Goal: Task Accomplishment & Management: Use online tool/utility

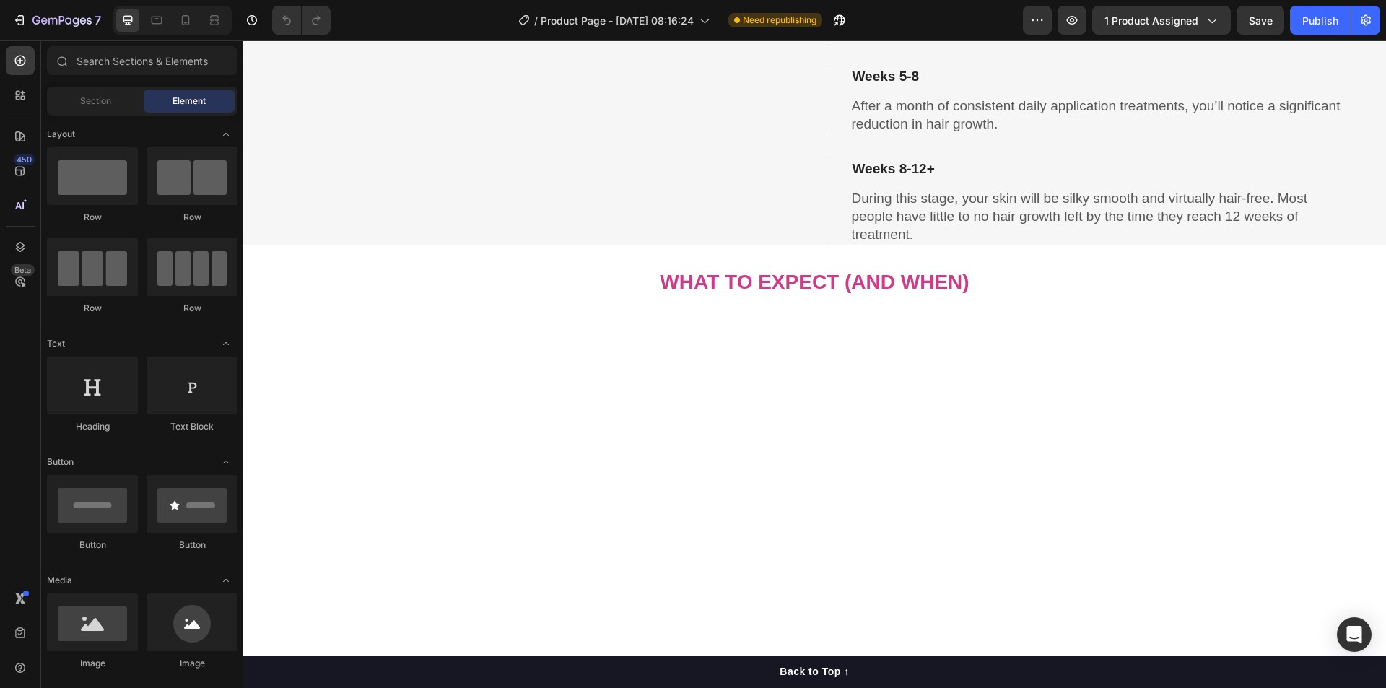
scroll to position [4694, 0]
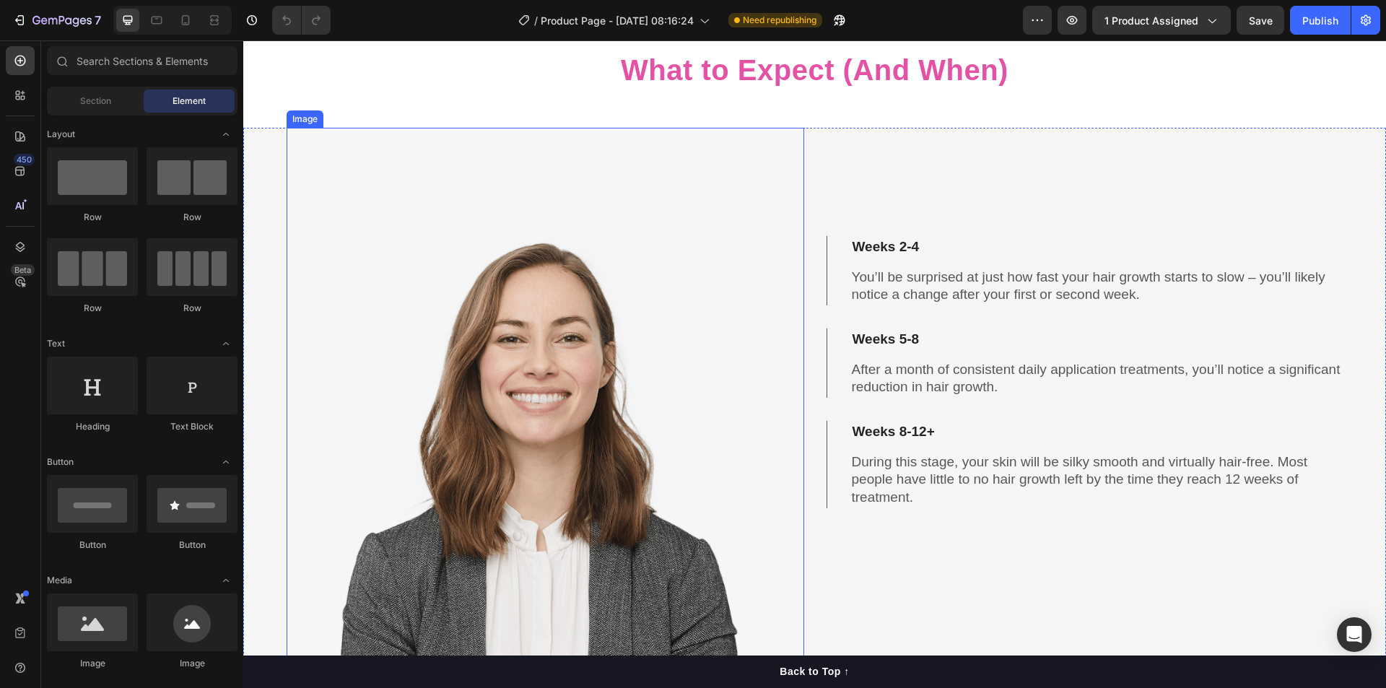
click at [582, 442] on img at bounding box center [546, 559] width 518 height 862
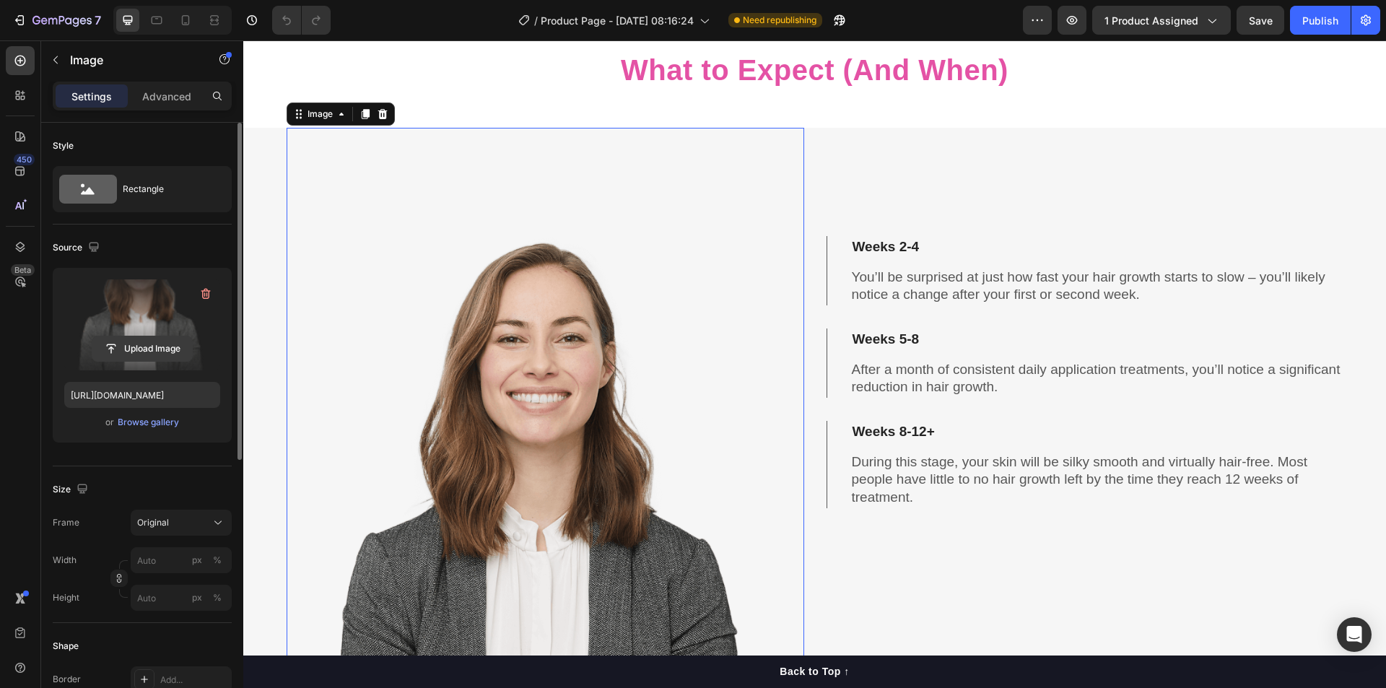
click at [142, 347] on input "file" at bounding box center [142, 348] width 100 height 25
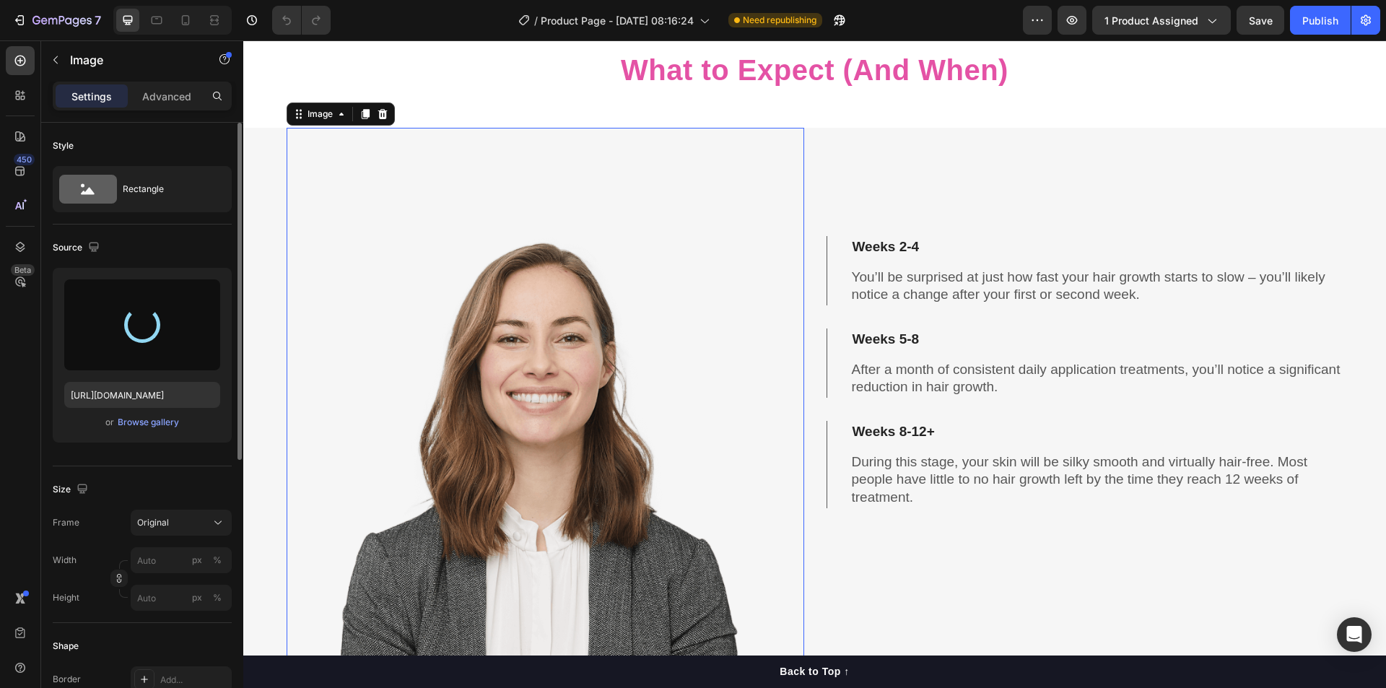
type input "[URL][DOMAIN_NAME]"
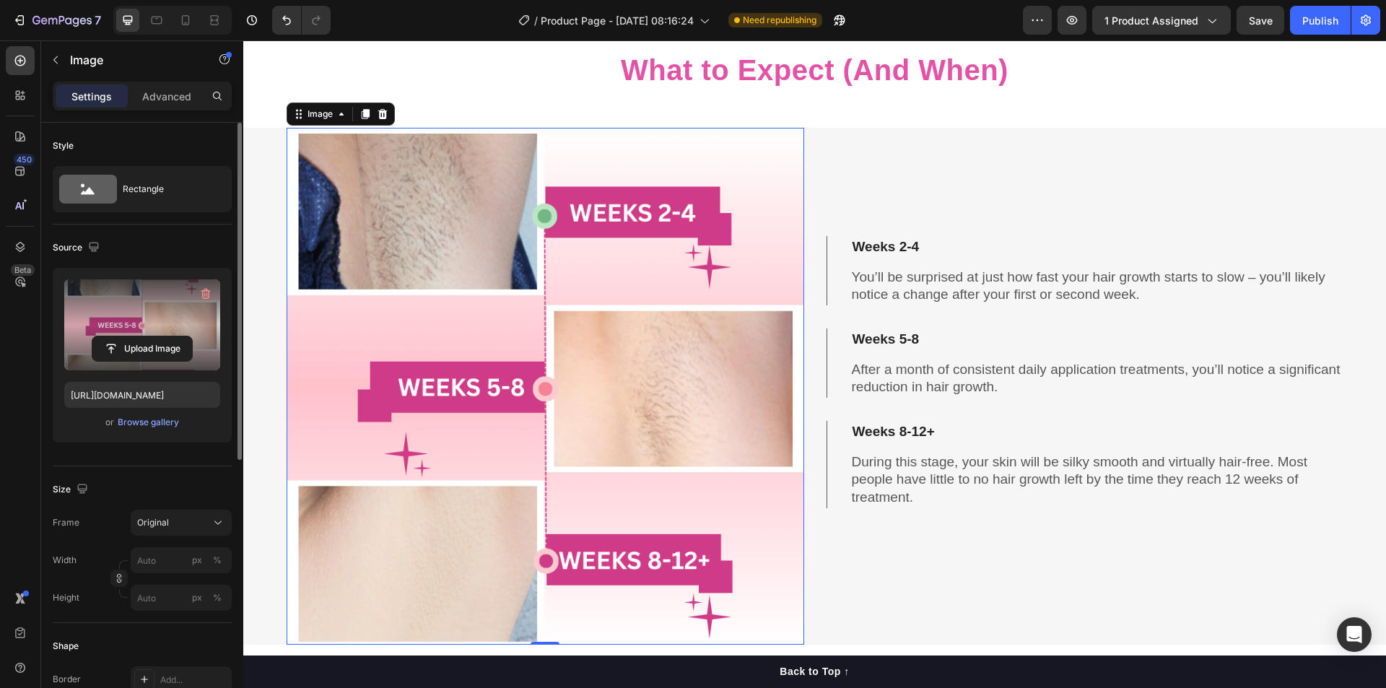
scroll to position [313, 0]
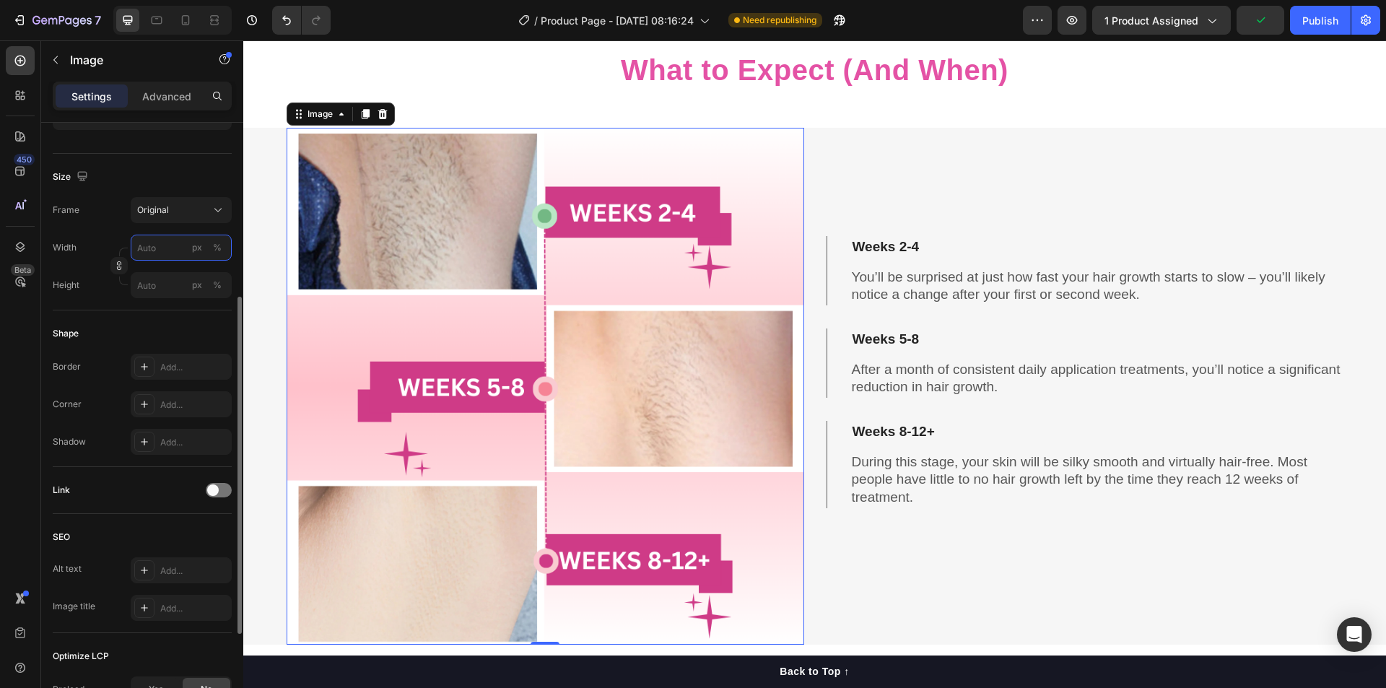
click at [162, 248] on input "px %" at bounding box center [181, 248] width 101 height 26
click at [197, 282] on span "100%" at bounding box center [208, 282] width 24 height 13
click at [145, 247] on input "100" at bounding box center [181, 248] width 101 height 26
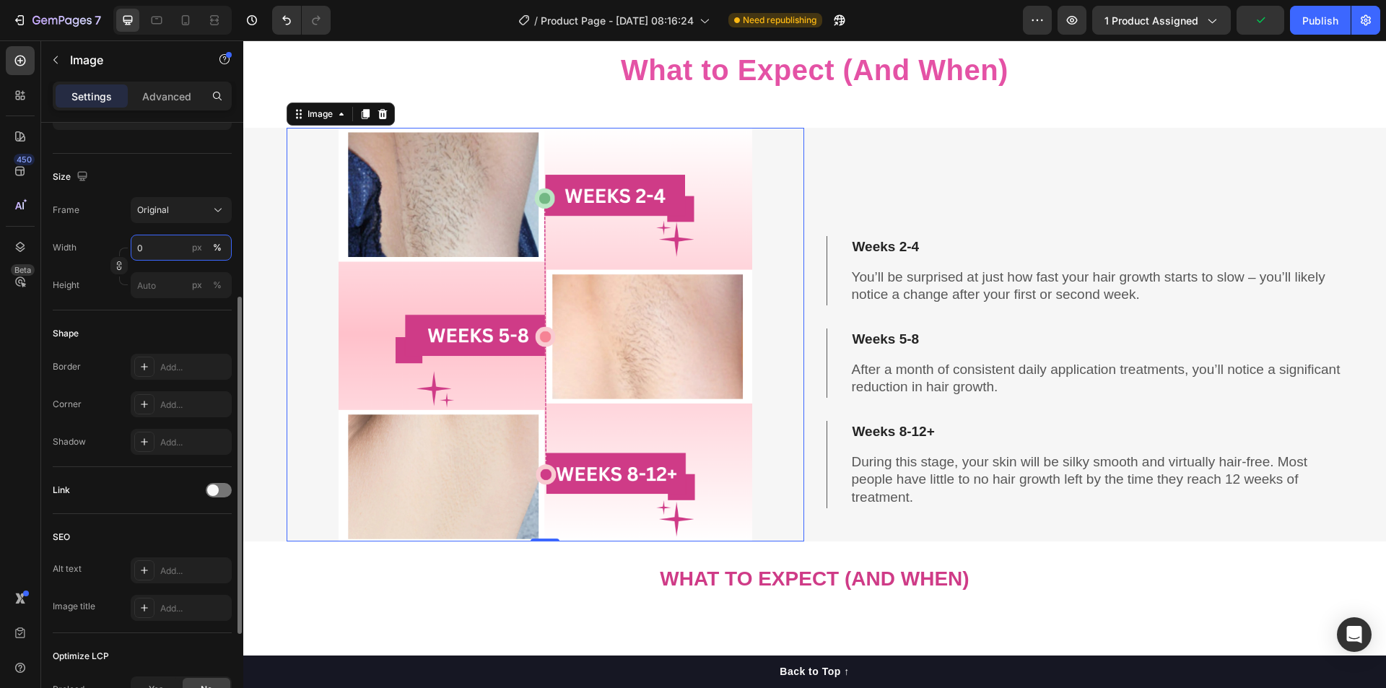
type input "60"
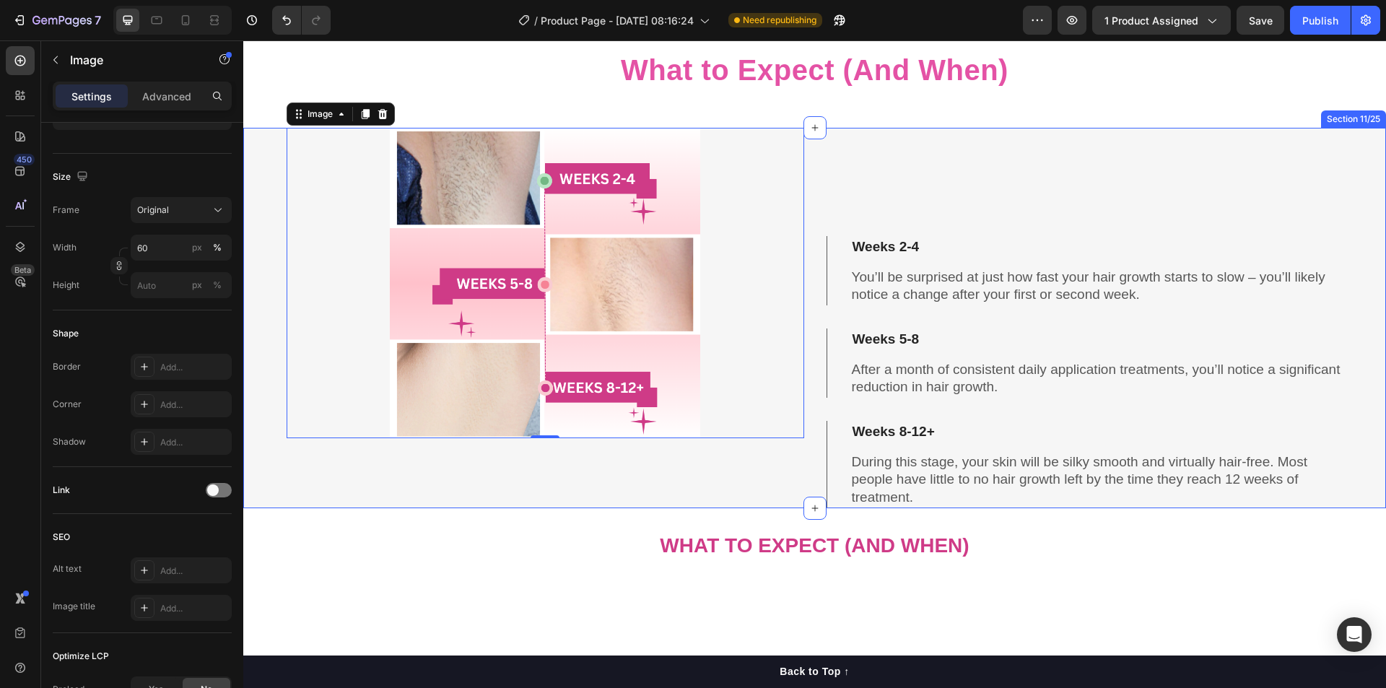
click at [460, 472] on div "Image 0" at bounding box center [546, 318] width 518 height 381
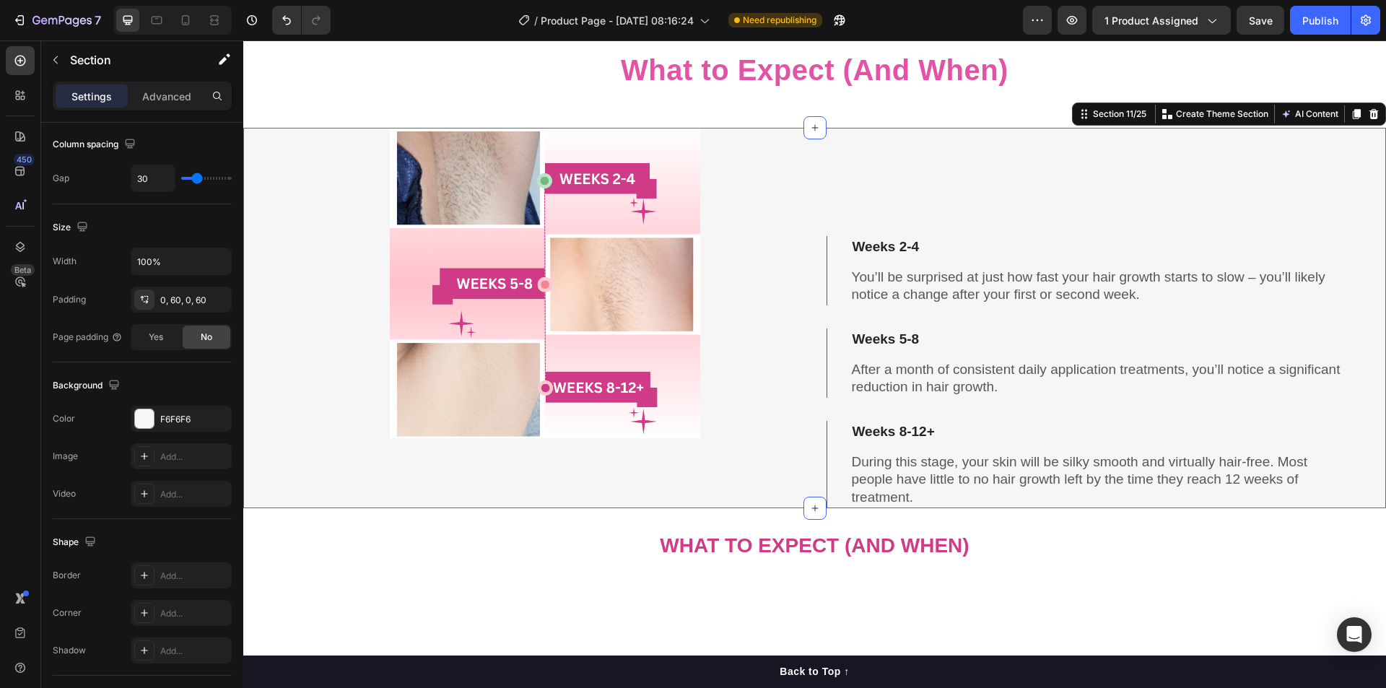
scroll to position [0, 0]
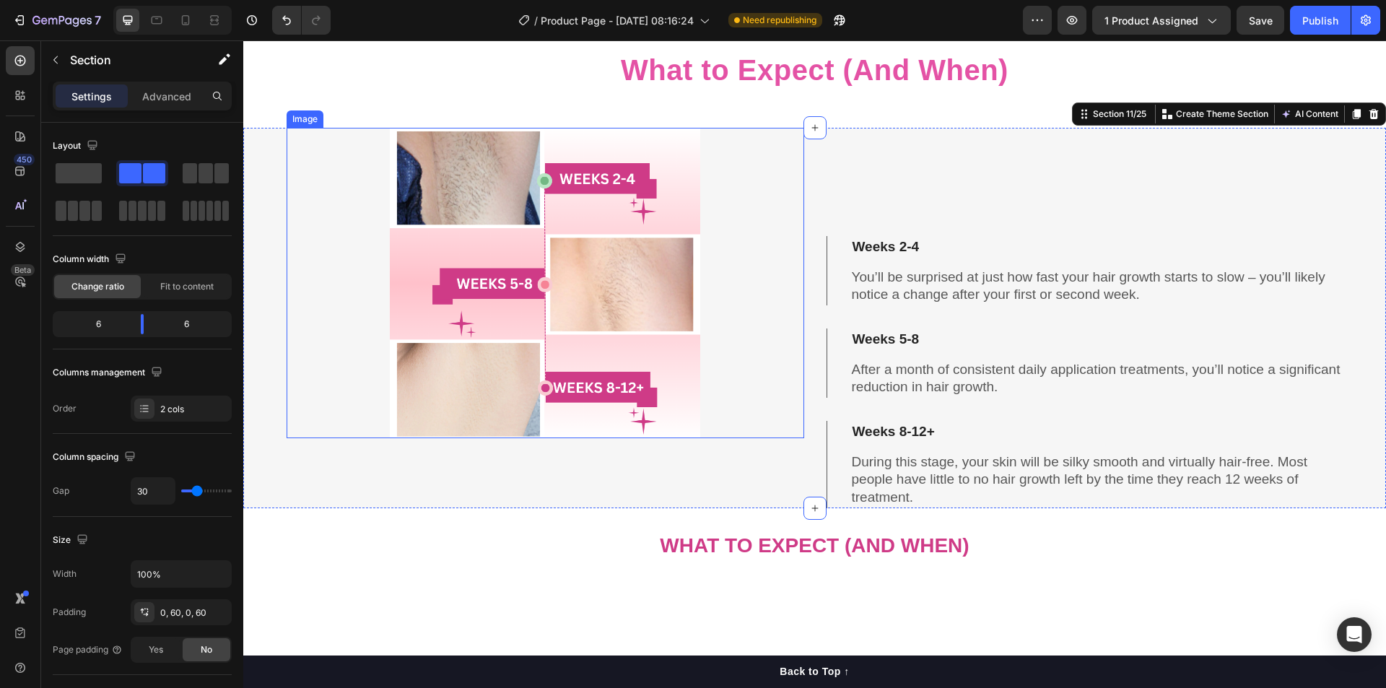
click at [529, 420] on img at bounding box center [545, 283] width 311 height 311
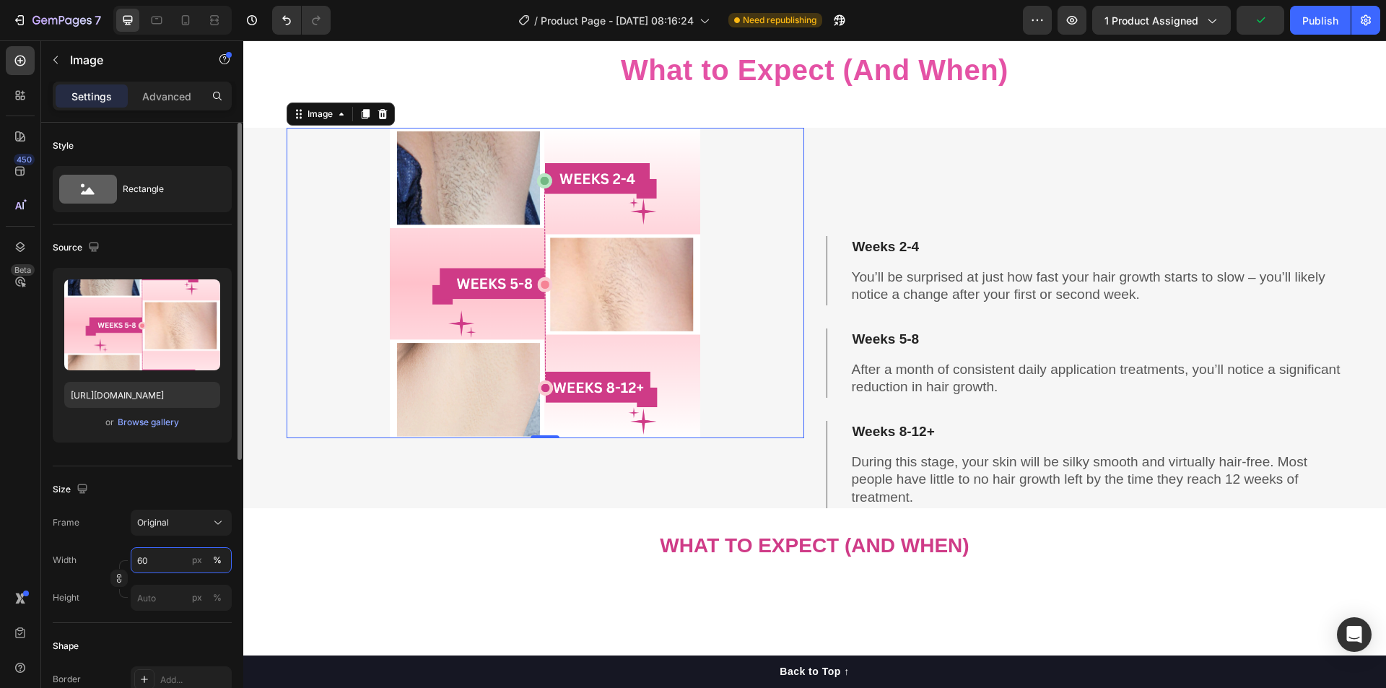
click at [146, 559] on input "60" at bounding box center [181, 560] width 101 height 26
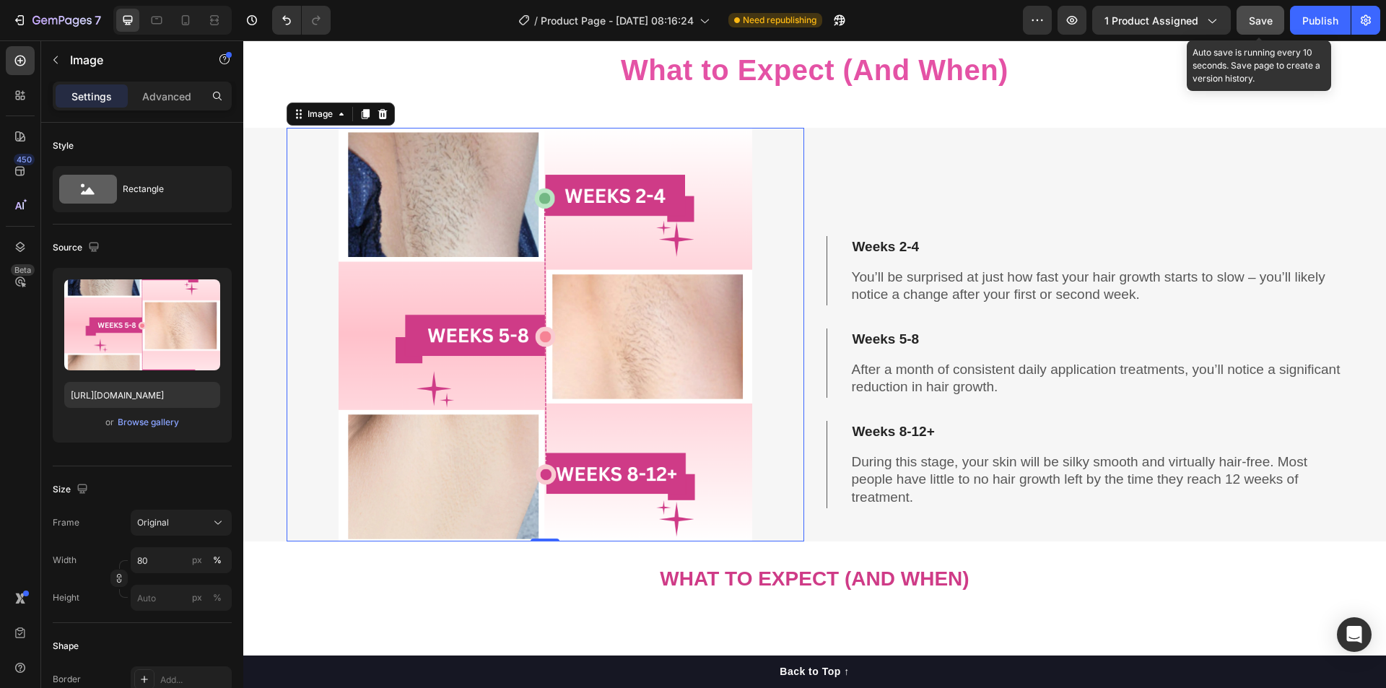
click at [1261, 23] on span "Save" at bounding box center [1261, 20] width 24 height 12
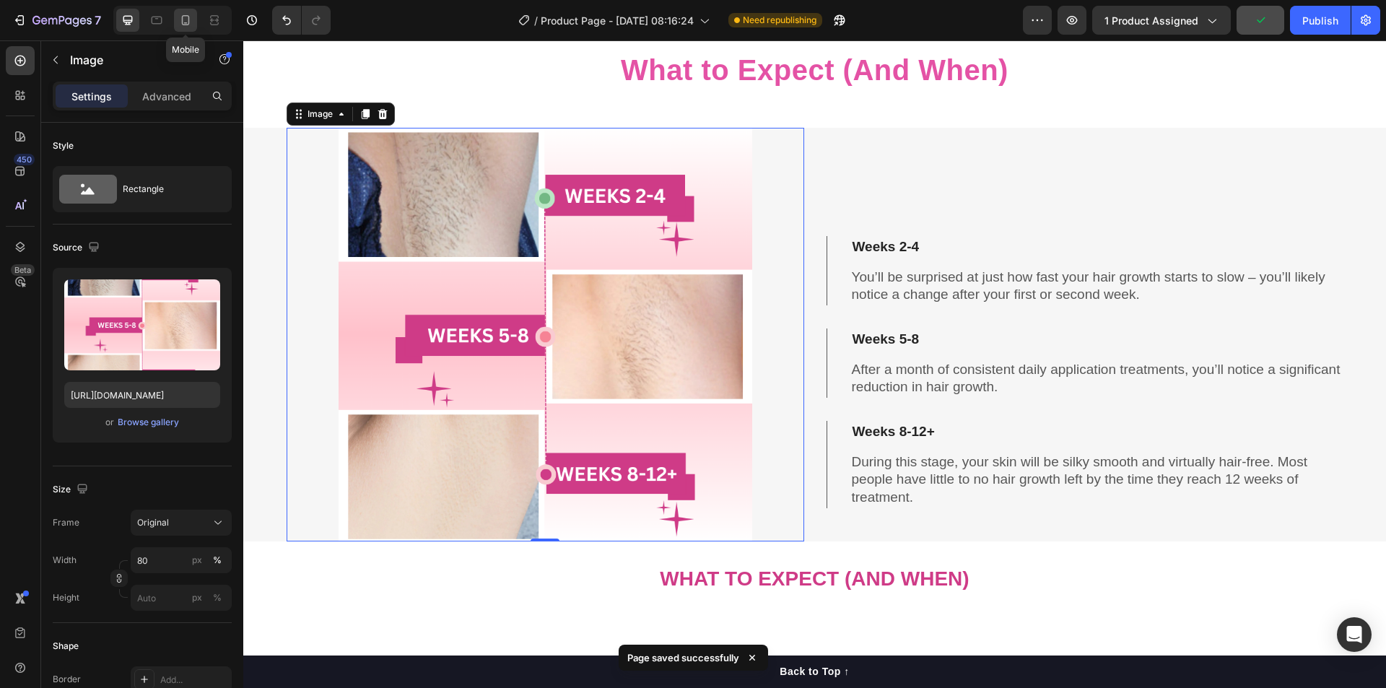
click at [180, 17] on icon at bounding box center [185, 20] width 14 height 14
type input "240"
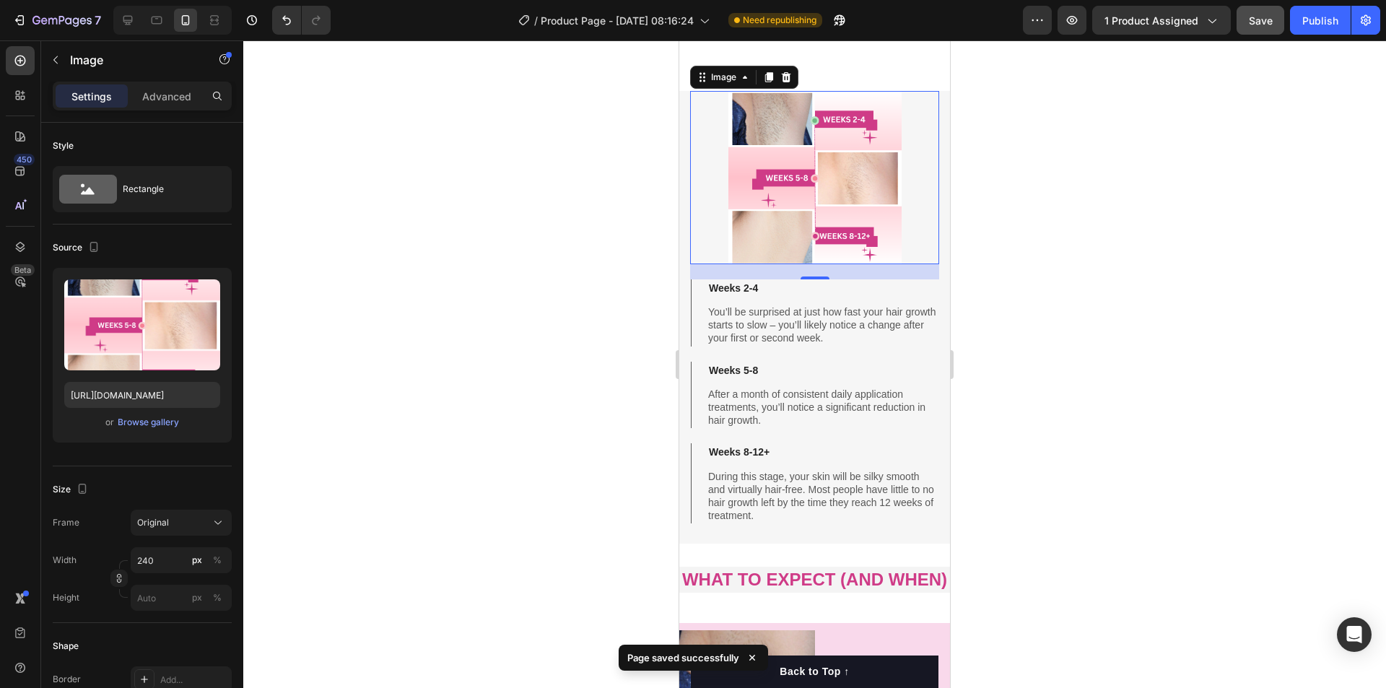
scroll to position [4462, 0]
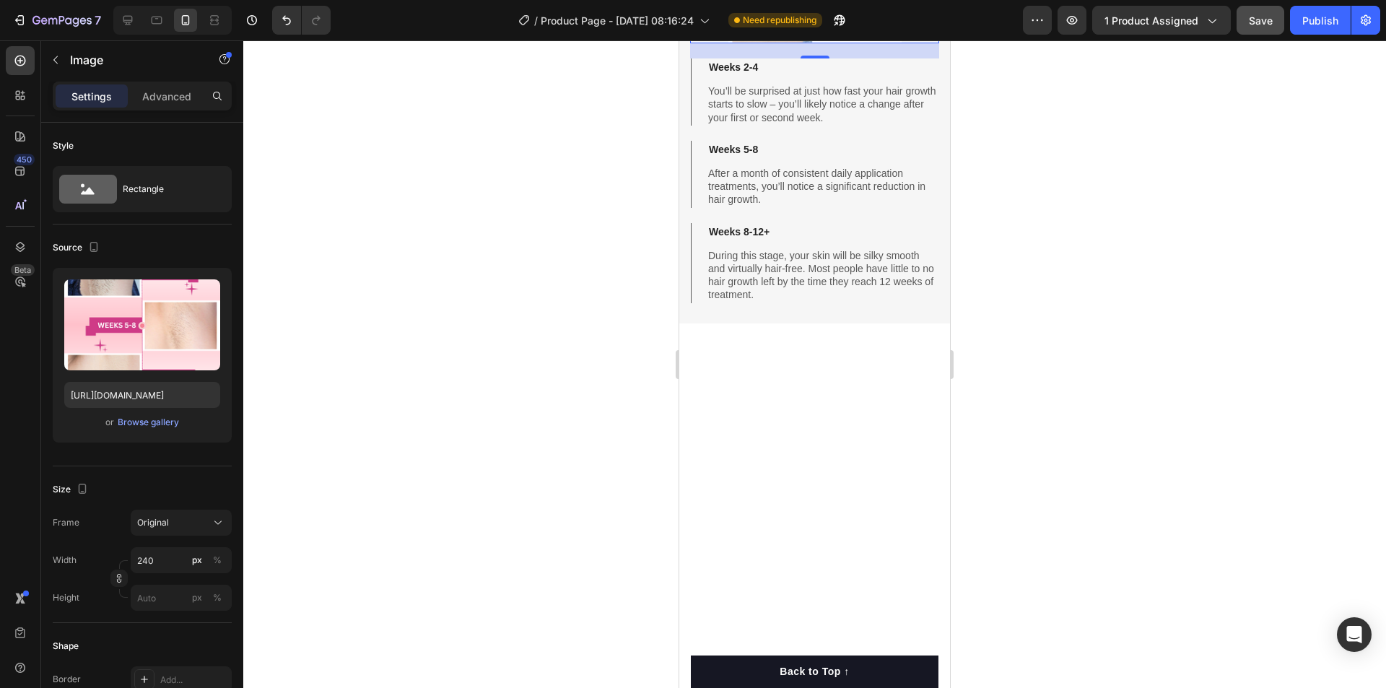
click at [179, 97] on p "Advanced" at bounding box center [166, 96] width 49 height 15
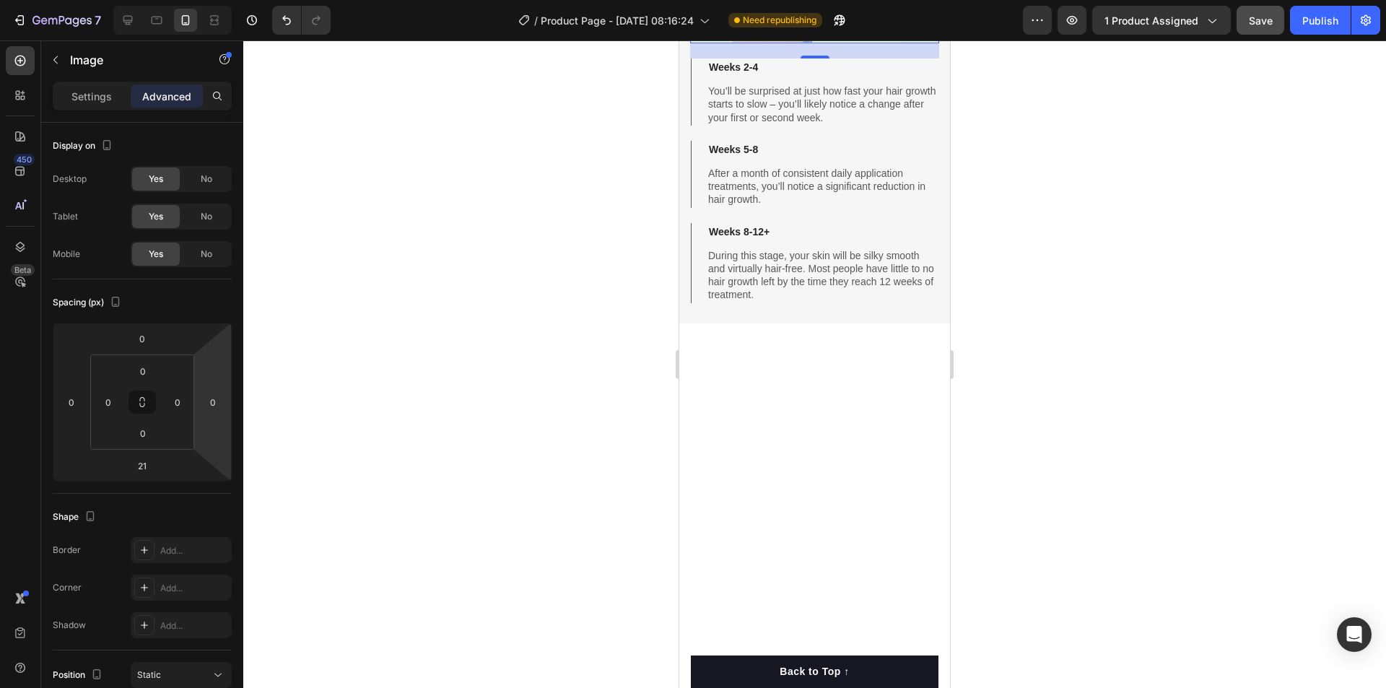
click at [934, 324] on div "Image 0 Weeks 2-4 You’ll be surprised at just how fast your hair growth starts …" at bounding box center [814, 96] width 271 height 453
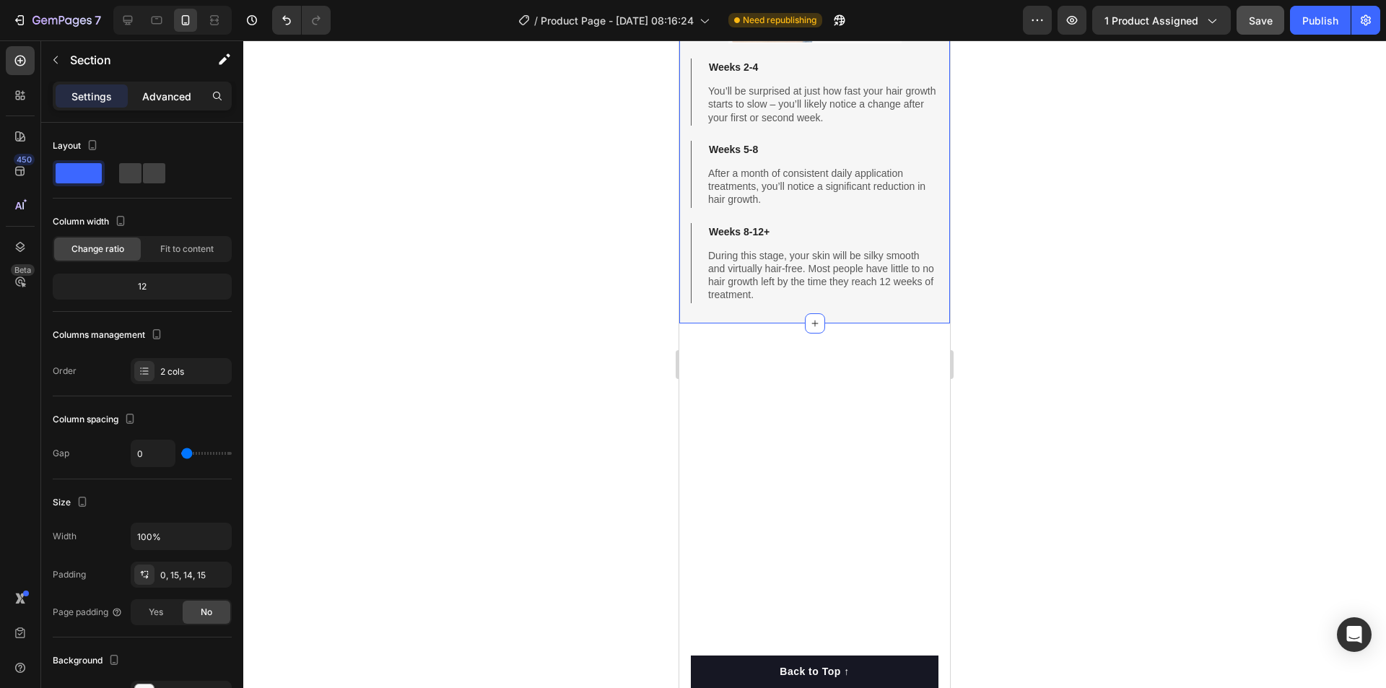
click at [170, 99] on p "Advanced" at bounding box center [166, 96] width 49 height 15
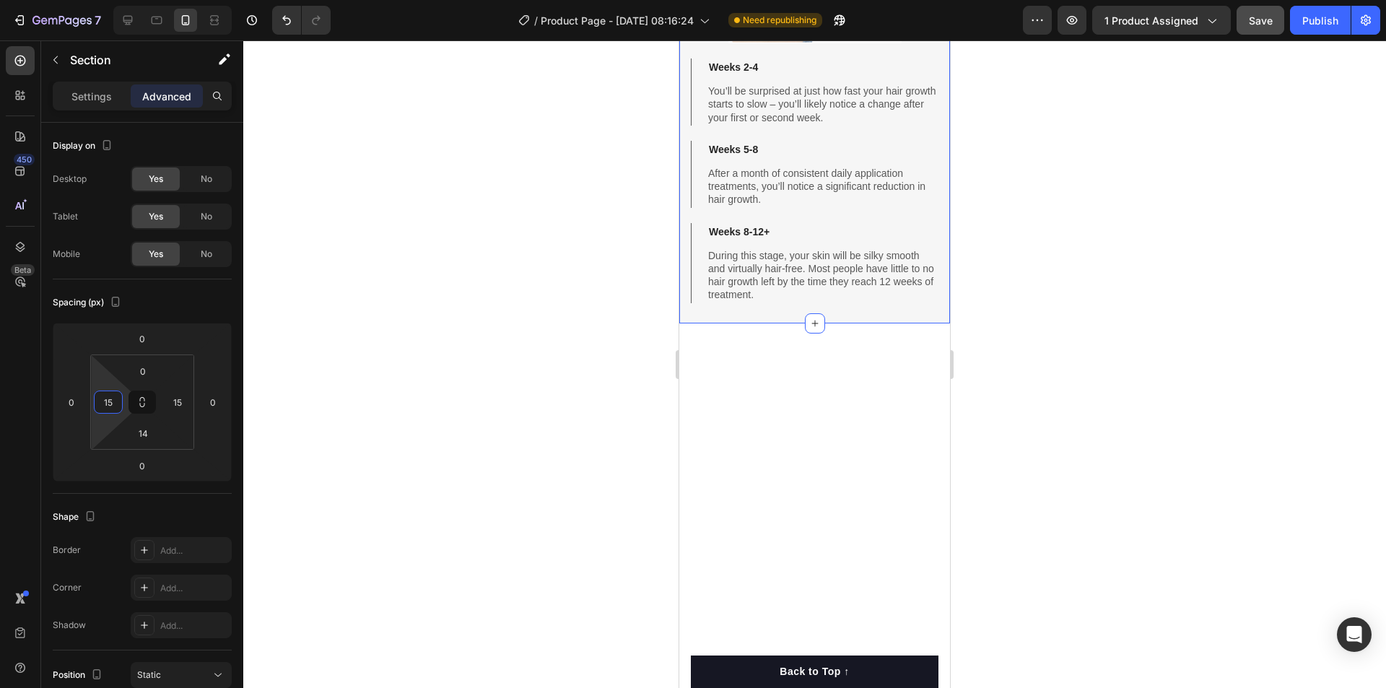
click at [108, 404] on input "15" at bounding box center [108, 402] width 22 height 22
type input "0"
click at [175, 409] on input "15" at bounding box center [178, 402] width 22 height 22
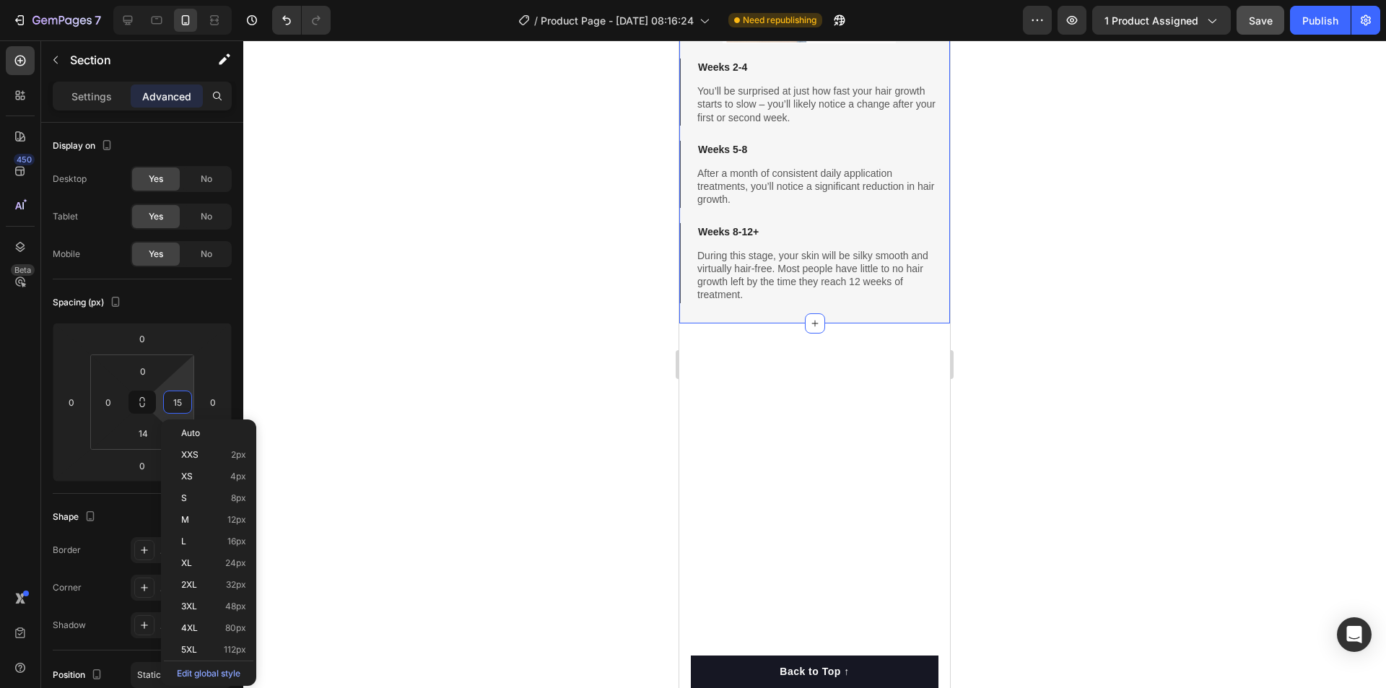
type input "0"
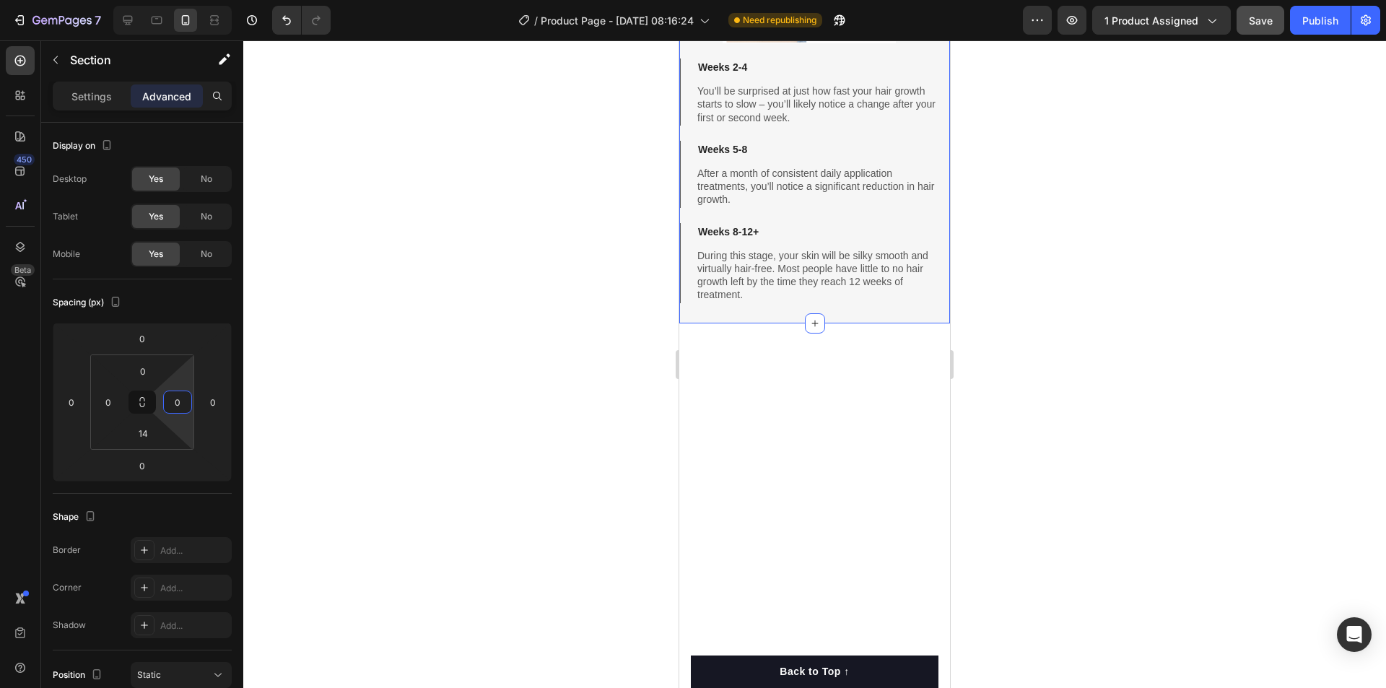
click at [310, 448] on div at bounding box center [814, 364] width 1143 height 648
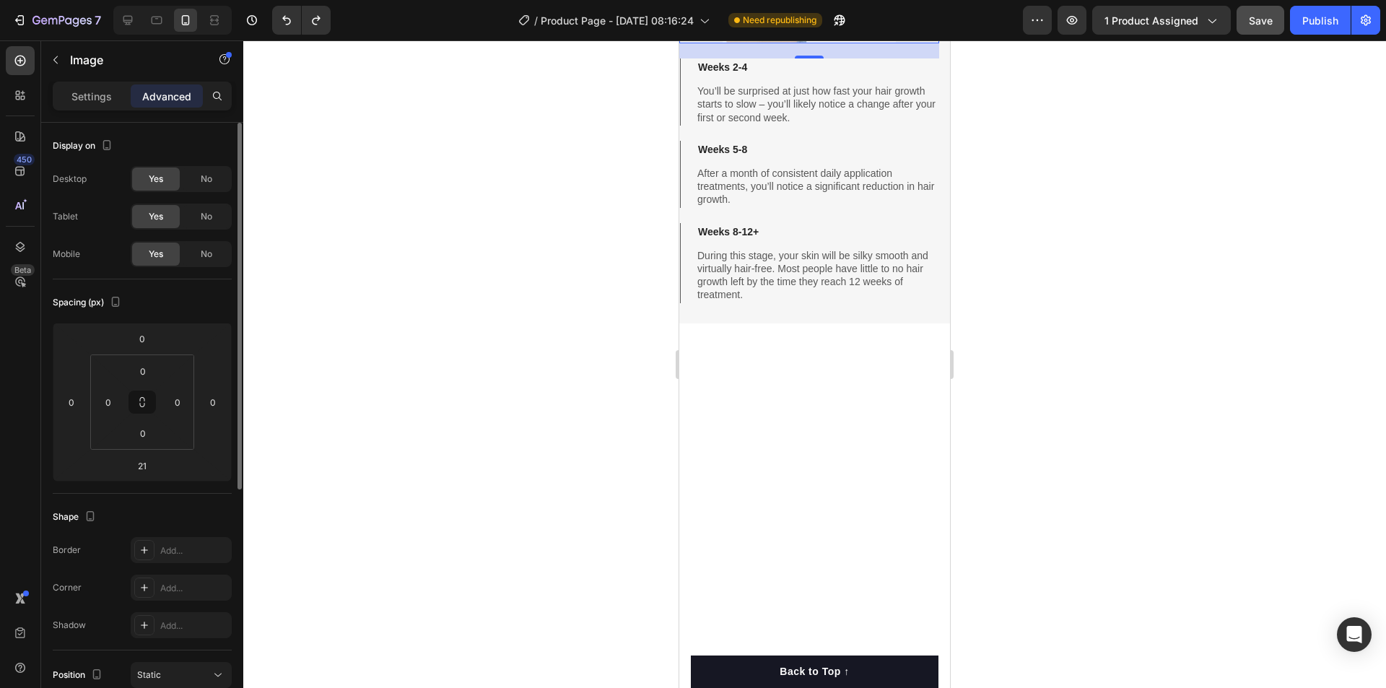
scroll to position [313, 0]
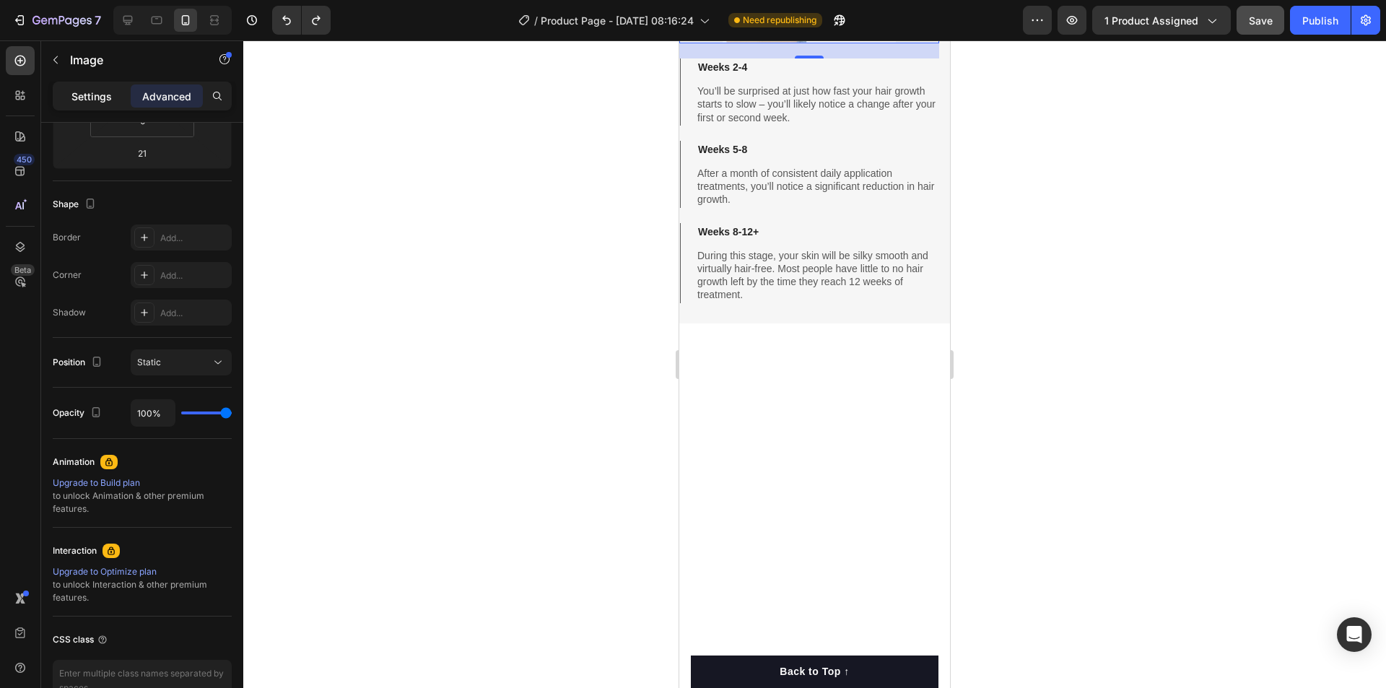
click at [88, 100] on p "Settings" at bounding box center [91, 96] width 40 height 15
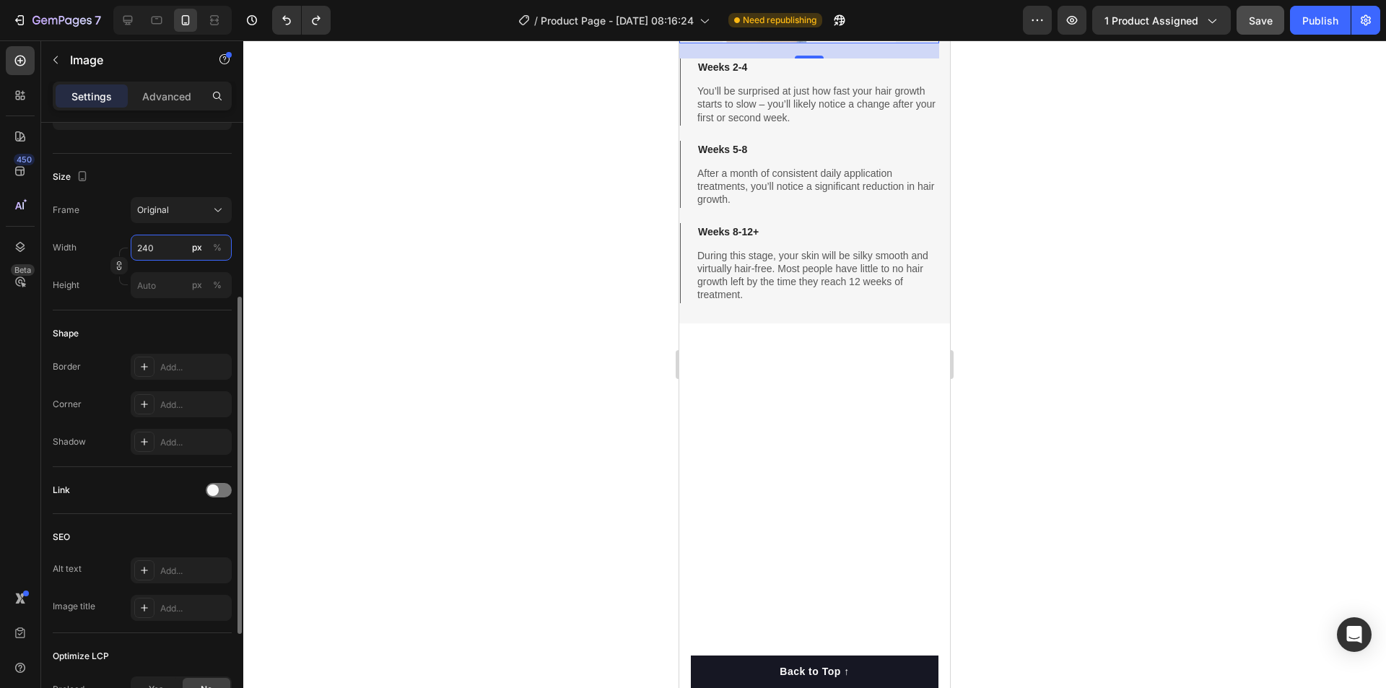
click at [170, 248] on input "240" at bounding box center [181, 248] width 101 height 26
click at [197, 283] on span "100%" at bounding box center [208, 282] width 24 height 13
type input "100"
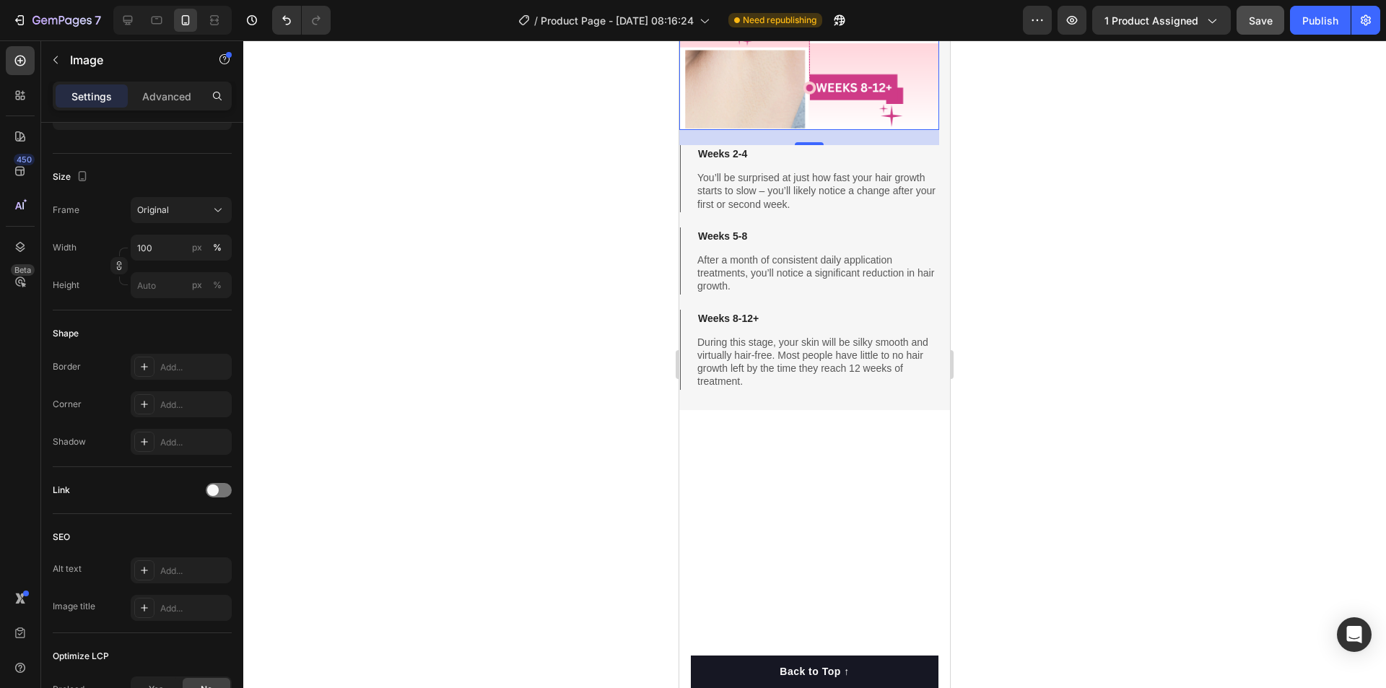
click at [1072, 482] on div at bounding box center [814, 364] width 1143 height 648
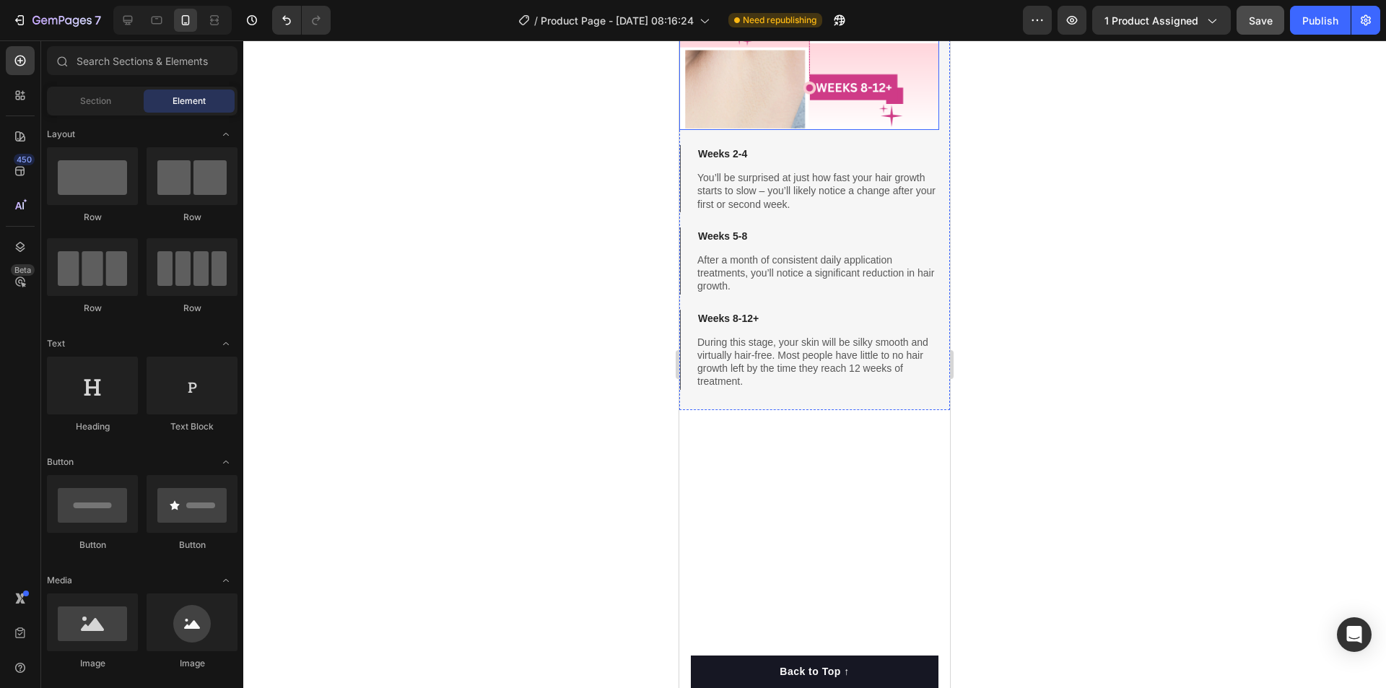
click at [893, 130] on img at bounding box center [809, 0] width 260 height 260
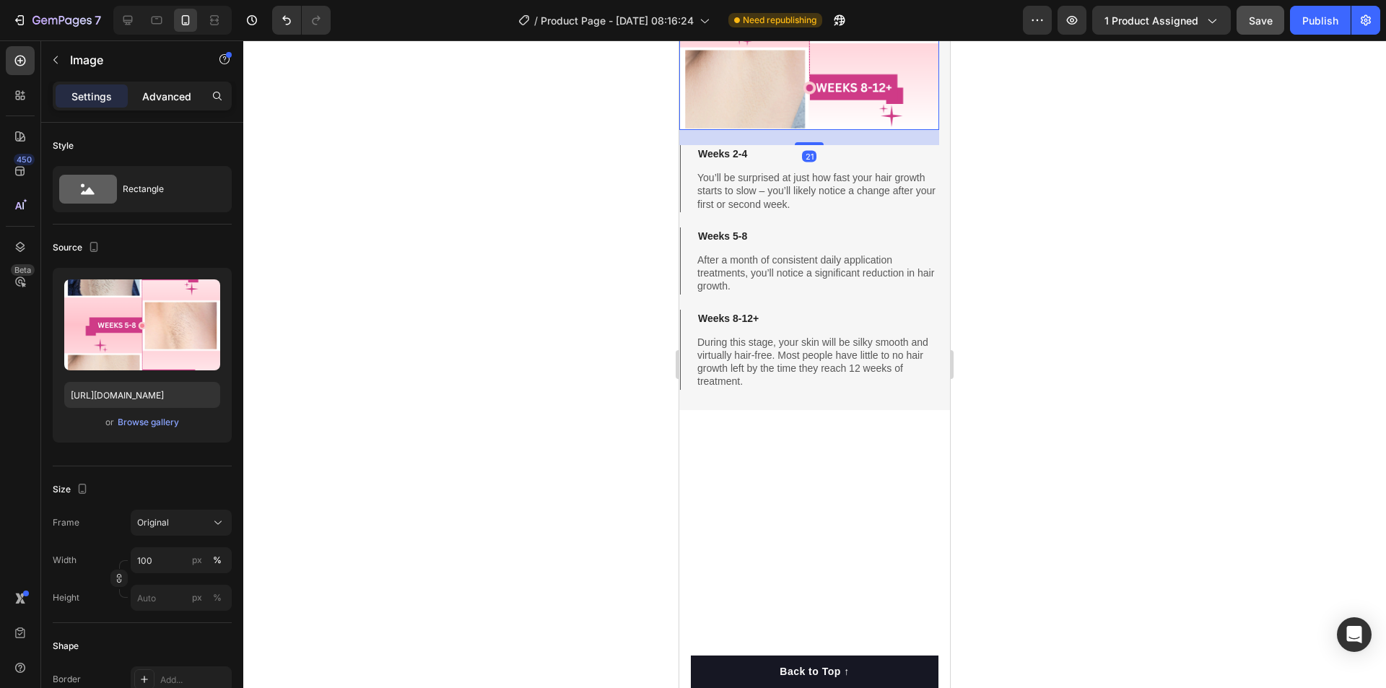
click at [177, 98] on p "Advanced" at bounding box center [166, 96] width 49 height 15
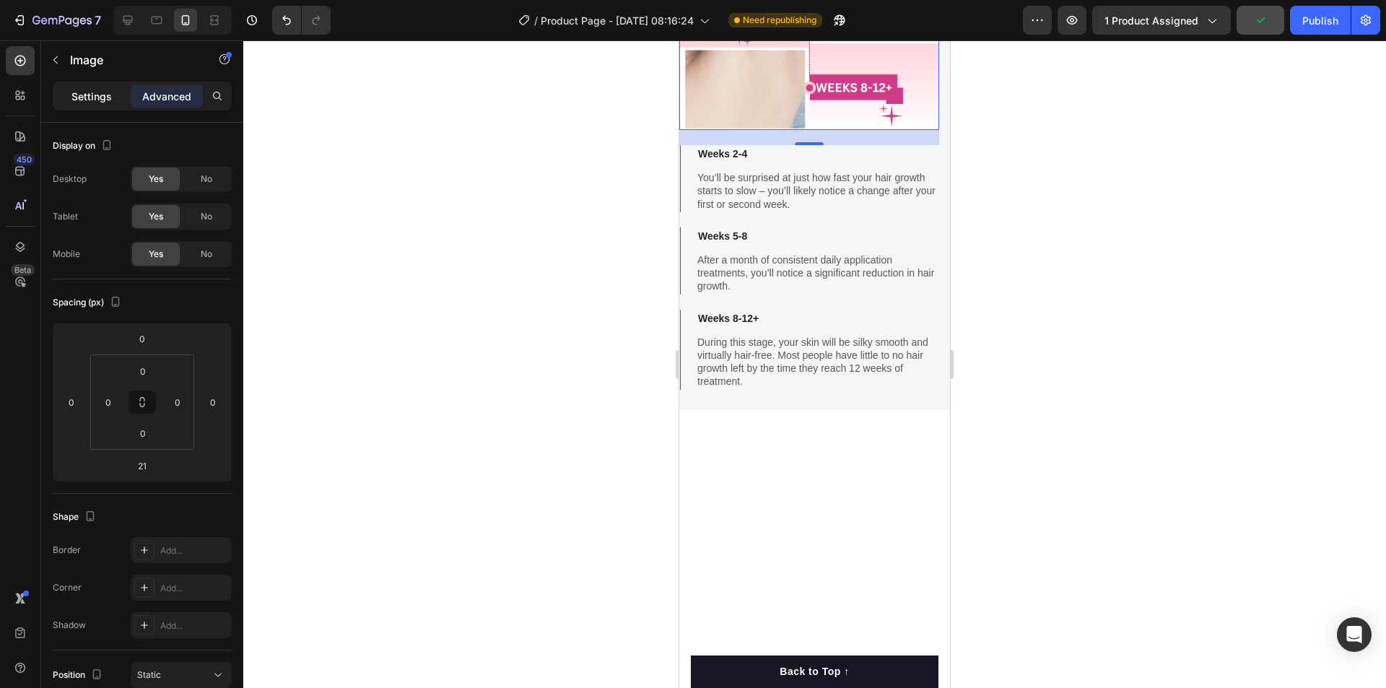
click at [92, 94] on p "Settings" at bounding box center [91, 96] width 40 height 15
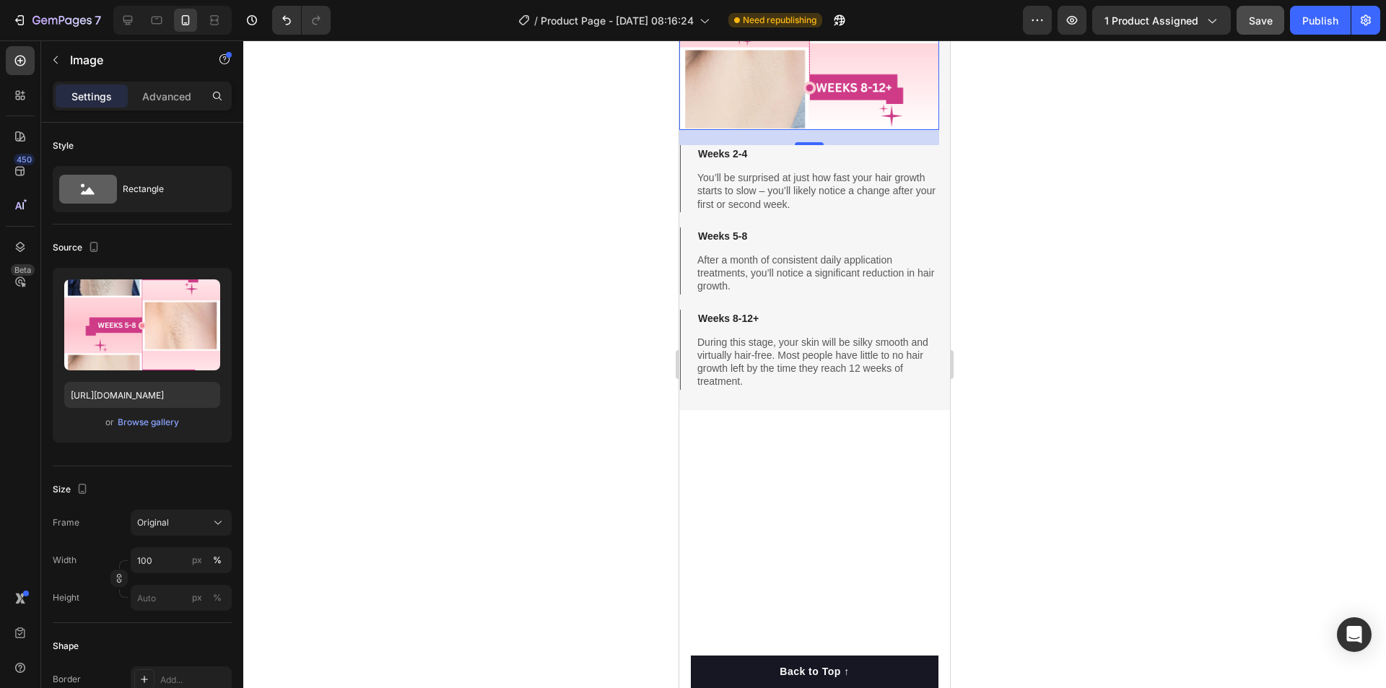
click at [476, 537] on div at bounding box center [814, 364] width 1143 height 648
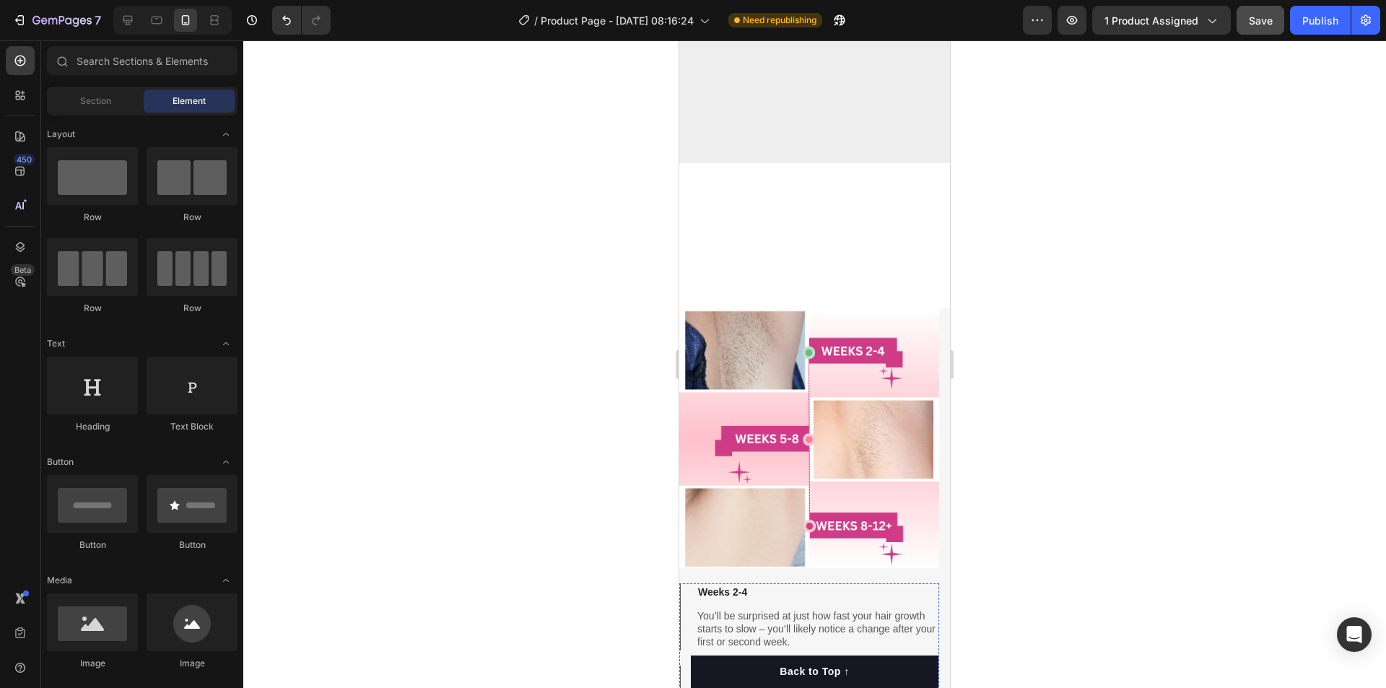
scroll to position [4775, 0]
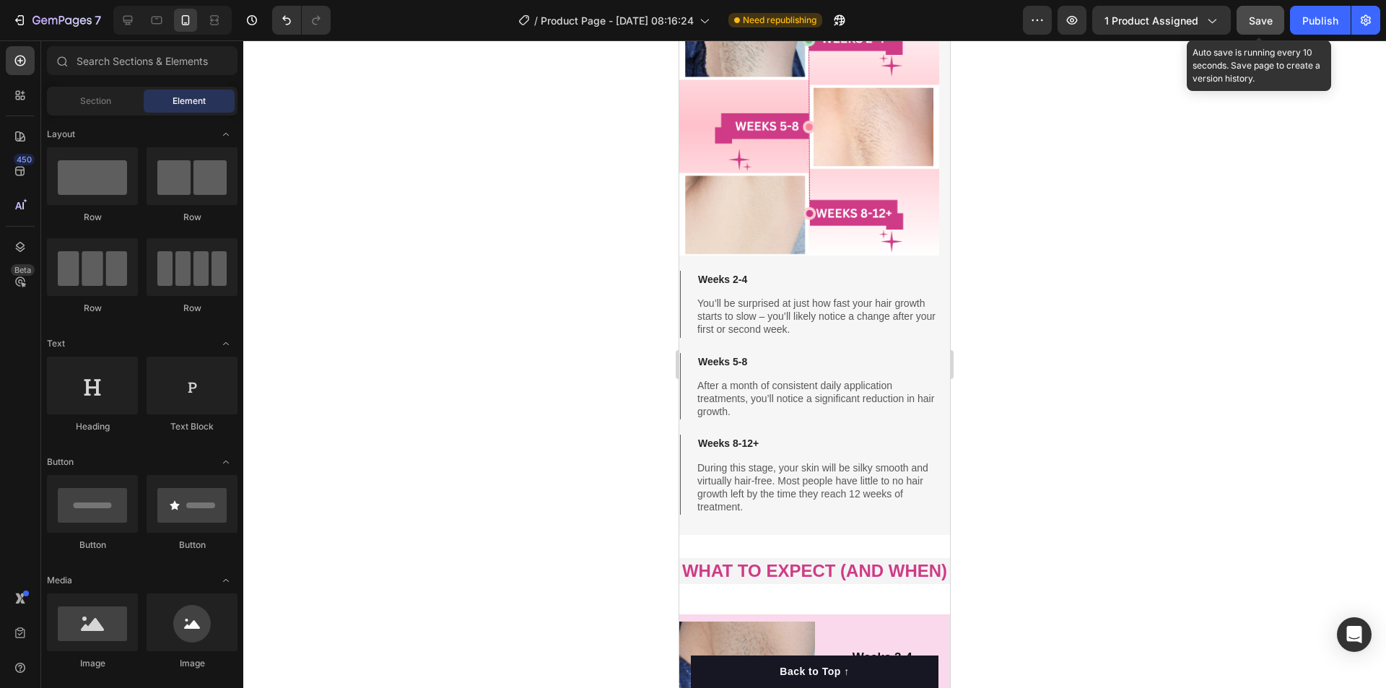
click at [1256, 19] on span "Save" at bounding box center [1261, 20] width 24 height 12
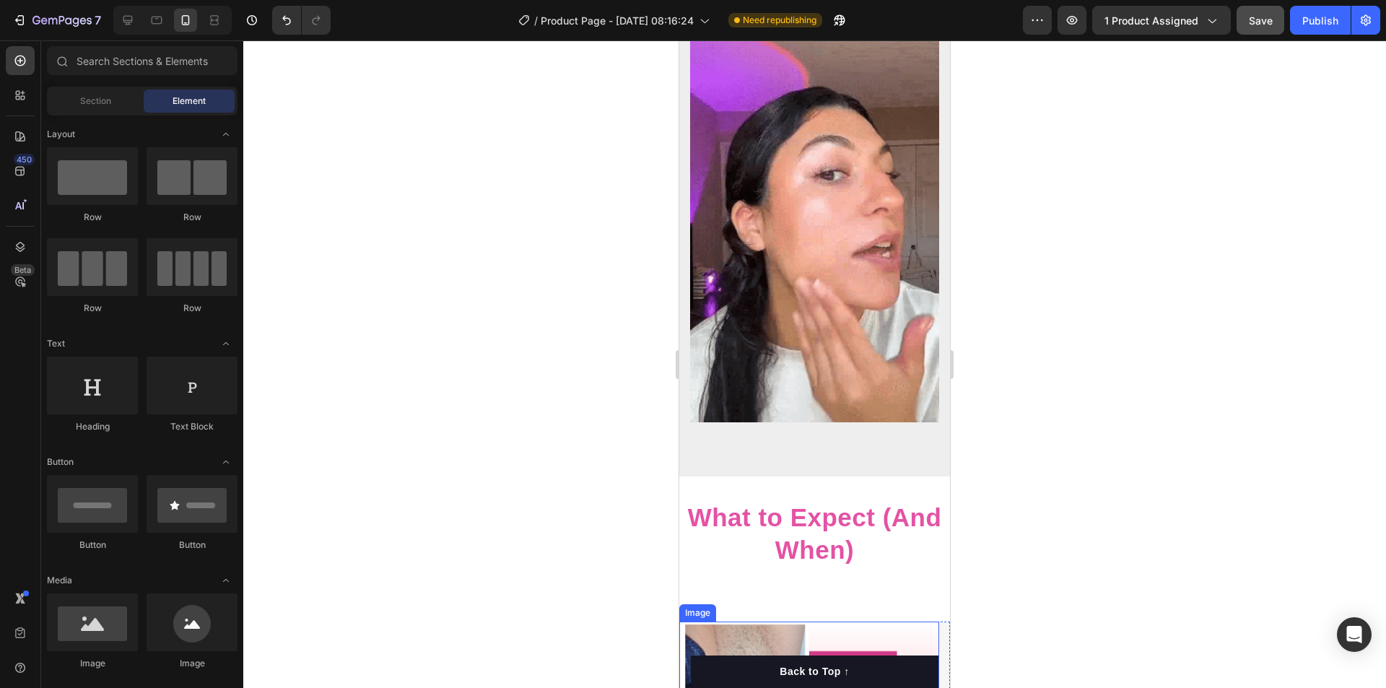
scroll to position [4462, 0]
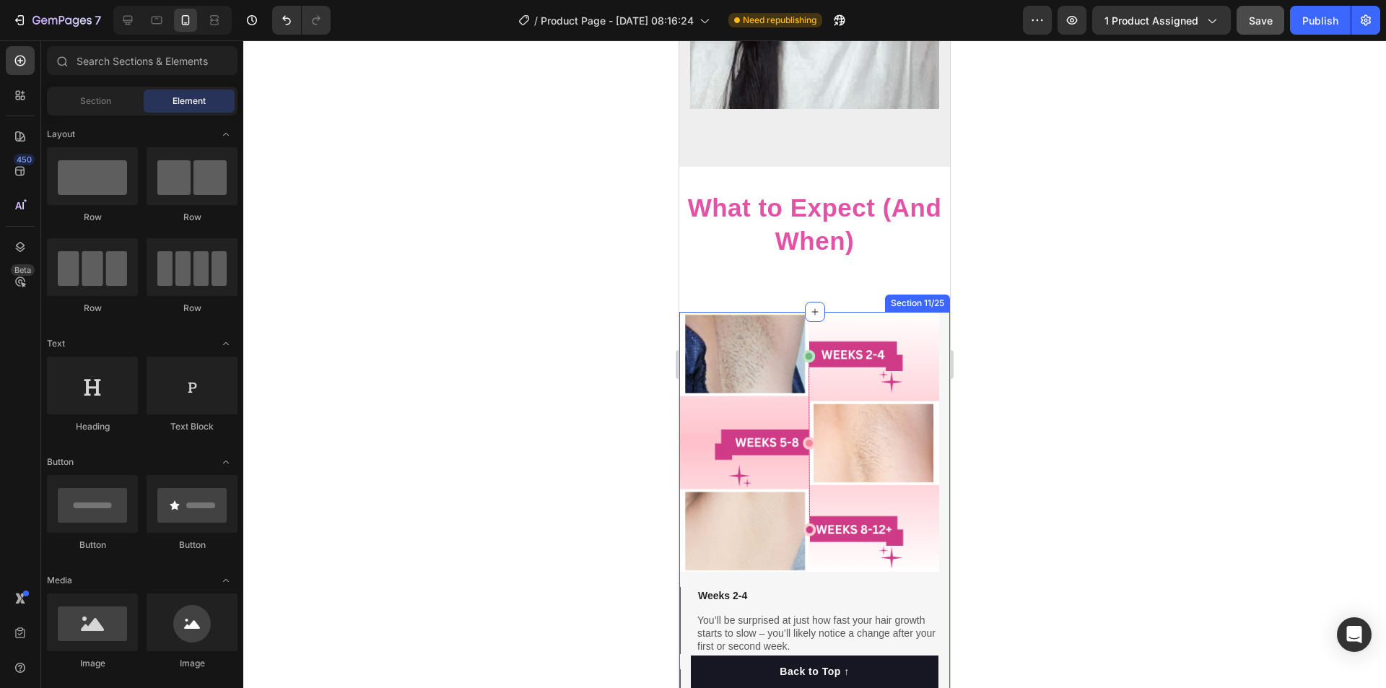
click at [934, 486] on div "Image Weeks 2-4 You’ll be surprised at just how fast your hair growth starts to…" at bounding box center [814, 582] width 271 height 540
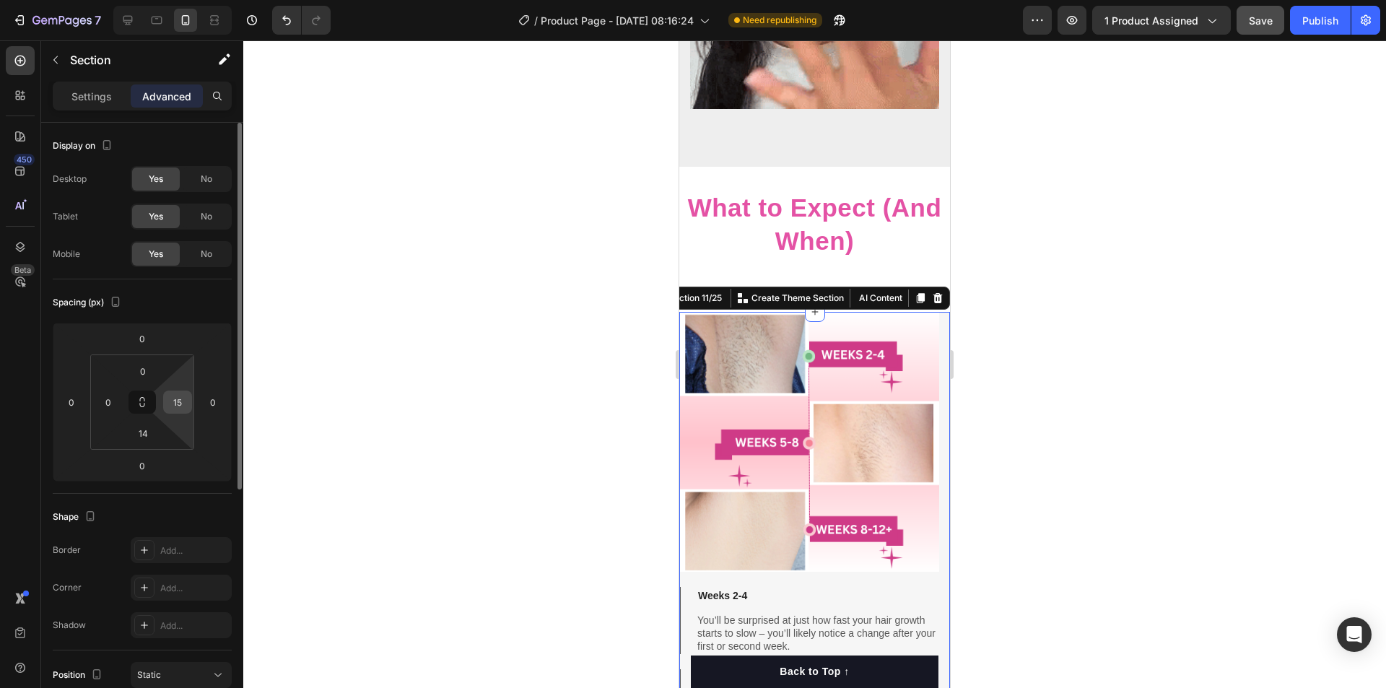
click at [171, 403] on input "15" at bounding box center [178, 402] width 22 height 22
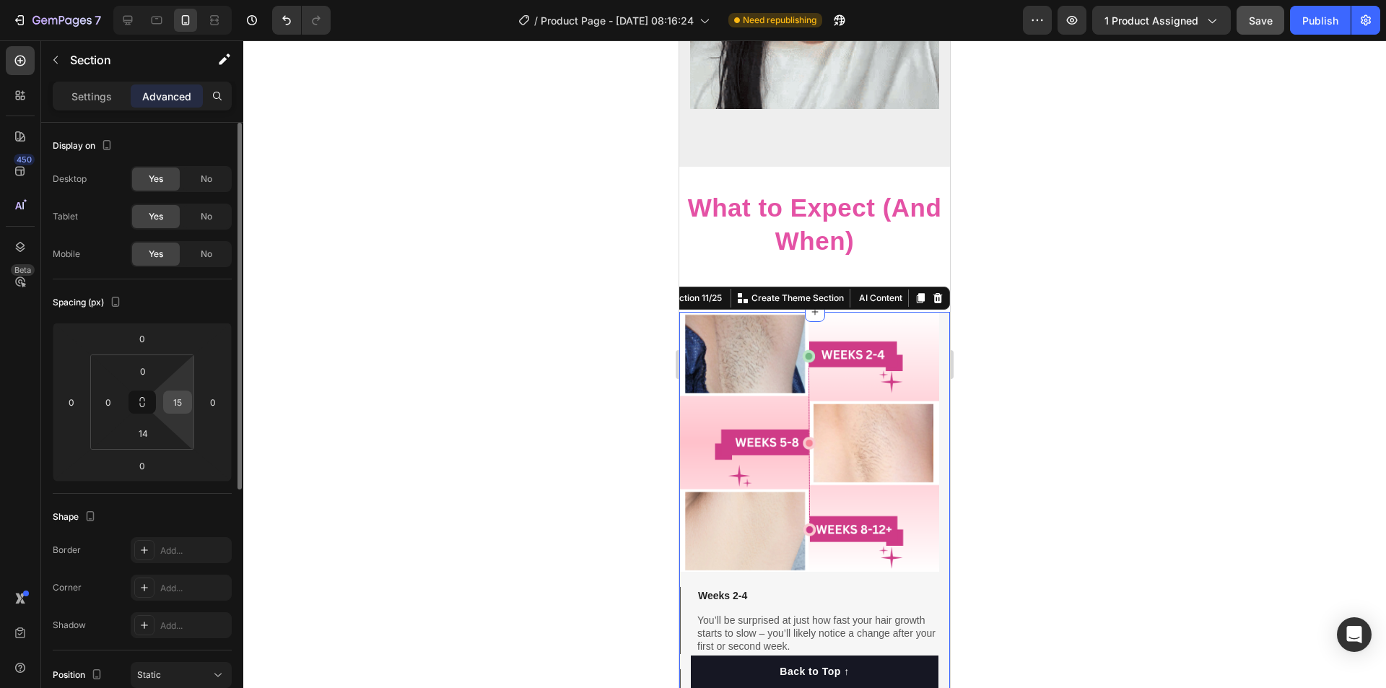
click at [171, 403] on input "15" at bounding box center [178, 402] width 22 height 22
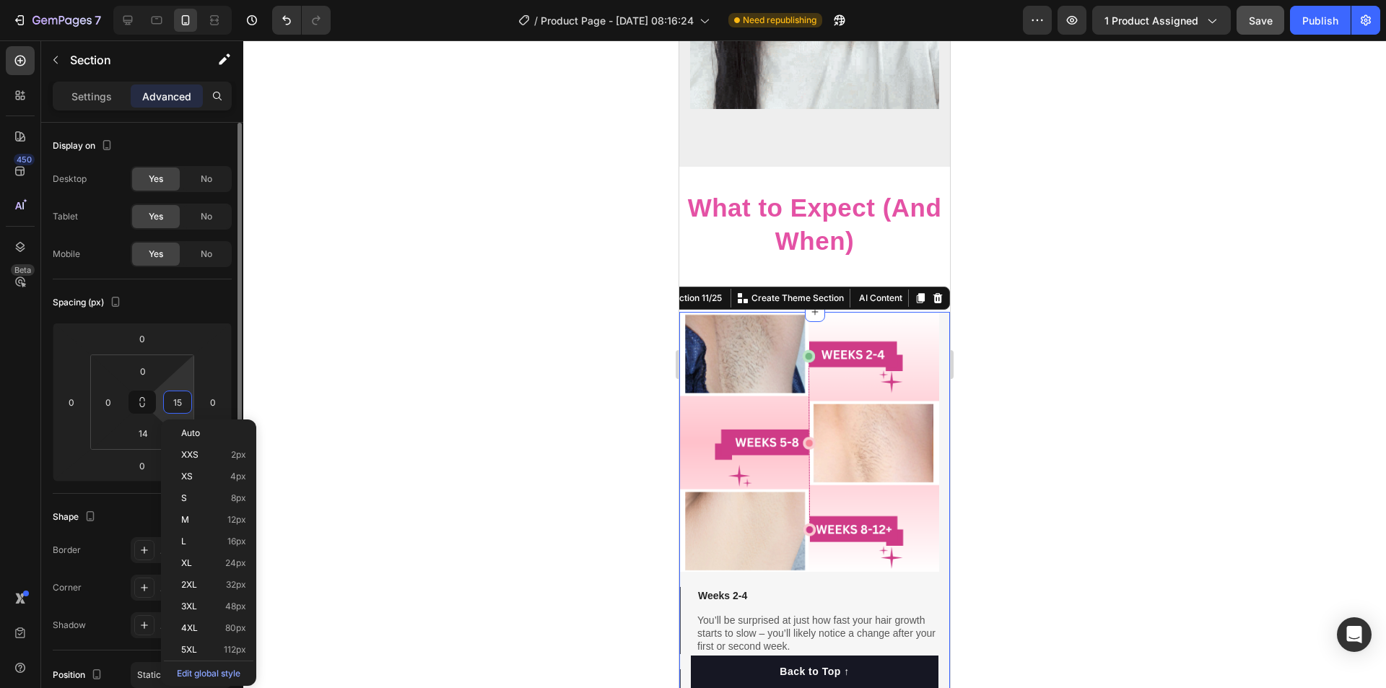
type input "0"
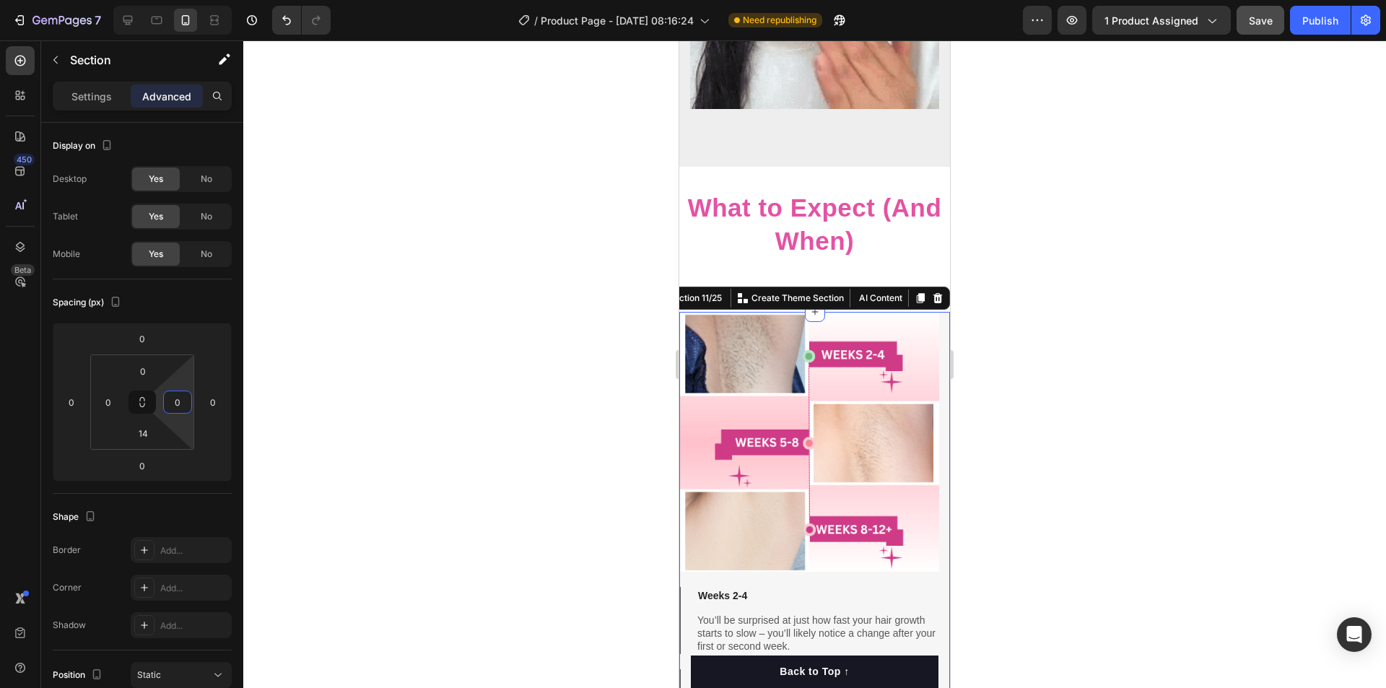
click at [314, 412] on div at bounding box center [814, 364] width 1143 height 648
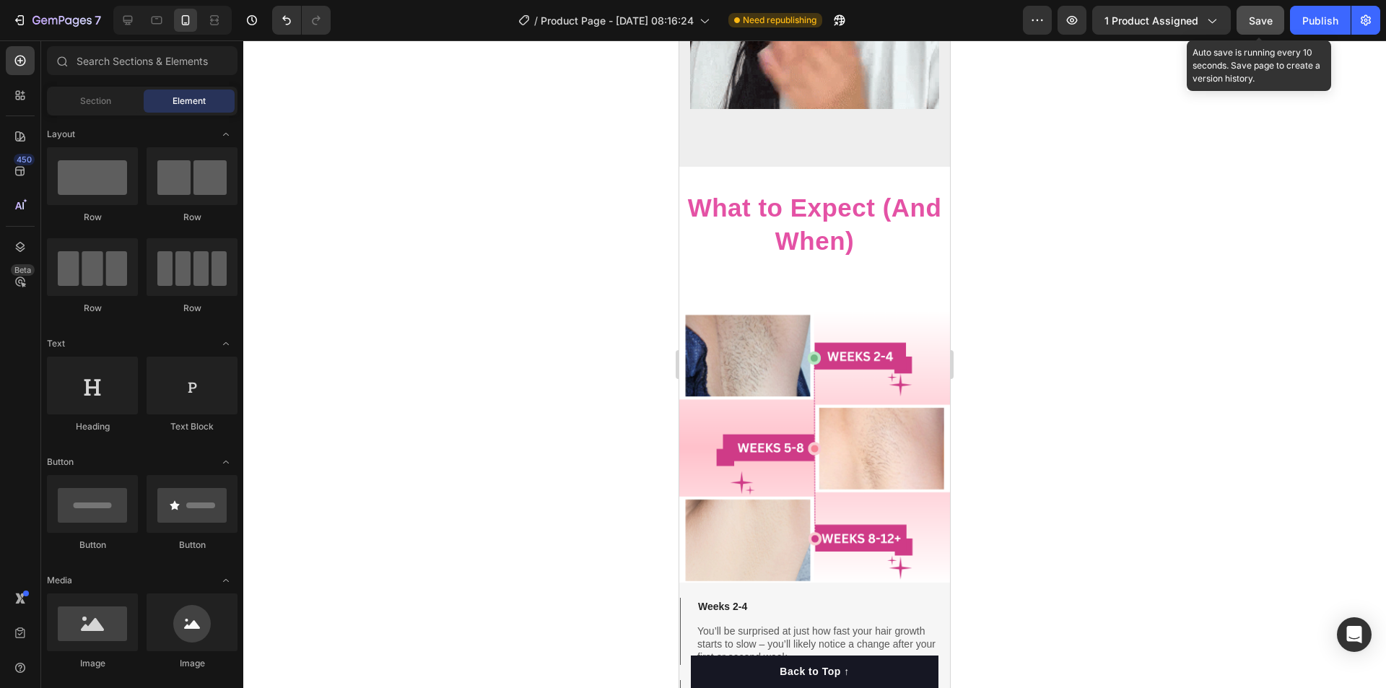
click at [1267, 20] on span "Save" at bounding box center [1261, 20] width 24 height 12
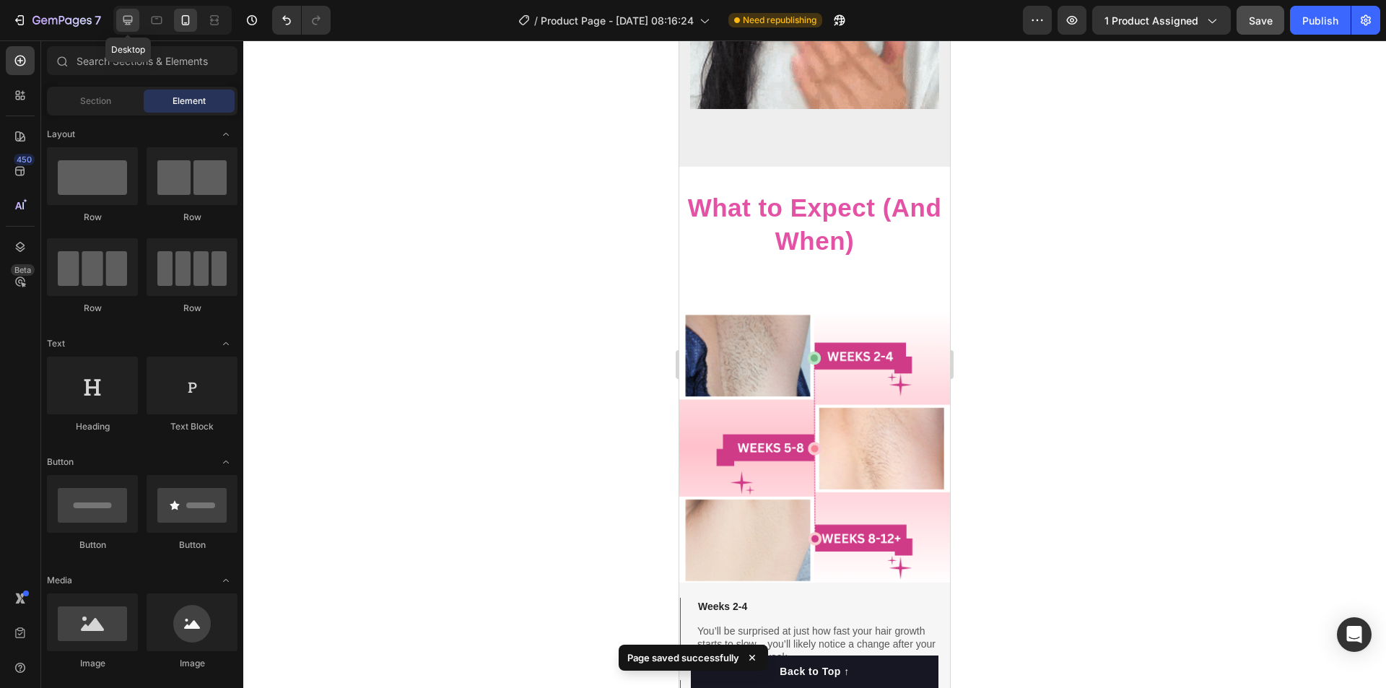
click at [129, 21] on icon at bounding box center [127, 20] width 9 height 9
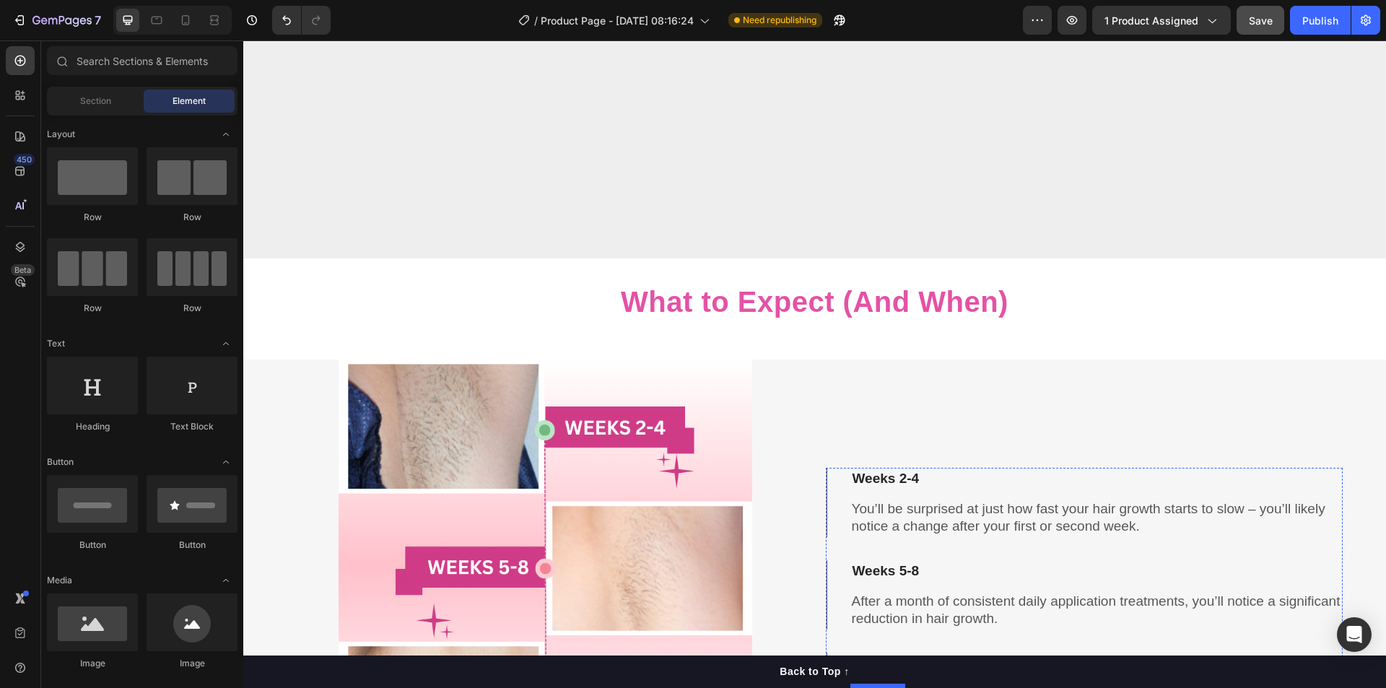
scroll to position [4775, 0]
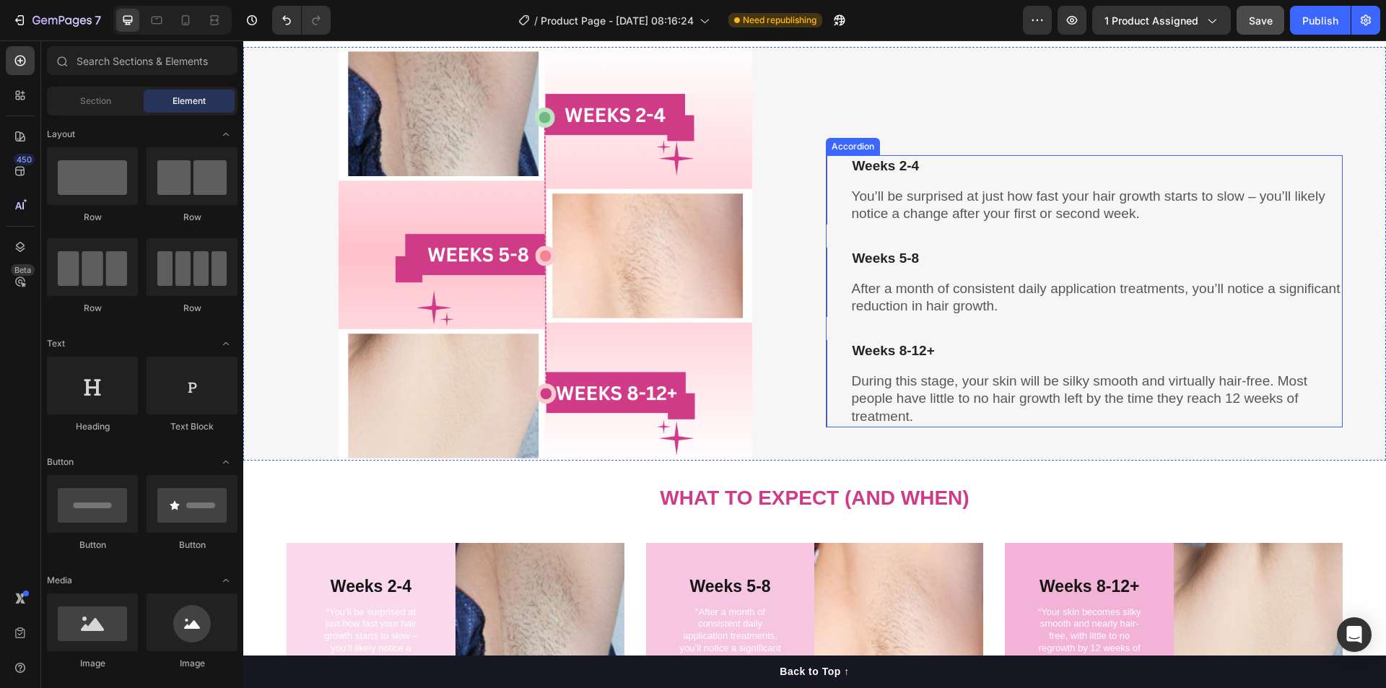
click at [835, 290] on div "After a month of consistent daily application treatments, you’ll notice a signi…" at bounding box center [1086, 293] width 516 height 47
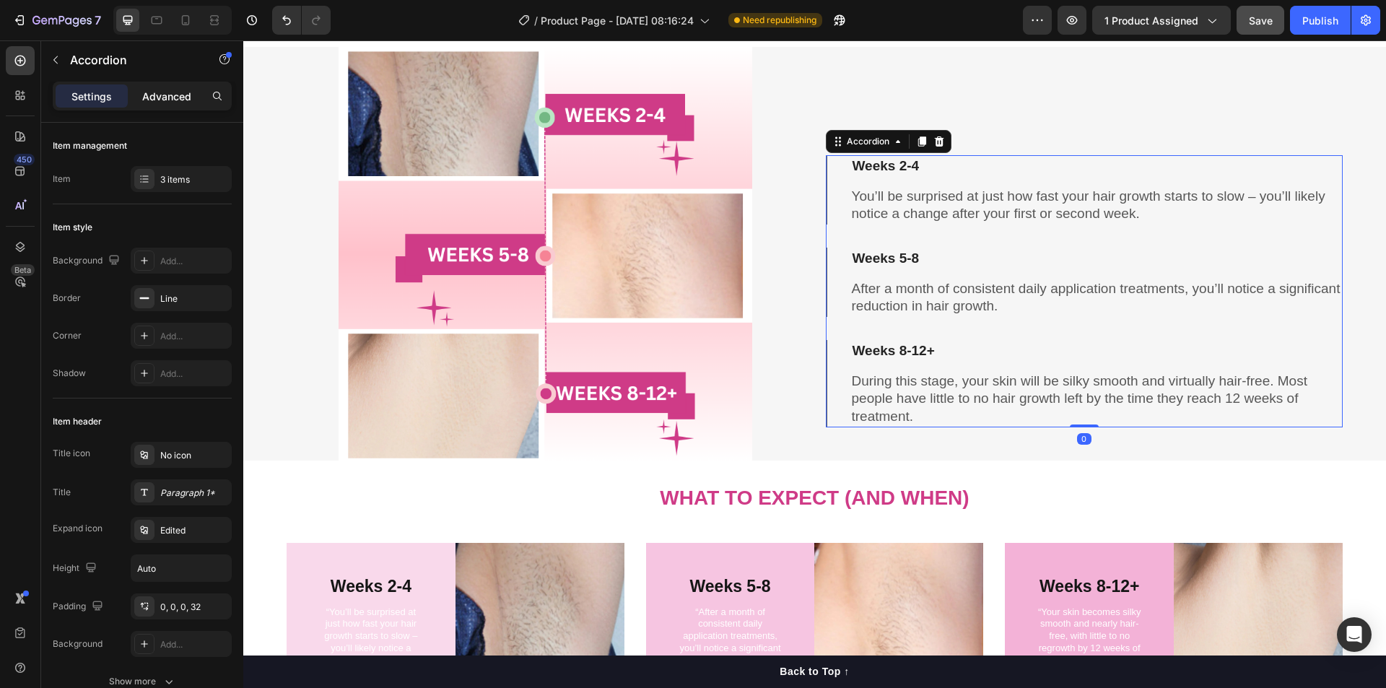
click at [170, 99] on p "Advanced" at bounding box center [166, 96] width 49 height 15
type input "100%"
type input "100"
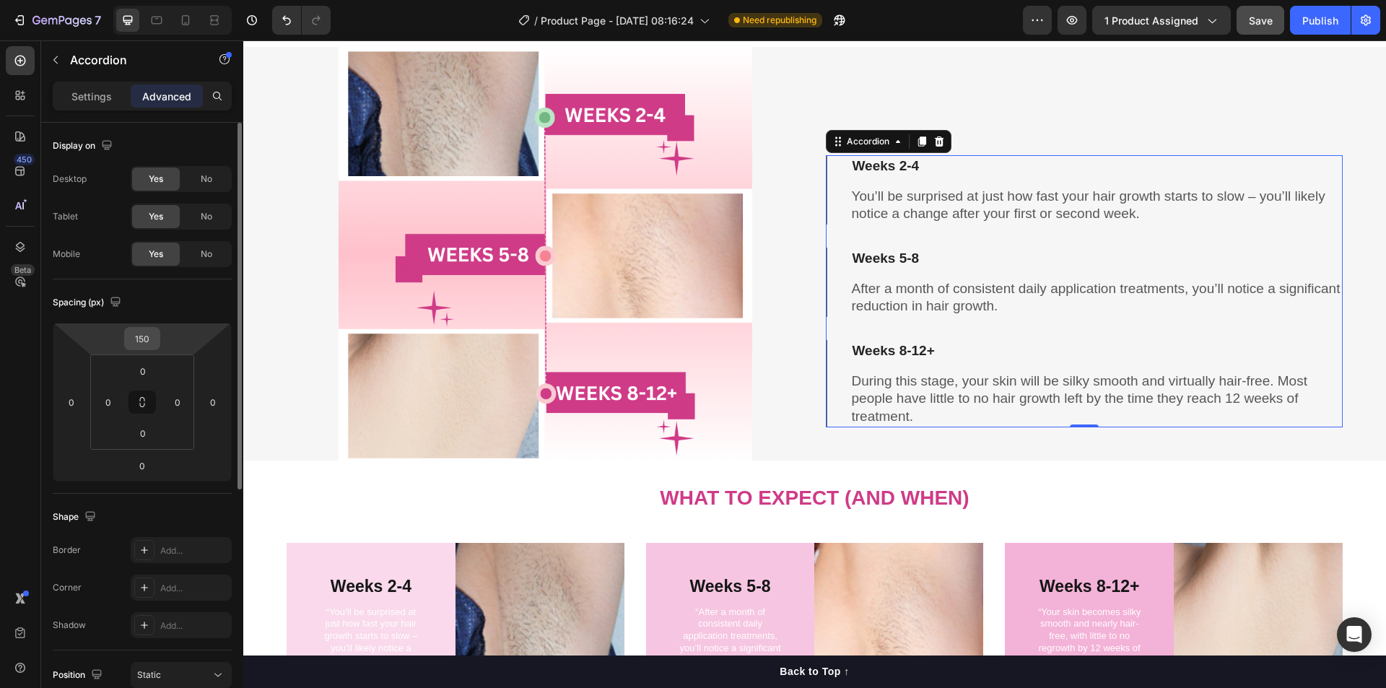
click at [142, 339] on input "150" at bounding box center [142, 339] width 29 height 22
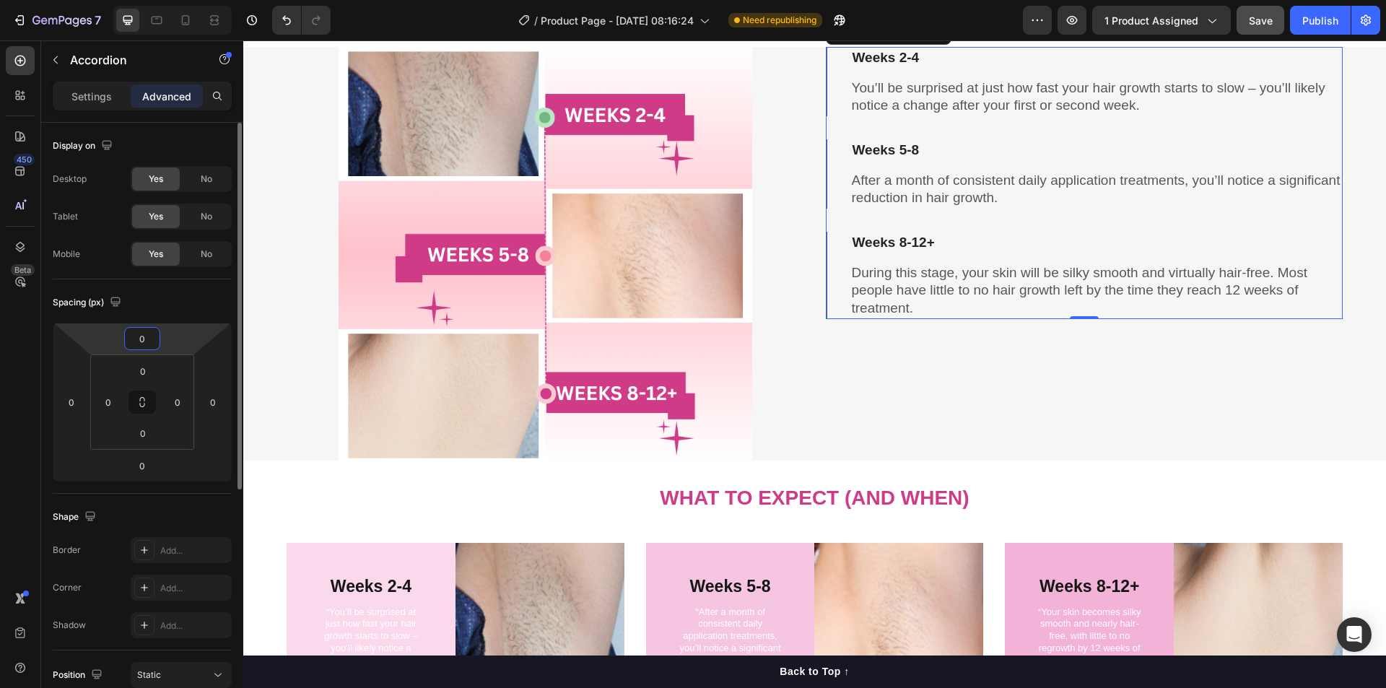
click at [142, 339] on input "0" at bounding box center [142, 339] width 29 height 22
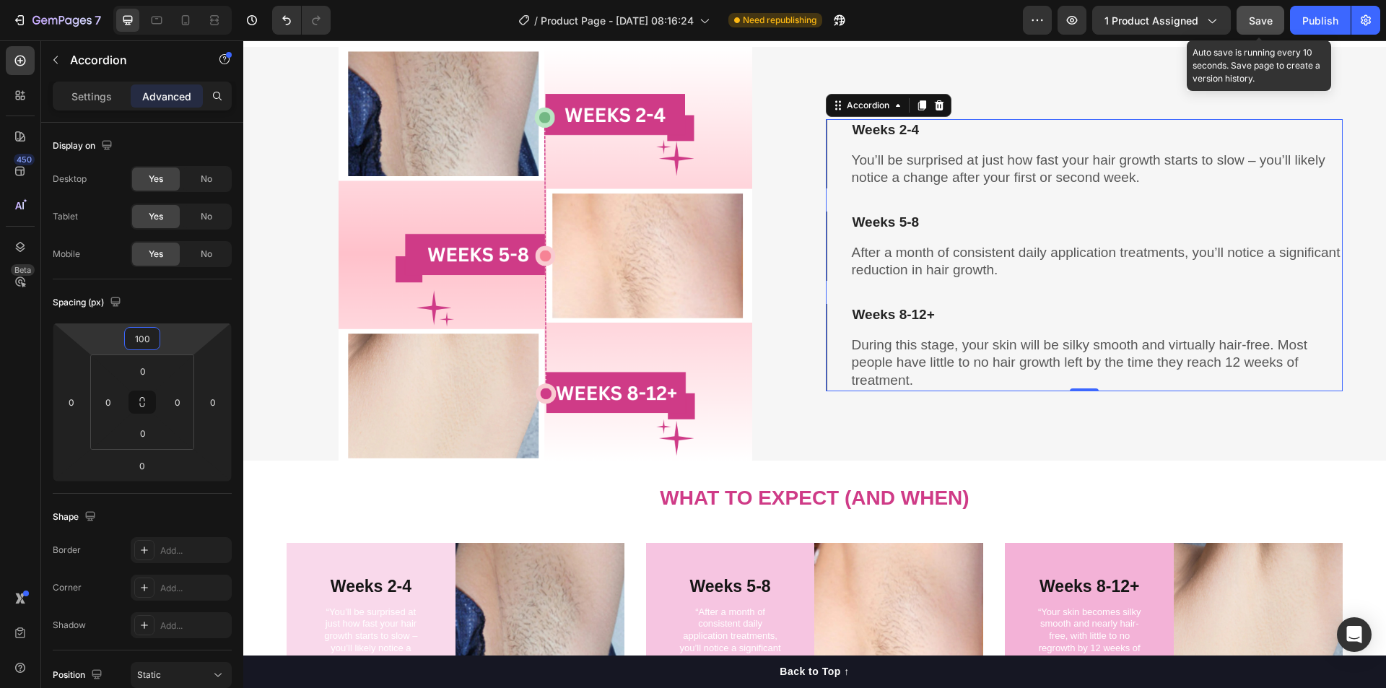
type input "100"
click at [1259, 23] on span "Save" at bounding box center [1261, 20] width 24 height 12
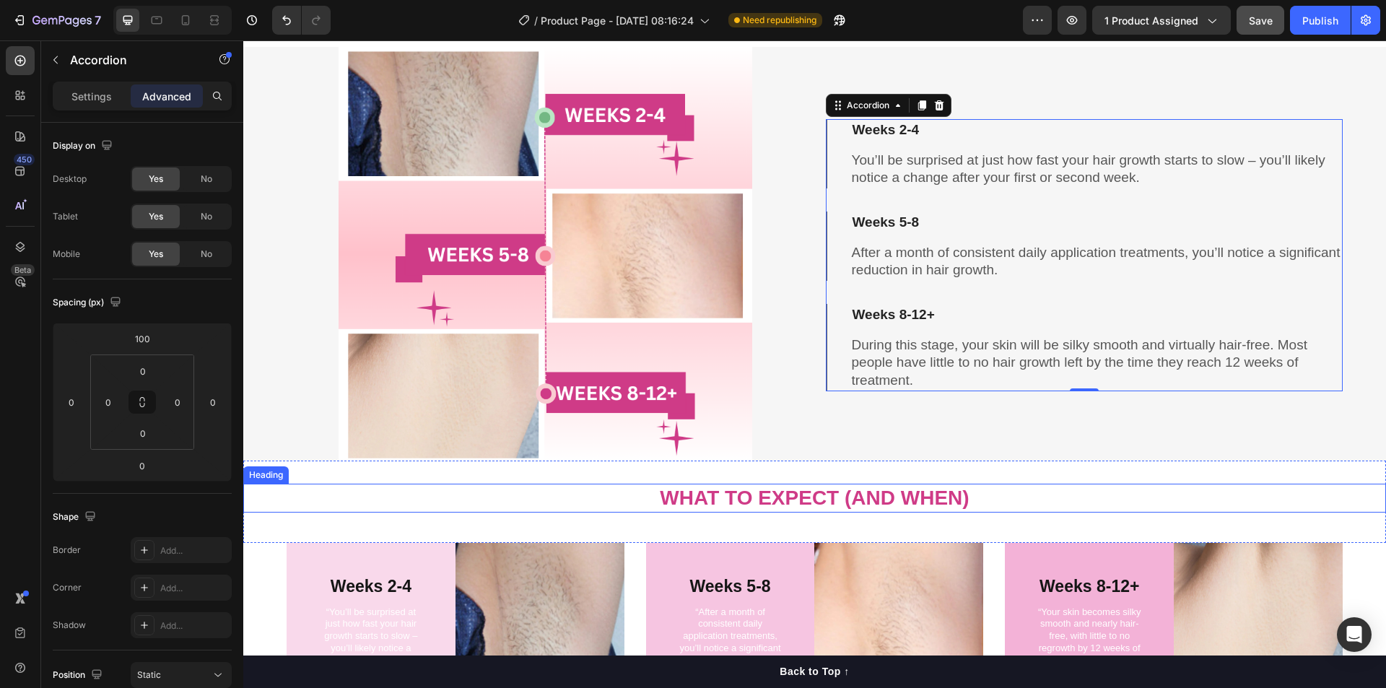
scroll to position [5087, 0]
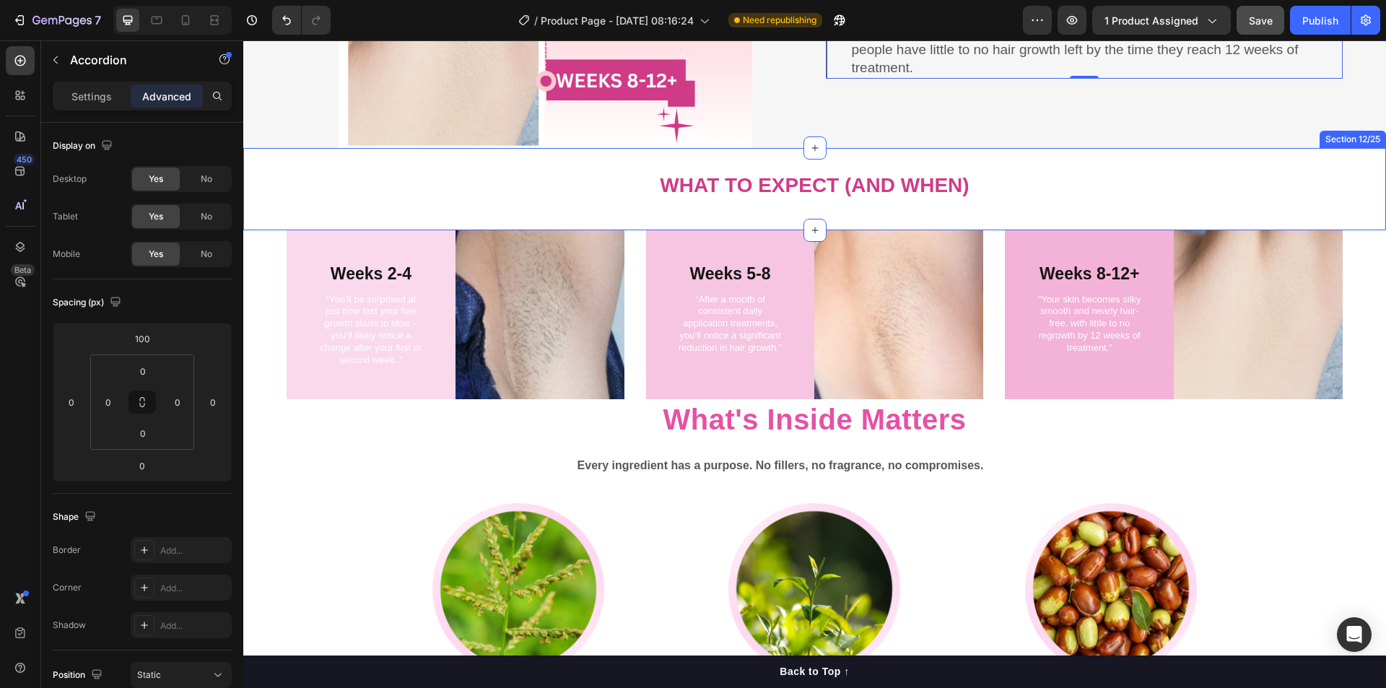
click at [340, 200] on div "What to Expect (And When) Heading" at bounding box center [814, 189] width 1143 height 36
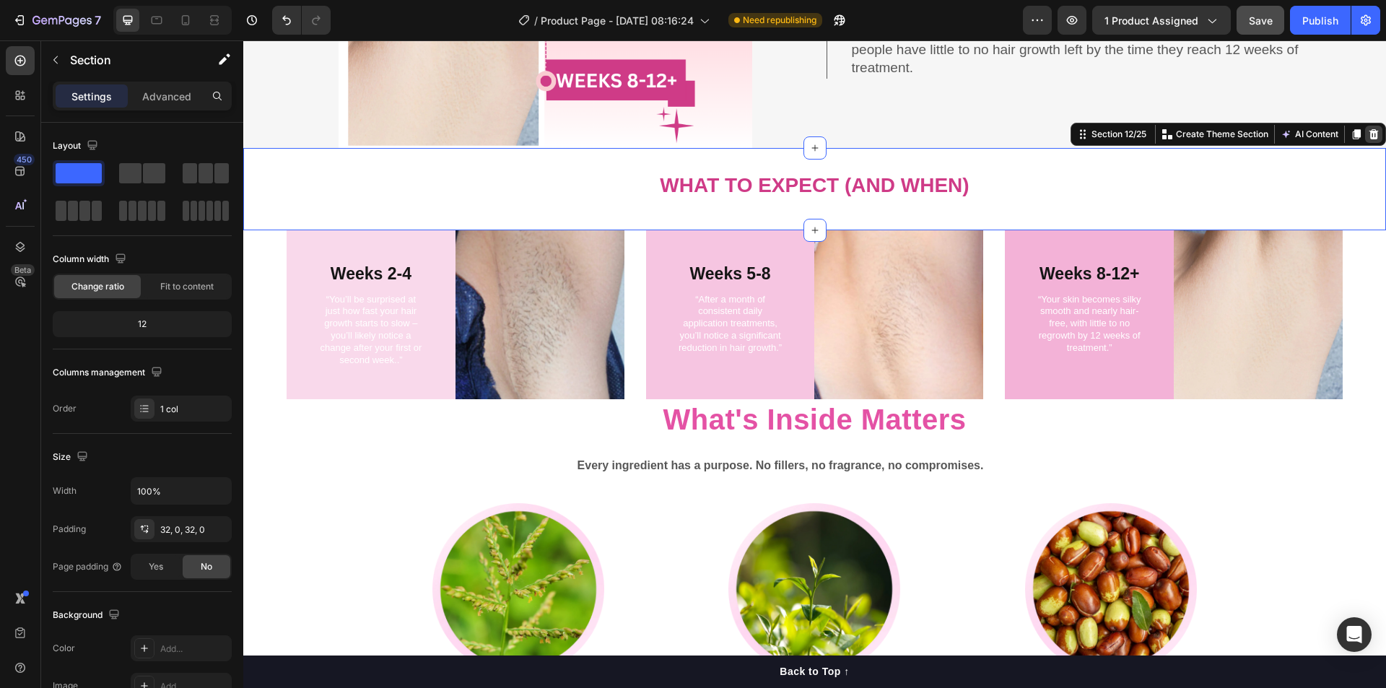
click at [1370, 130] on icon at bounding box center [1374, 134] width 9 height 10
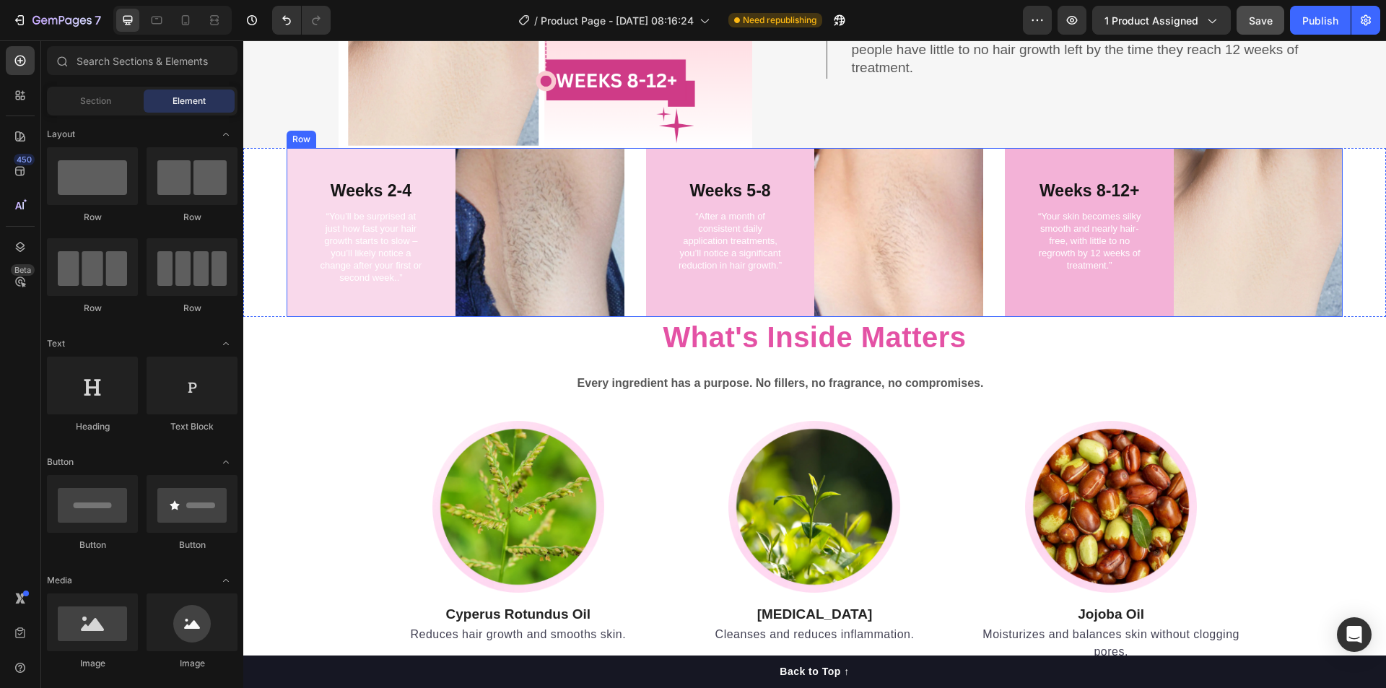
click at [984, 292] on div "Weeks 2-4 Text Block “You’ll be surprised at just how fast your hair growth sta…" at bounding box center [815, 232] width 1056 height 169
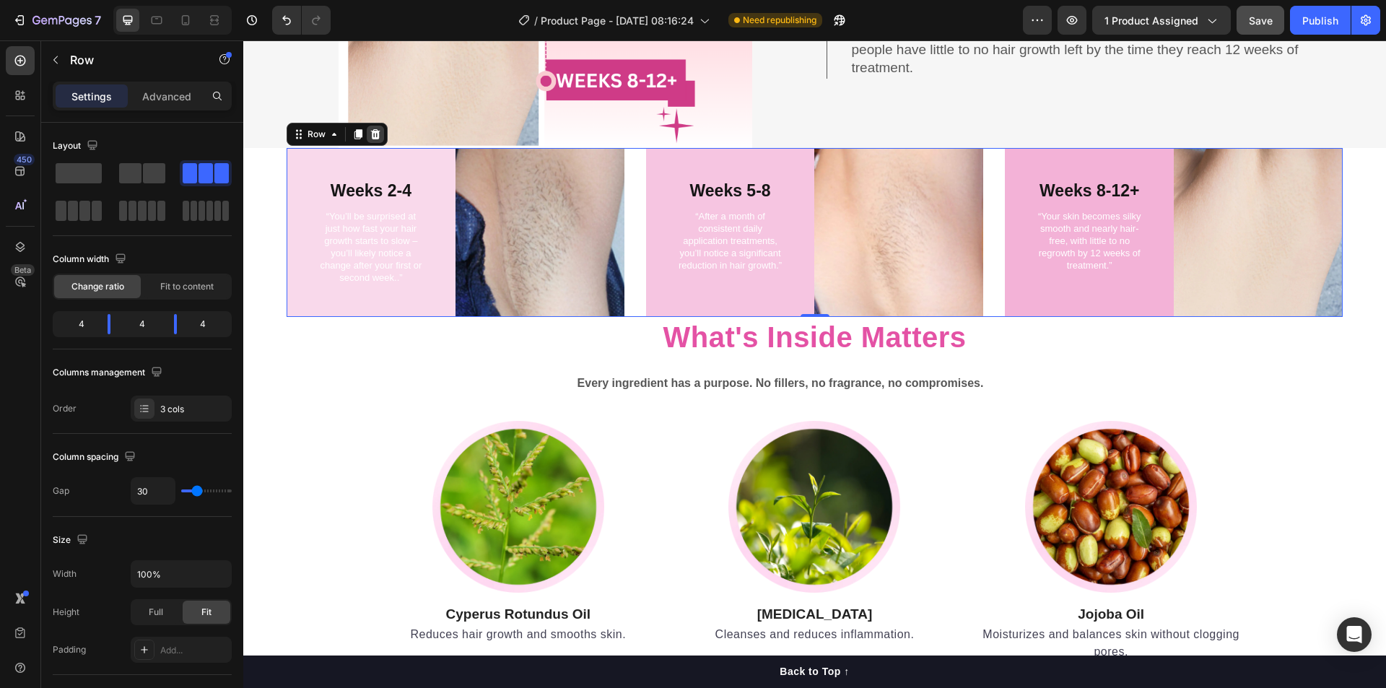
click at [375, 131] on icon at bounding box center [375, 134] width 9 height 10
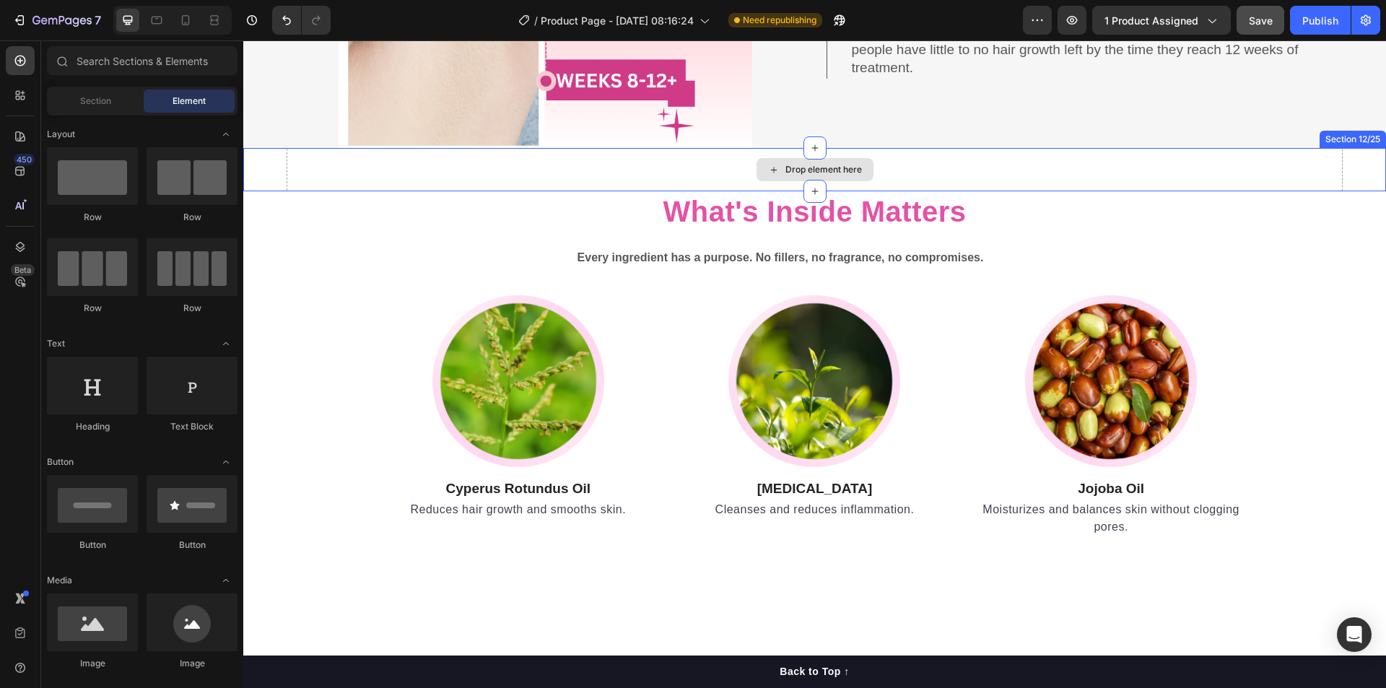
click at [615, 163] on div "Drop element here" at bounding box center [815, 169] width 1056 height 43
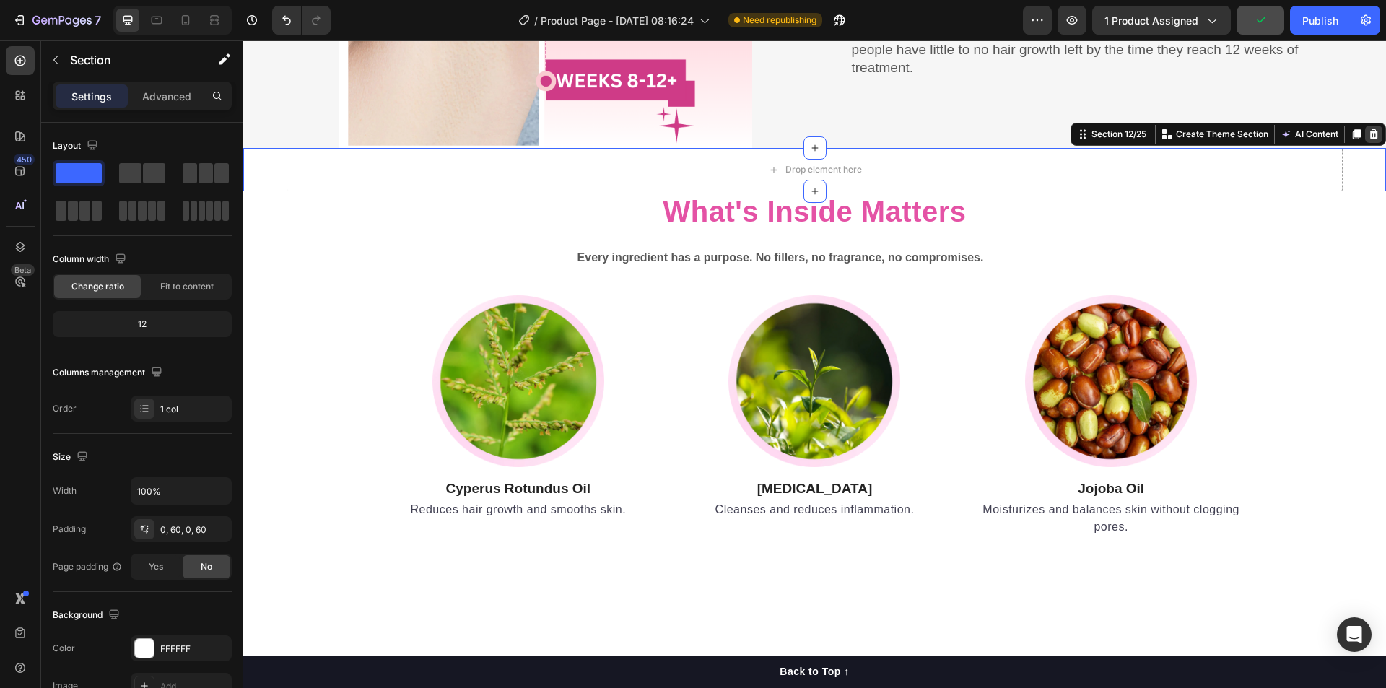
click at [1370, 131] on icon at bounding box center [1374, 134] width 9 height 10
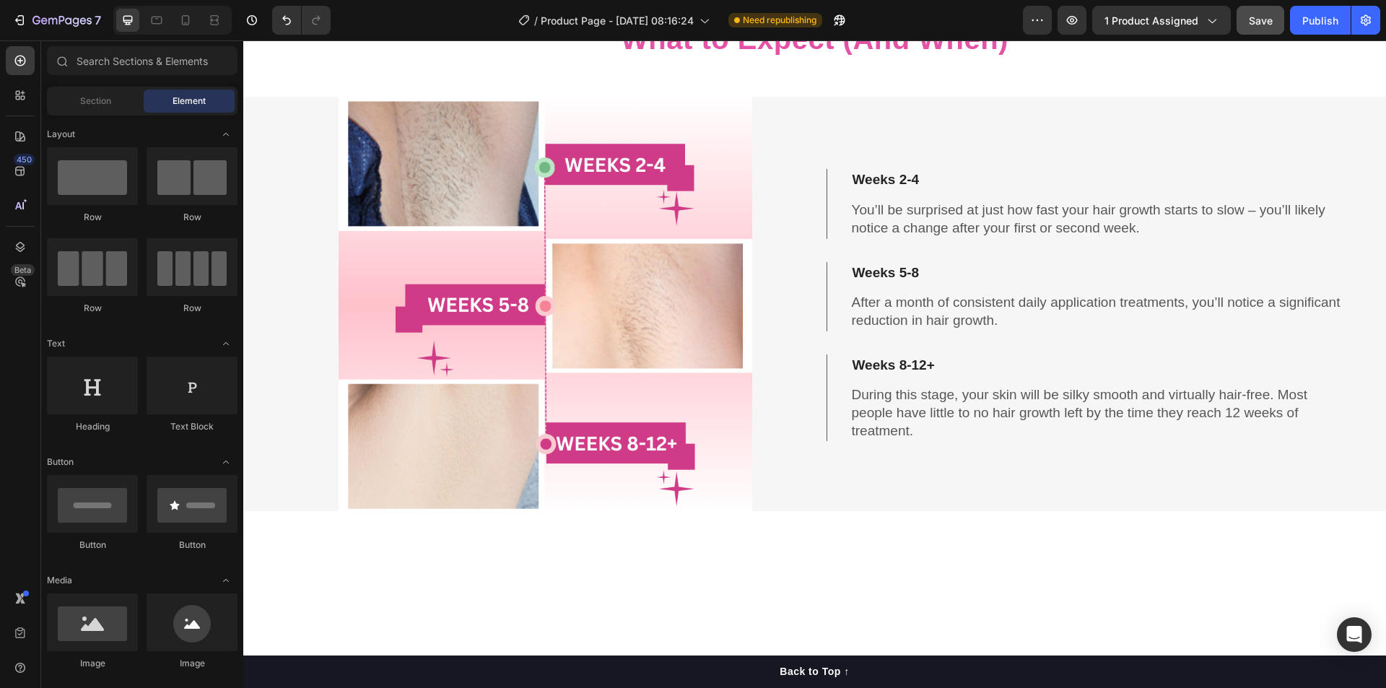
scroll to position [4462, 0]
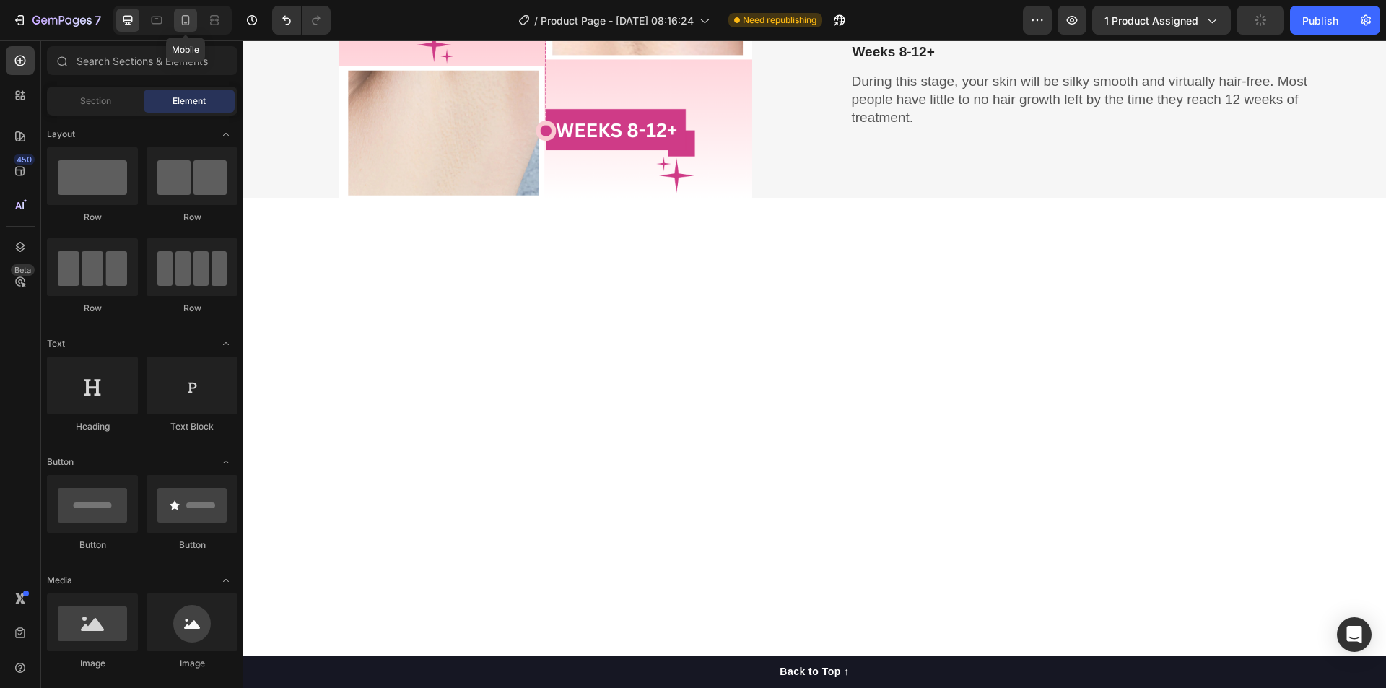
click at [186, 19] on icon at bounding box center [185, 20] width 14 height 14
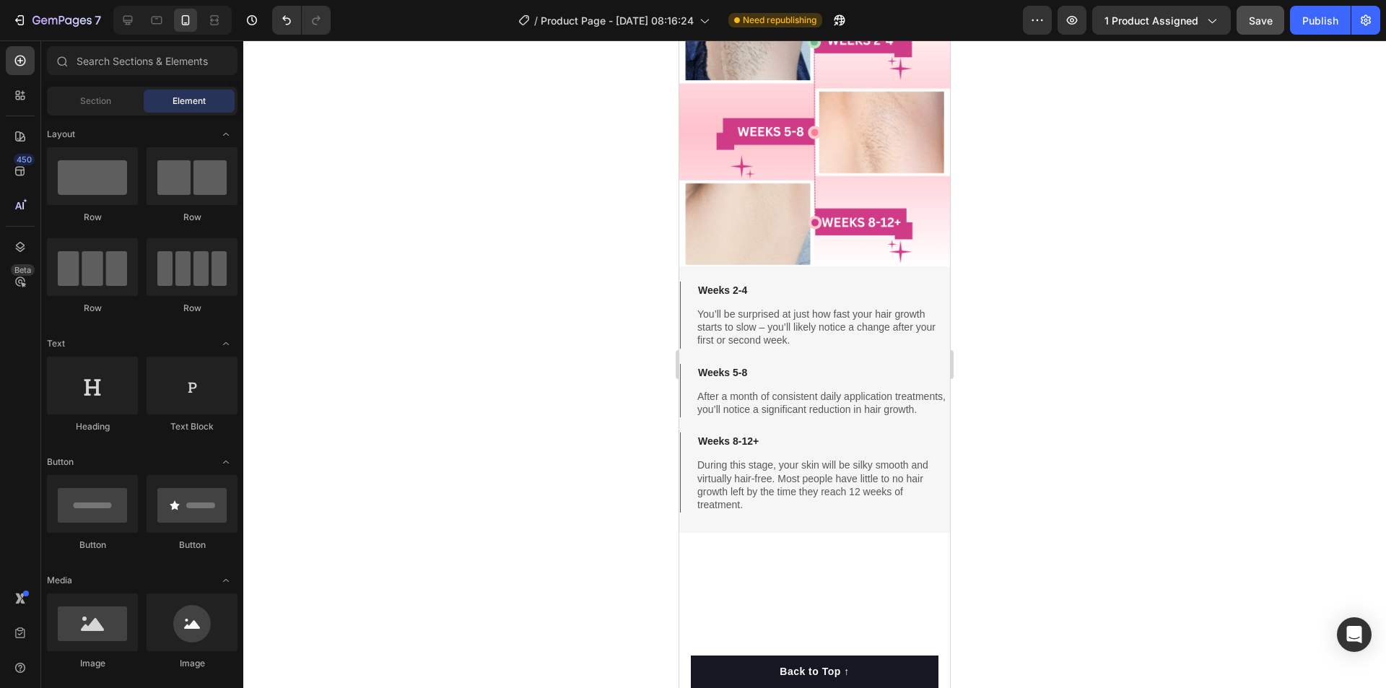
scroll to position [4462, 0]
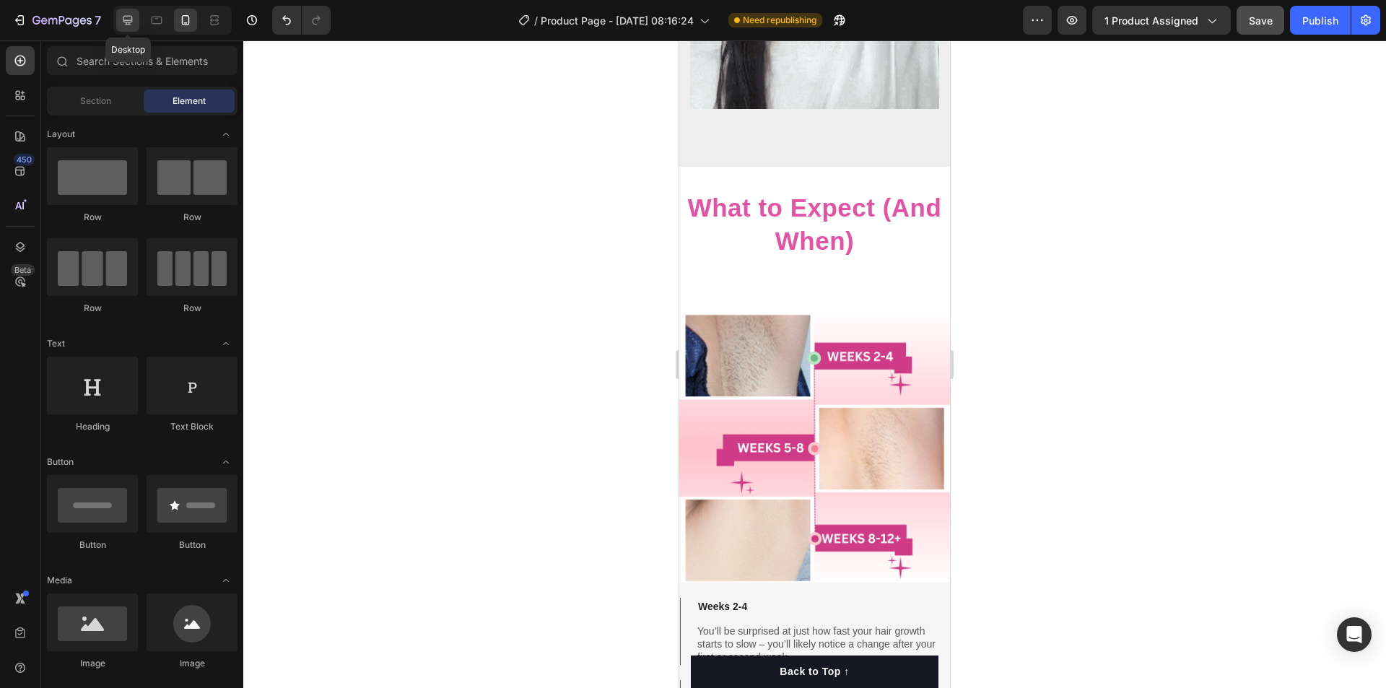
click at [125, 23] on icon at bounding box center [128, 20] width 14 height 14
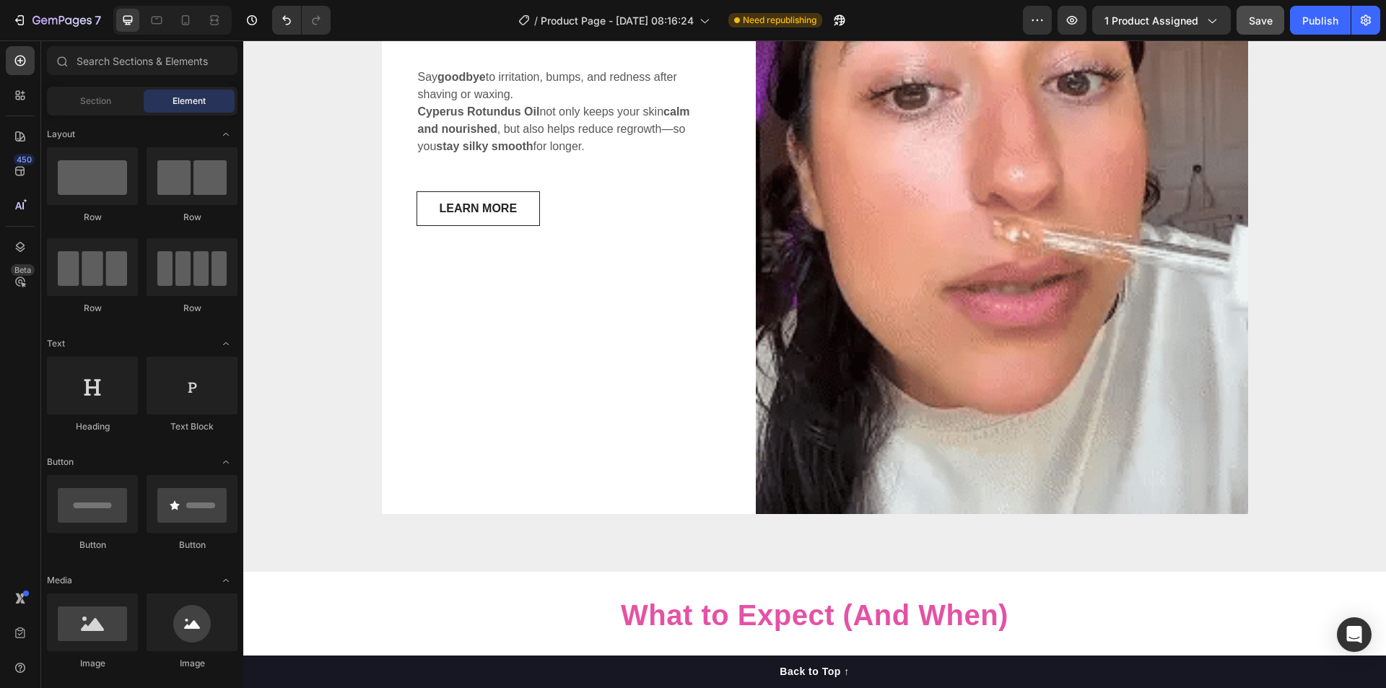
scroll to position [3836, 0]
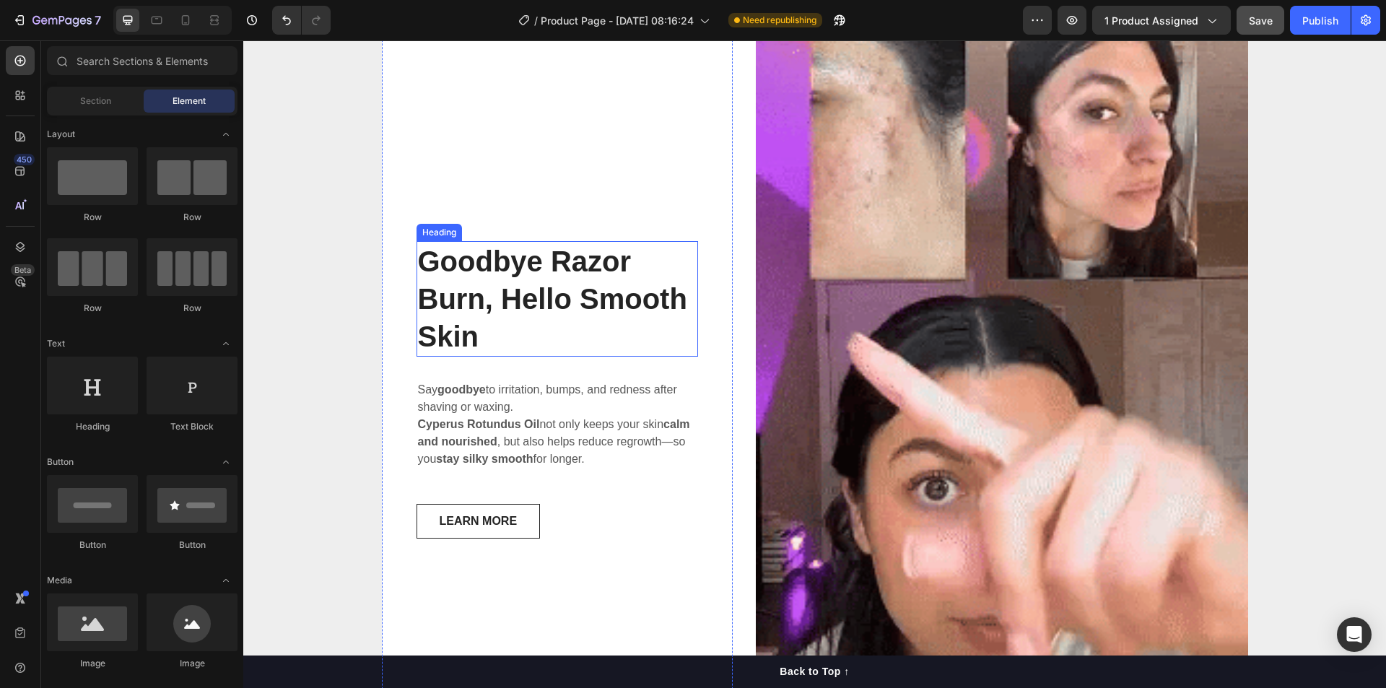
click at [576, 307] on strong "Goodbye Razor Burn, Hello Smooth Skin" at bounding box center [552, 299] width 269 height 107
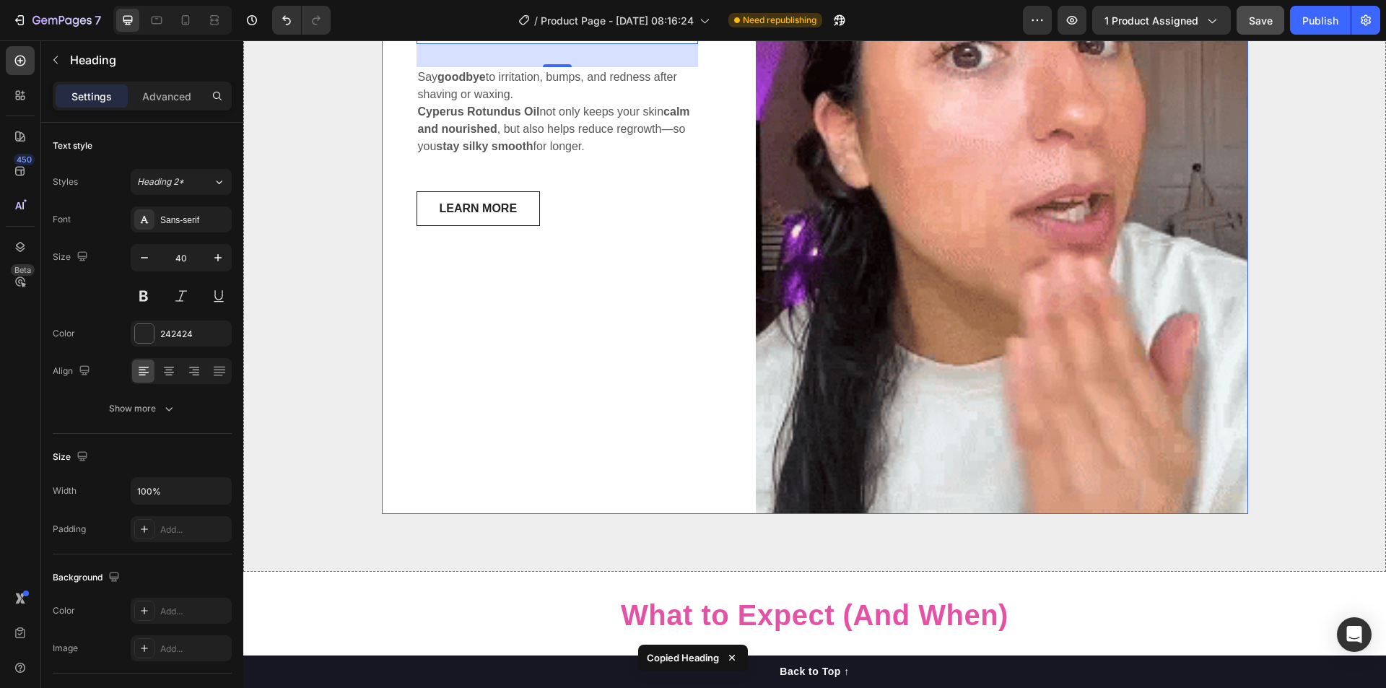
scroll to position [4462, 0]
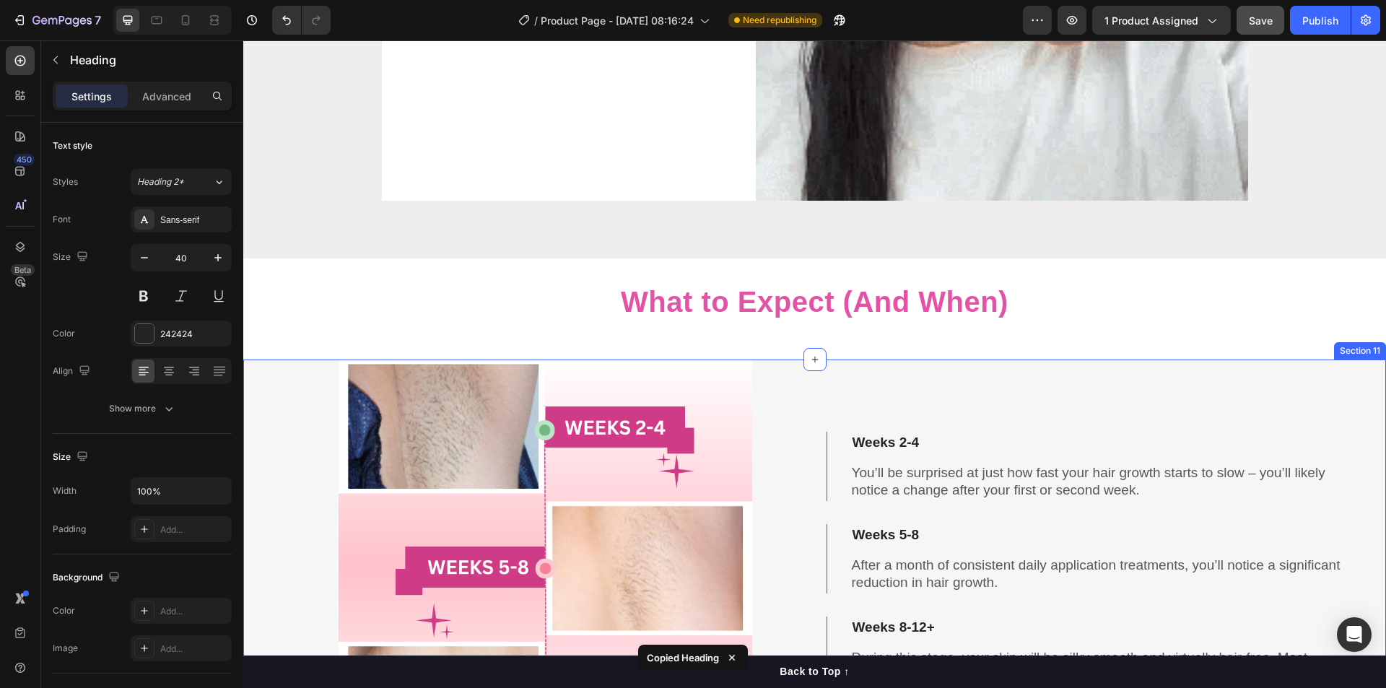
click at [933, 388] on div "Weeks 2-4 You’ll be surprised at just how fast your hair growth starts to slow …" at bounding box center [1085, 567] width 518 height 414
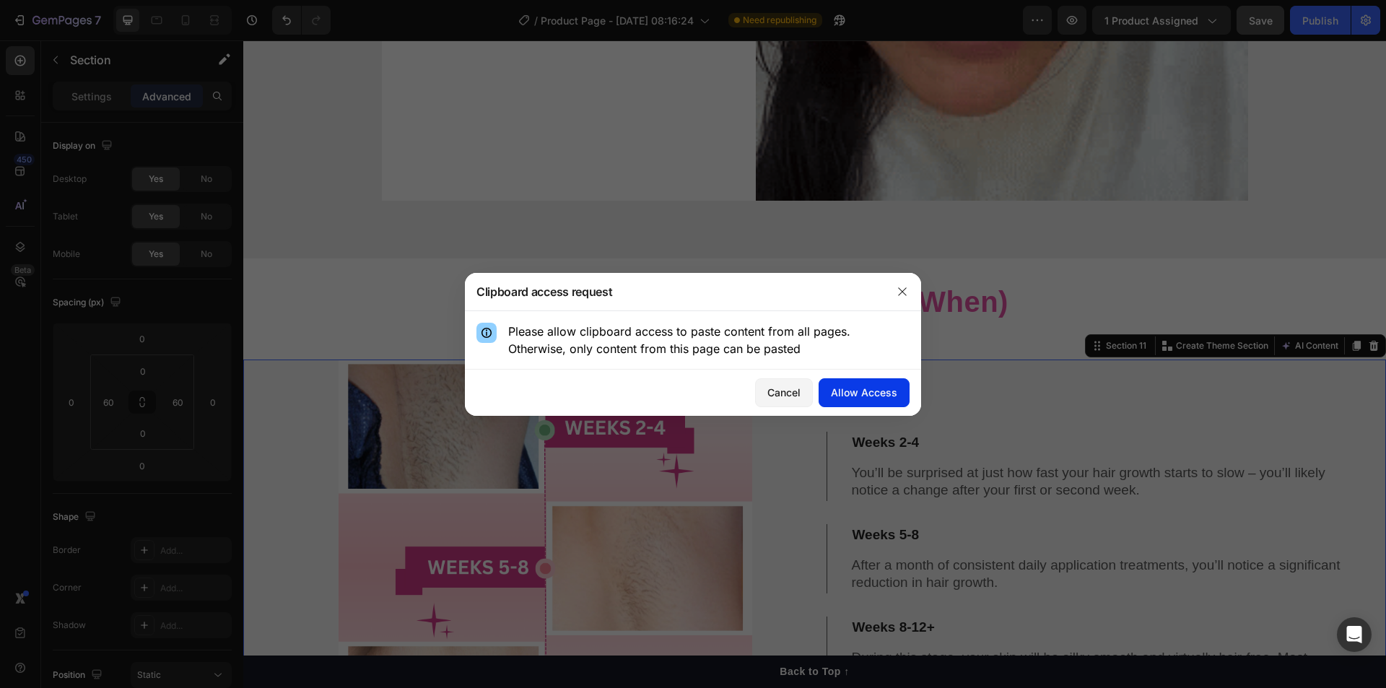
click at [895, 391] on div "Allow Access" at bounding box center [864, 392] width 66 height 15
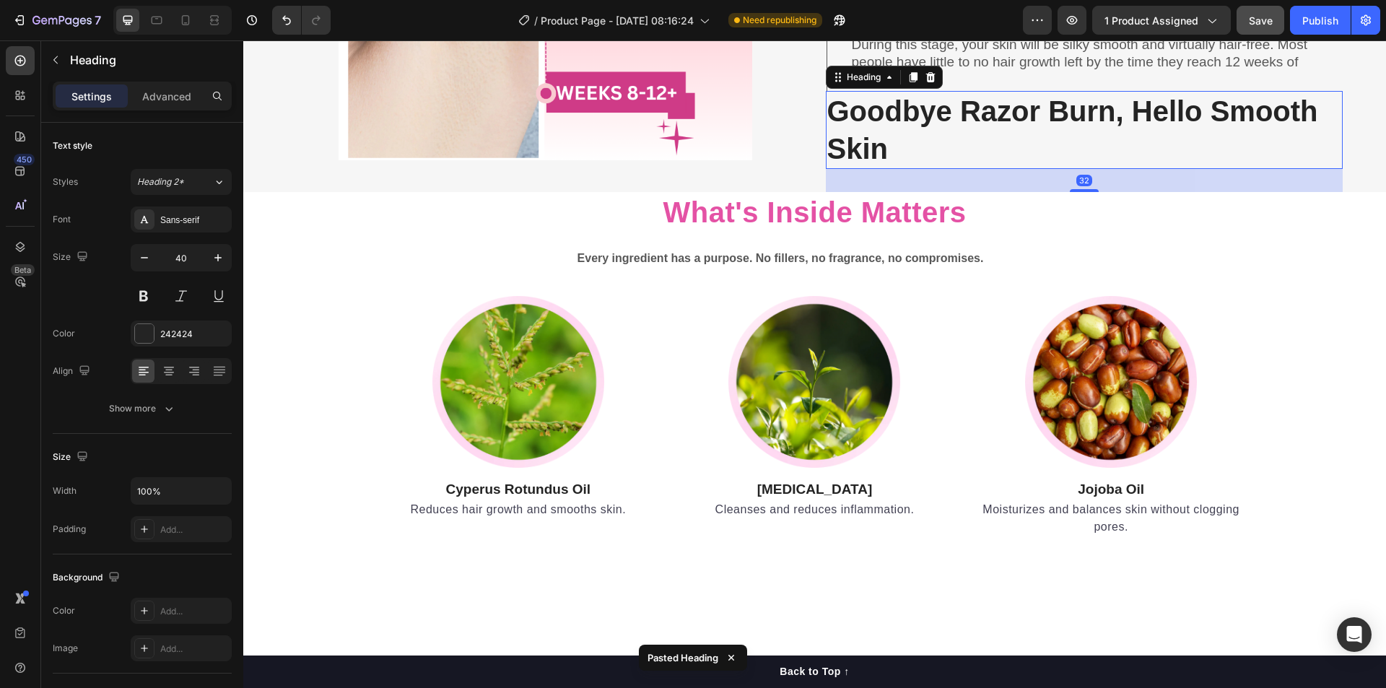
scroll to position [4762, 0]
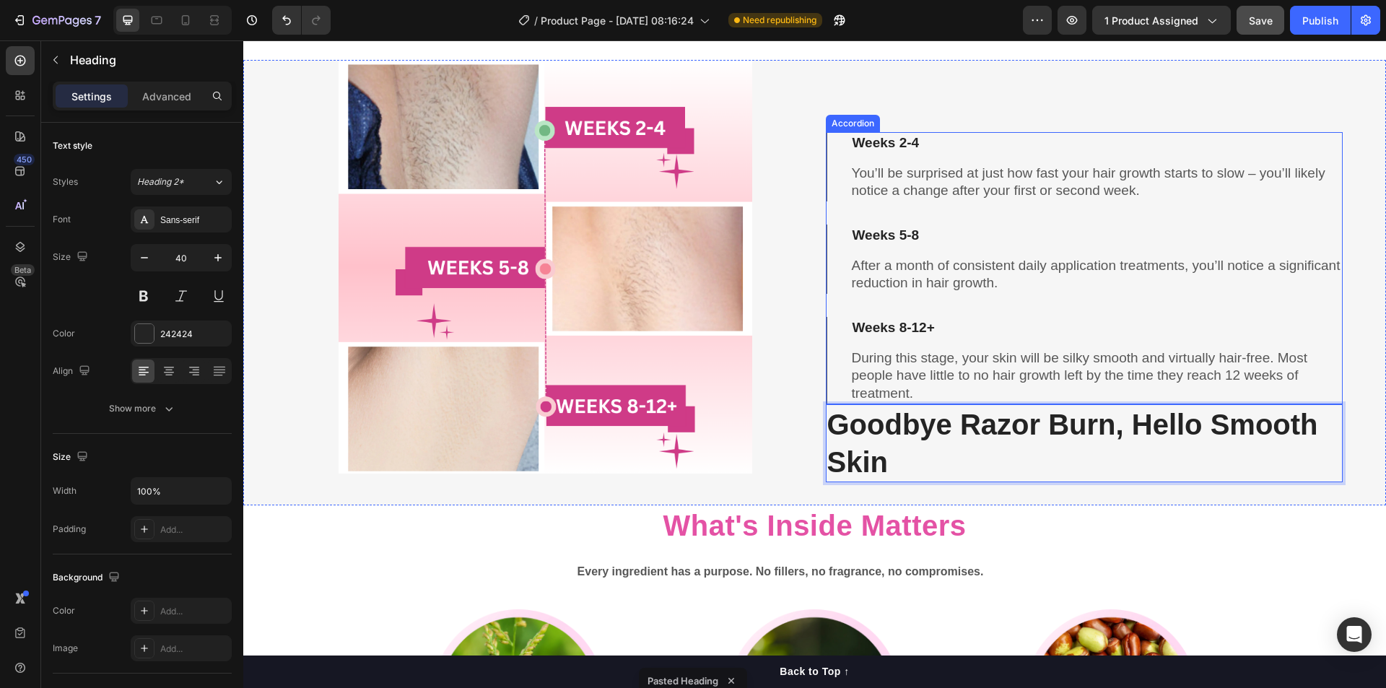
drag, startPoint x: 957, startPoint y: 428, endPoint x: 960, endPoint y: 253, distance: 174.8
click at [860, 442] on p "Goodbye Razor Burn, Hello Smooth Skin" at bounding box center [1085, 443] width 515 height 75
click at [798, 457] on div at bounding box center [546, 267] width 518 height 414
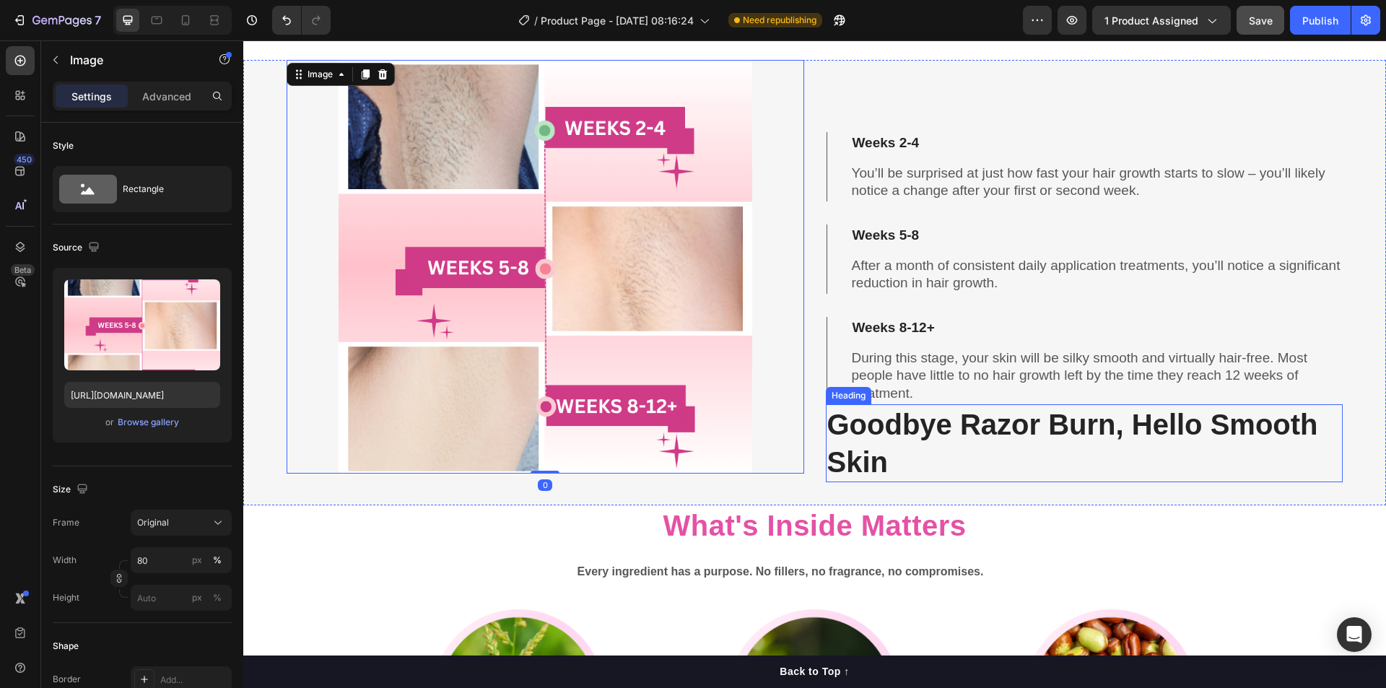
click at [853, 449] on strong "Goodbye Razor Burn, Hello Smooth Skin" at bounding box center [1073, 443] width 491 height 69
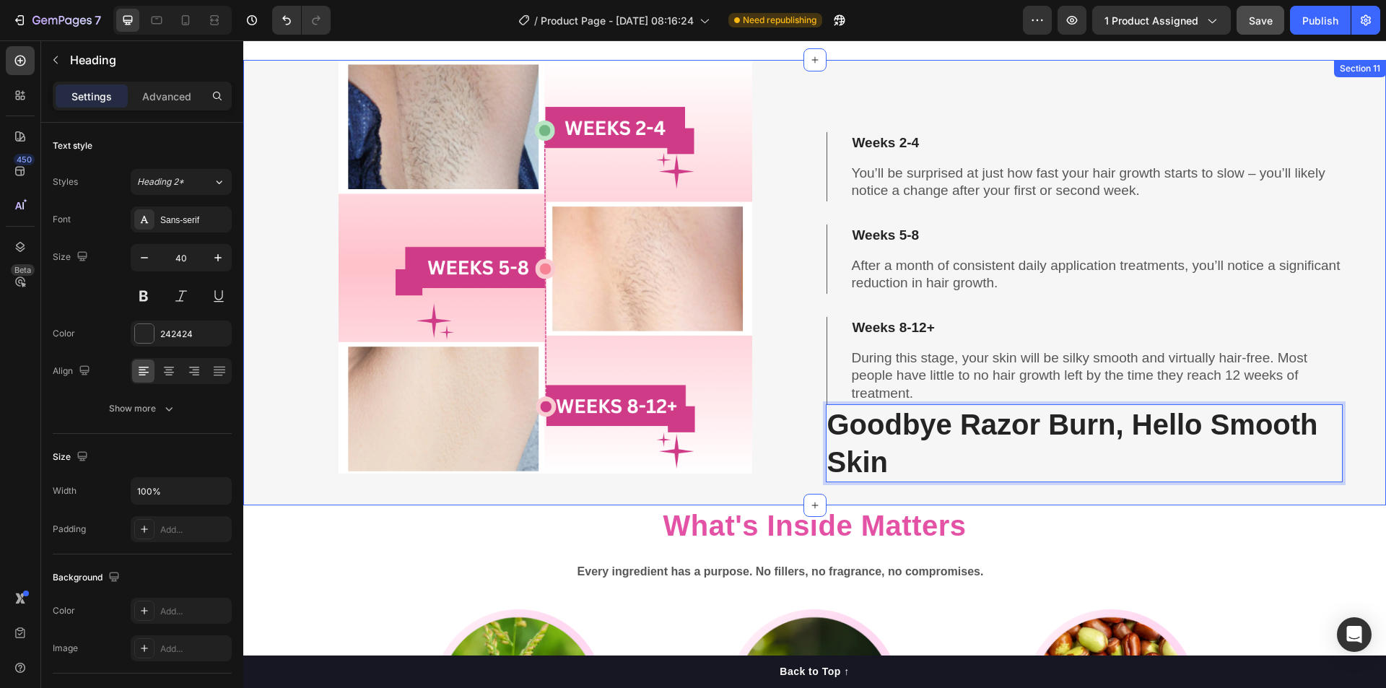
drag, startPoint x: 853, startPoint y: 449, endPoint x: 893, endPoint y: 98, distance: 353.2
click at [1094, 495] on div "Weeks 2-4 You’ll be surprised at just how fast your hair growth starts to slow …" at bounding box center [1085, 283] width 518 height 446
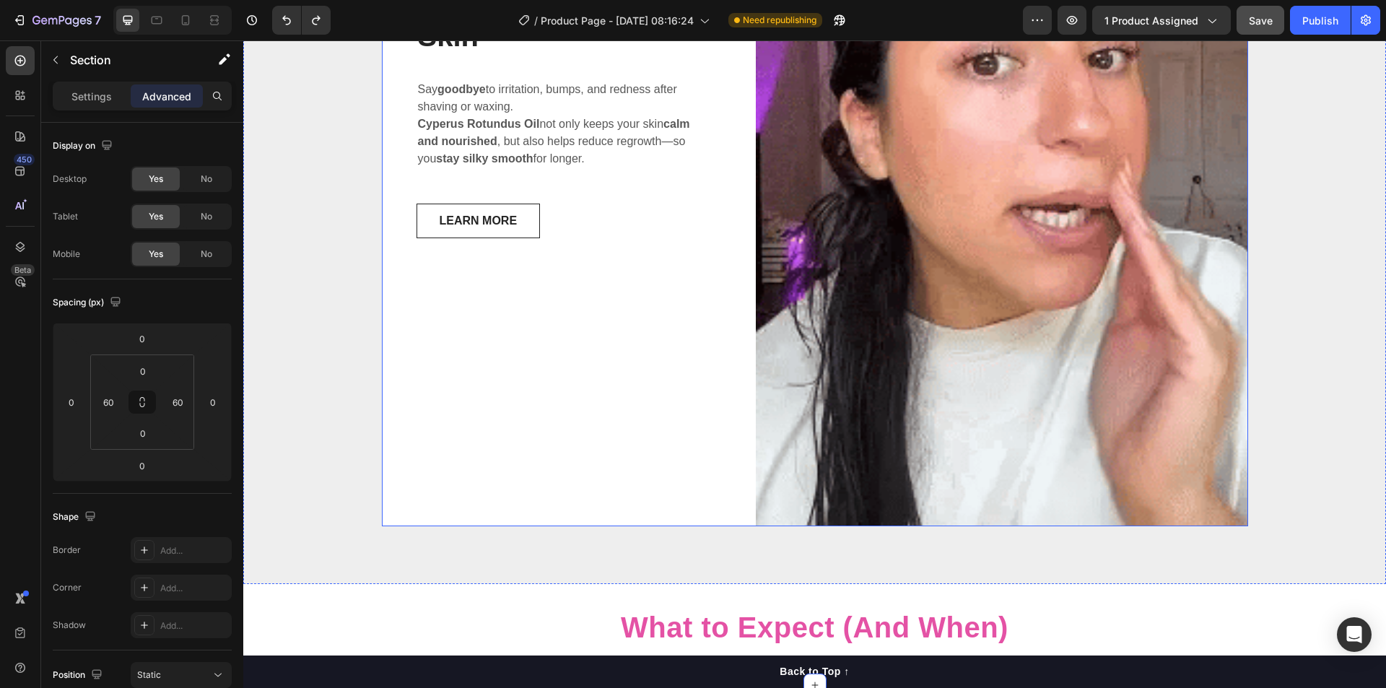
scroll to position [3823, 0]
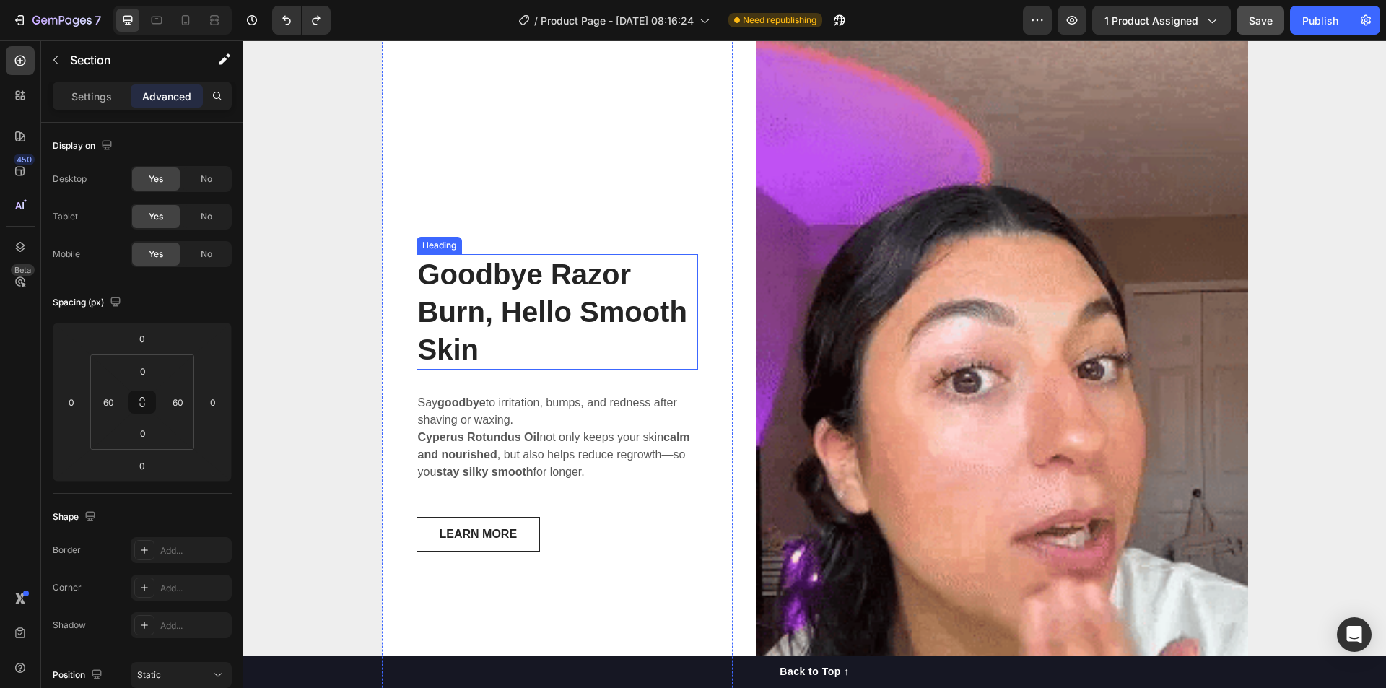
click at [544, 285] on strong "Goodbye Razor Burn, Hello Smooth Skin" at bounding box center [552, 312] width 269 height 107
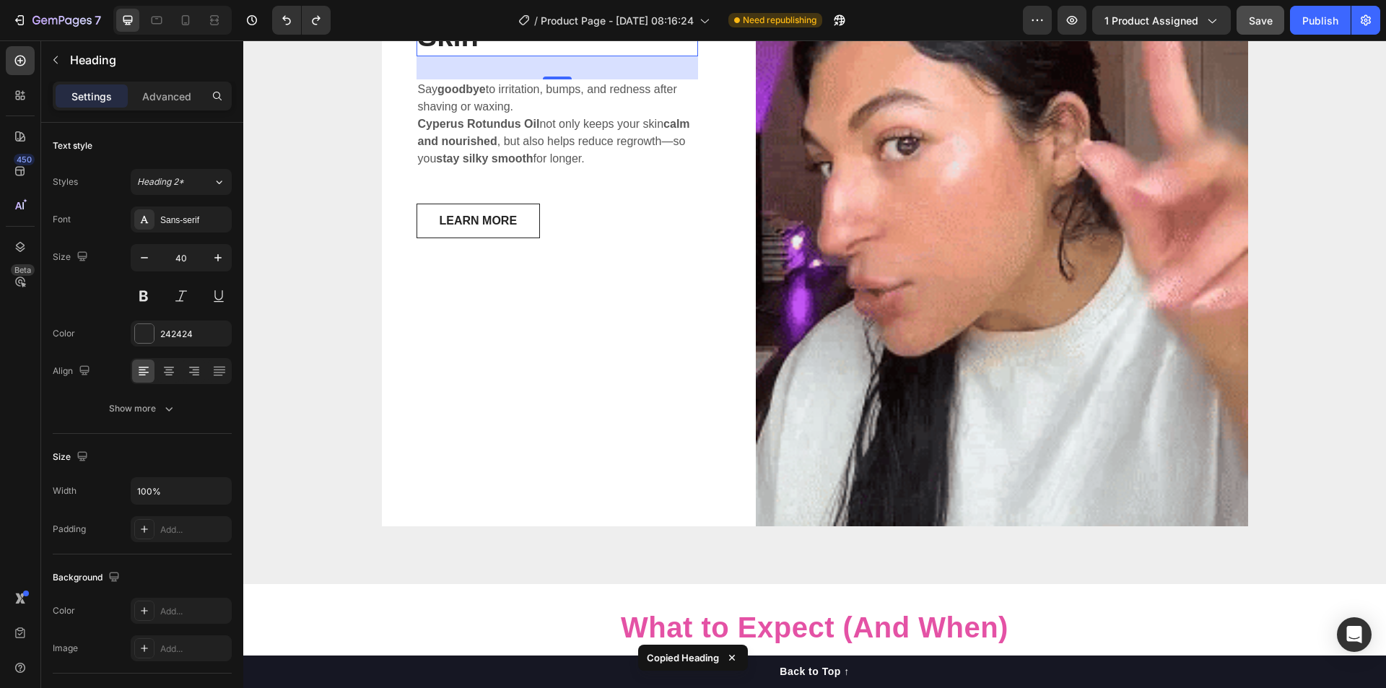
scroll to position [4449, 0]
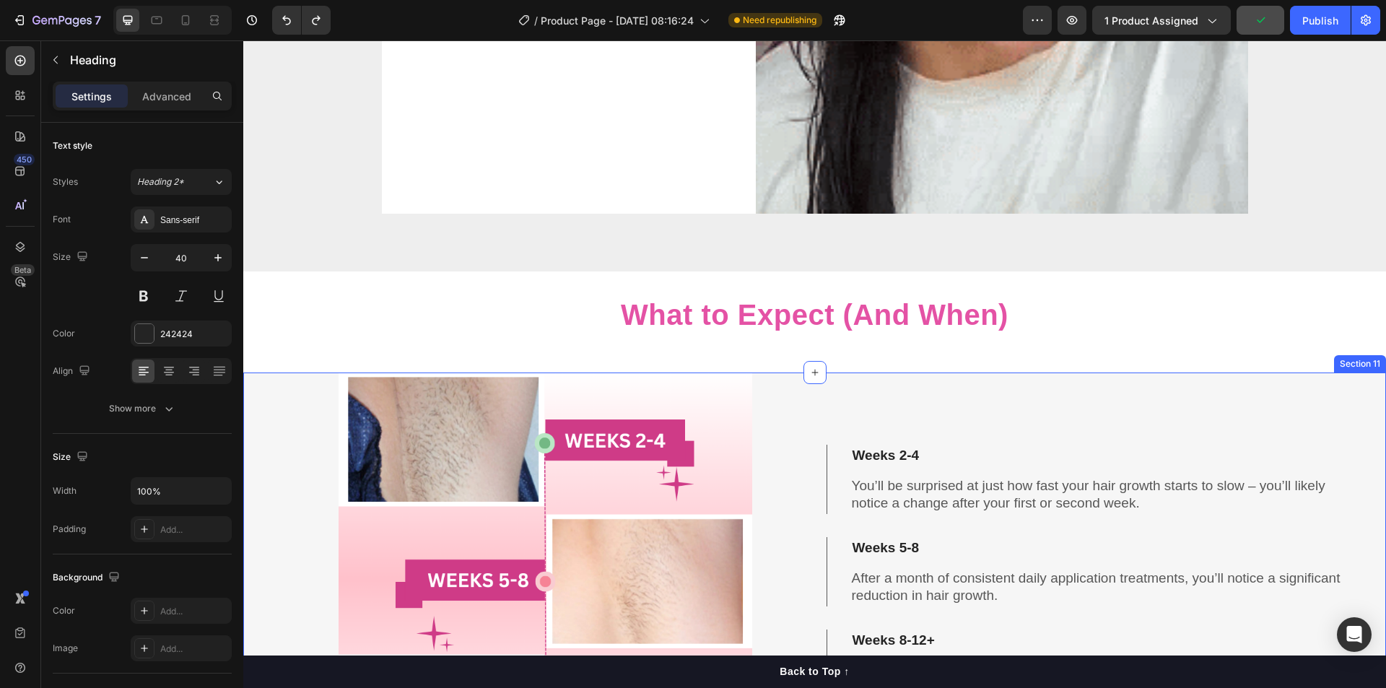
click at [897, 383] on div "Weeks 2-4 You’ll be surprised at just how fast your hair growth starts to slow …" at bounding box center [1085, 580] width 518 height 414
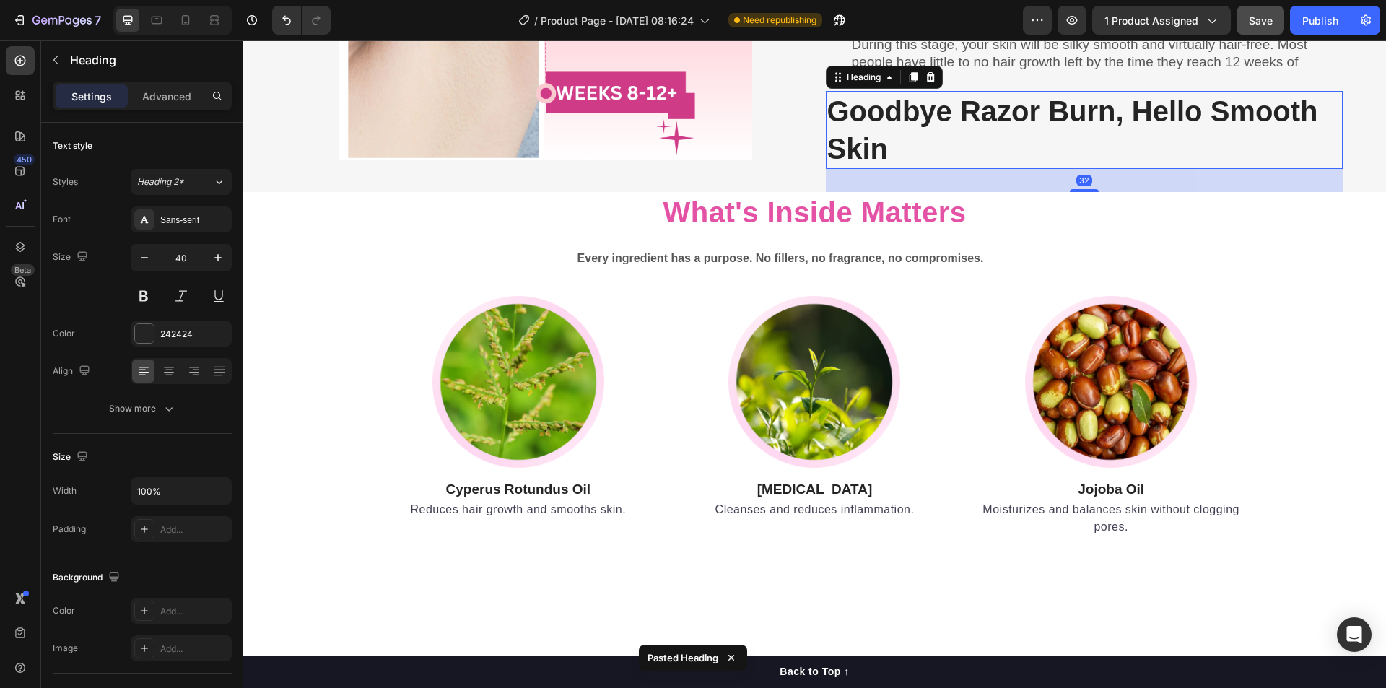
scroll to position [4762, 0]
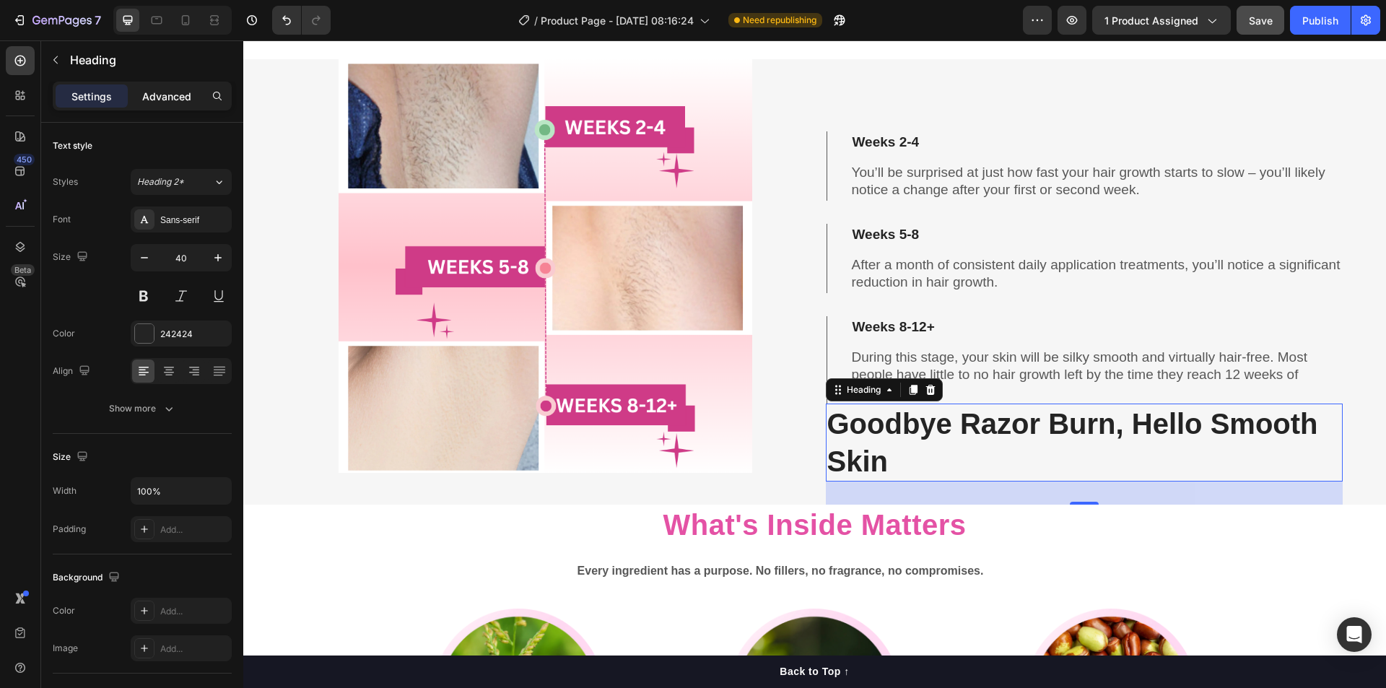
click at [172, 97] on p "Advanced" at bounding box center [166, 96] width 49 height 15
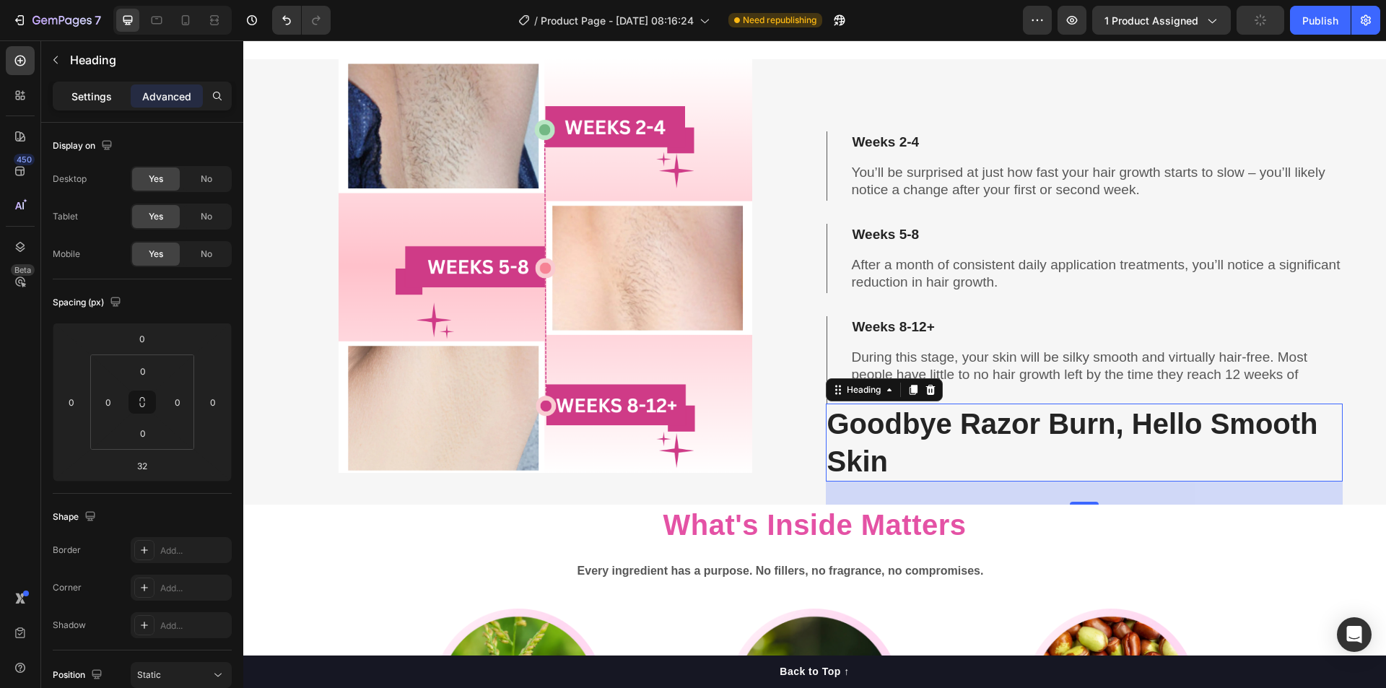
click at [94, 100] on p "Settings" at bounding box center [91, 96] width 40 height 15
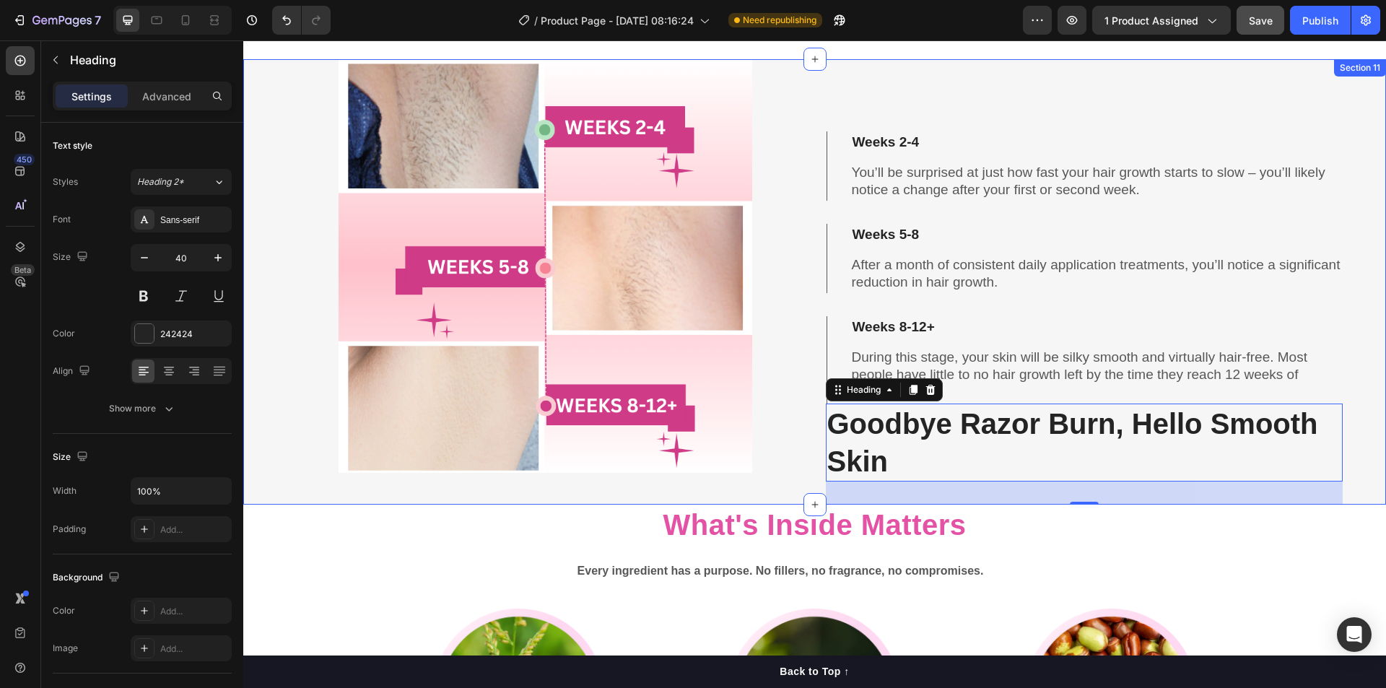
click at [807, 370] on div "Image Weeks 2-4 You’ll be surprised at just how fast your hair growth starts to…" at bounding box center [814, 282] width 1143 height 446
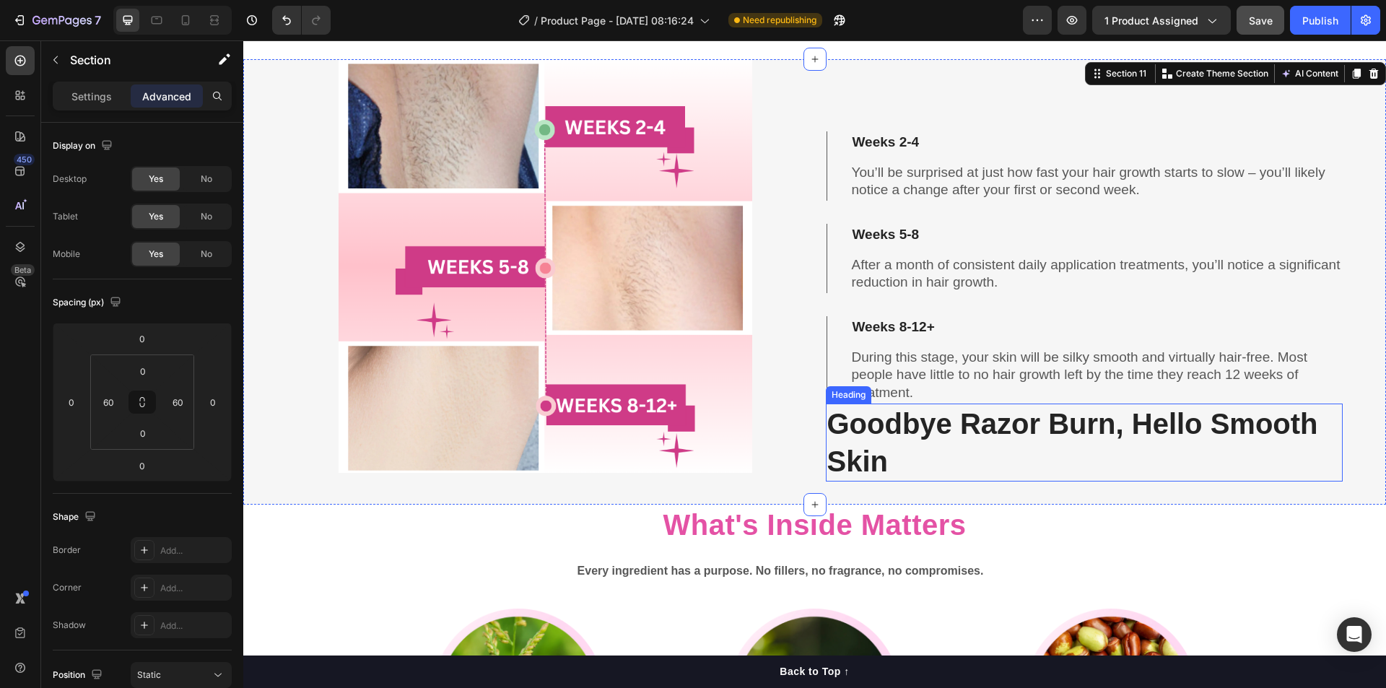
click at [857, 429] on strong "Goodbye Razor Burn, Hello Smooth Skin" at bounding box center [1073, 442] width 491 height 69
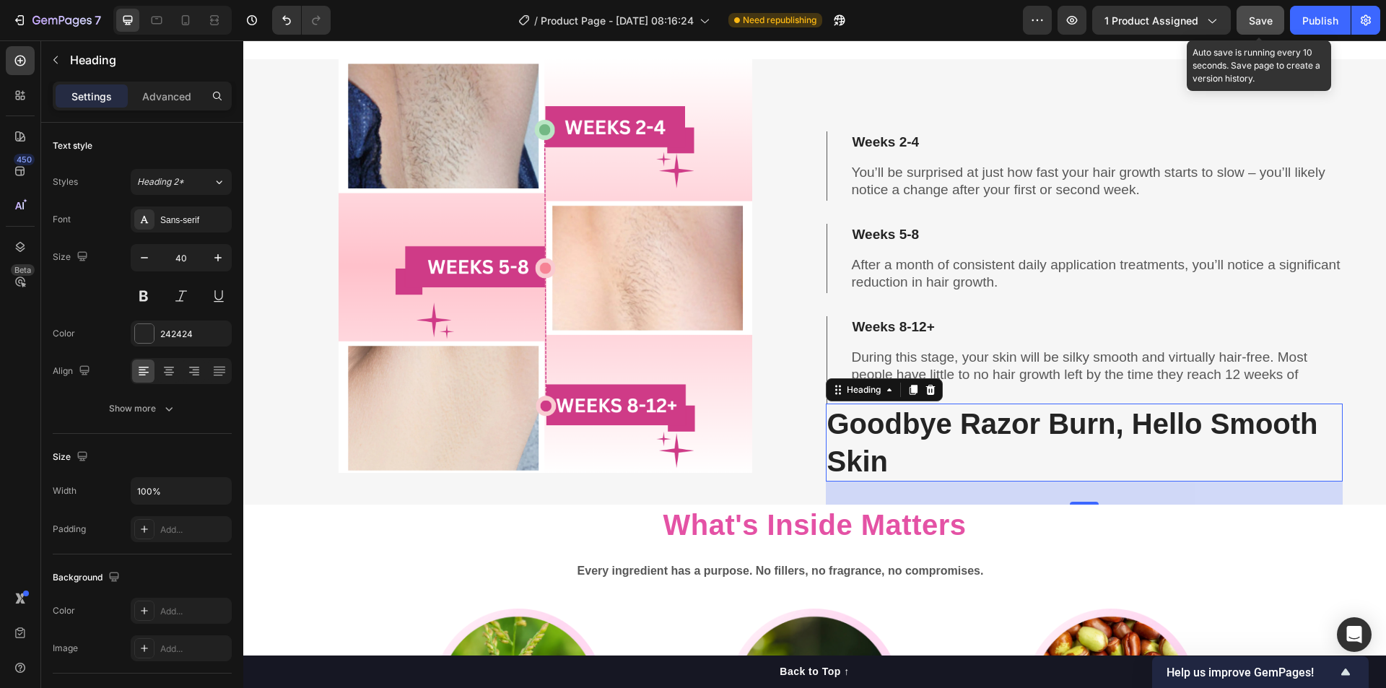
click at [1264, 23] on span "Save" at bounding box center [1261, 20] width 24 height 12
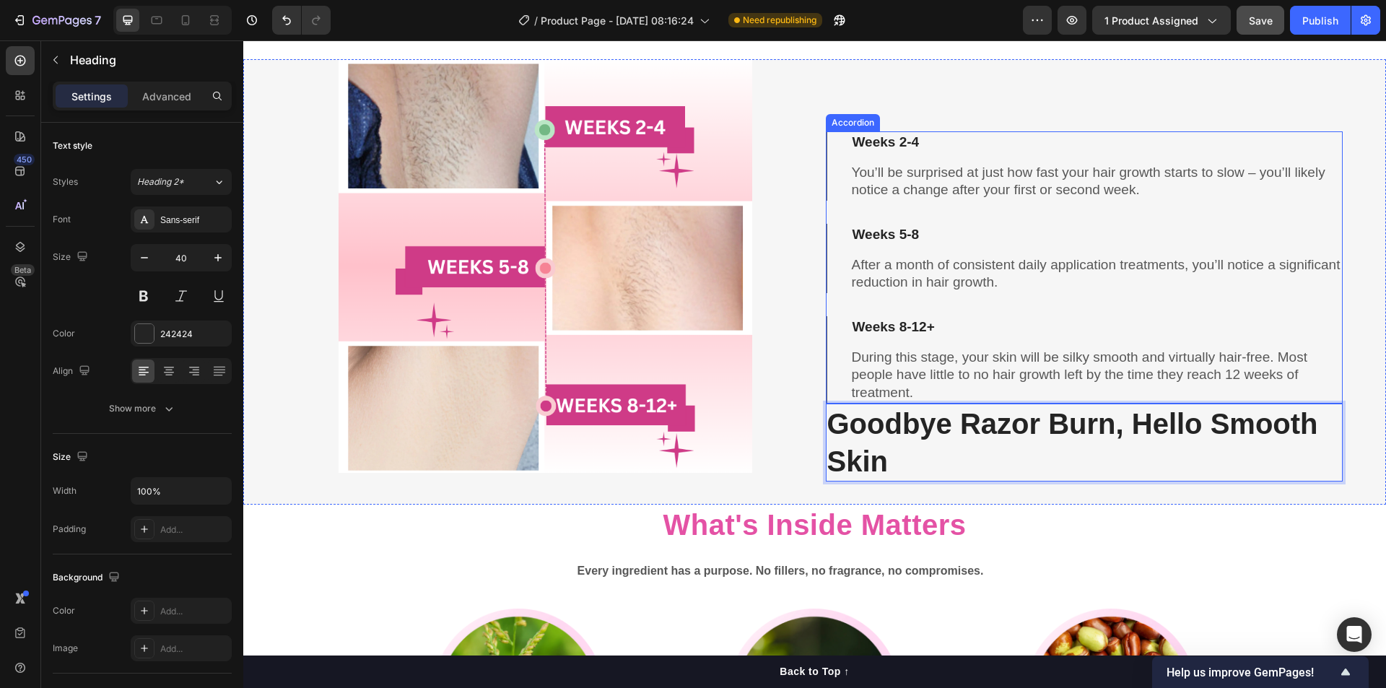
click at [1008, 214] on div "Weeks 2-4 You’ll be surprised at just how fast your hair growth starts to slow …" at bounding box center [1085, 267] width 518 height 272
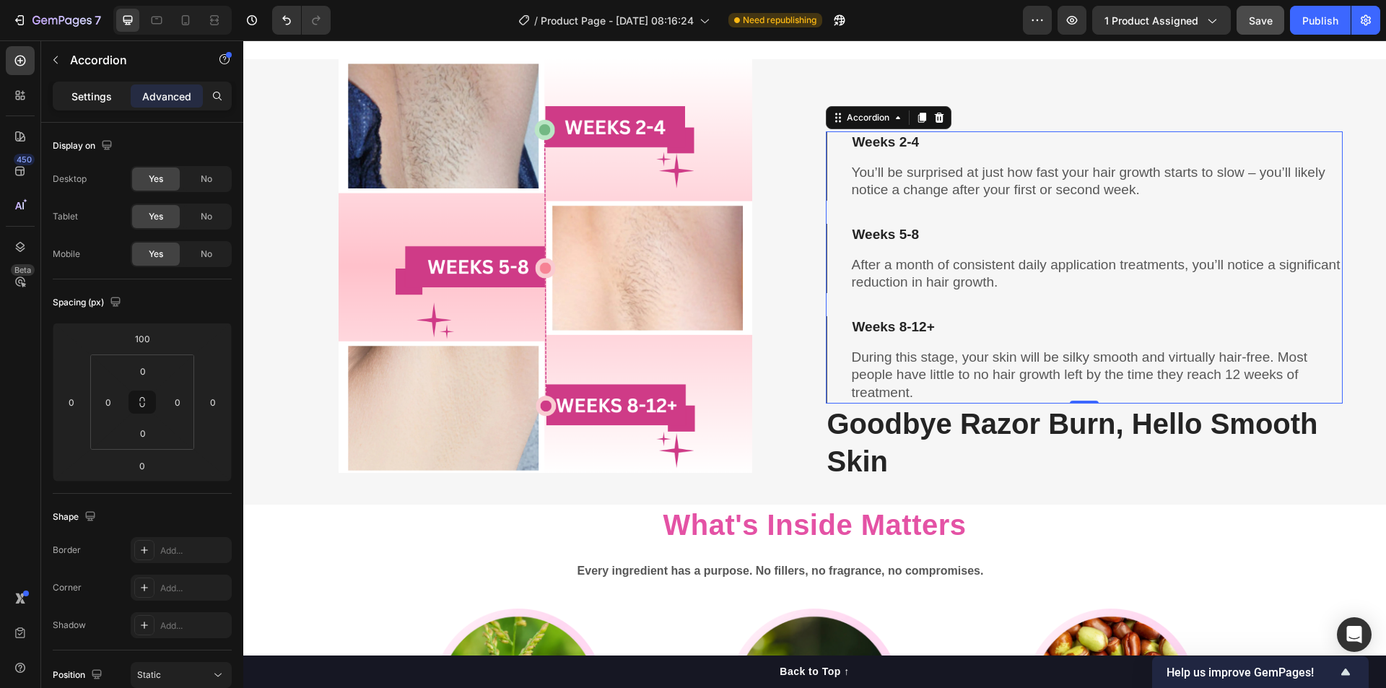
click at [103, 95] on p "Settings" at bounding box center [91, 96] width 40 height 15
type input "32"
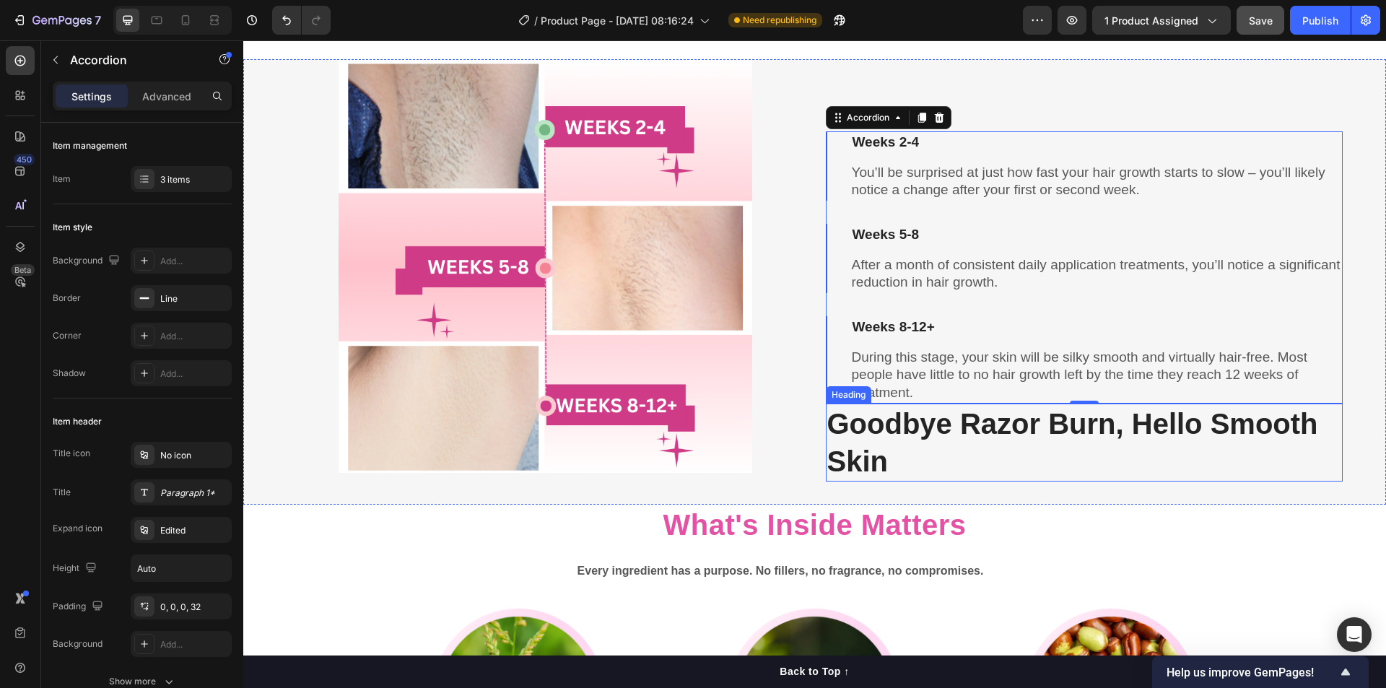
click at [933, 443] on p "⁠⁠⁠⁠⁠⁠⁠ Goodbye Razor Burn, Hello Smooth Skin" at bounding box center [1085, 442] width 515 height 75
